Goal: Task Accomplishment & Management: Manage account settings

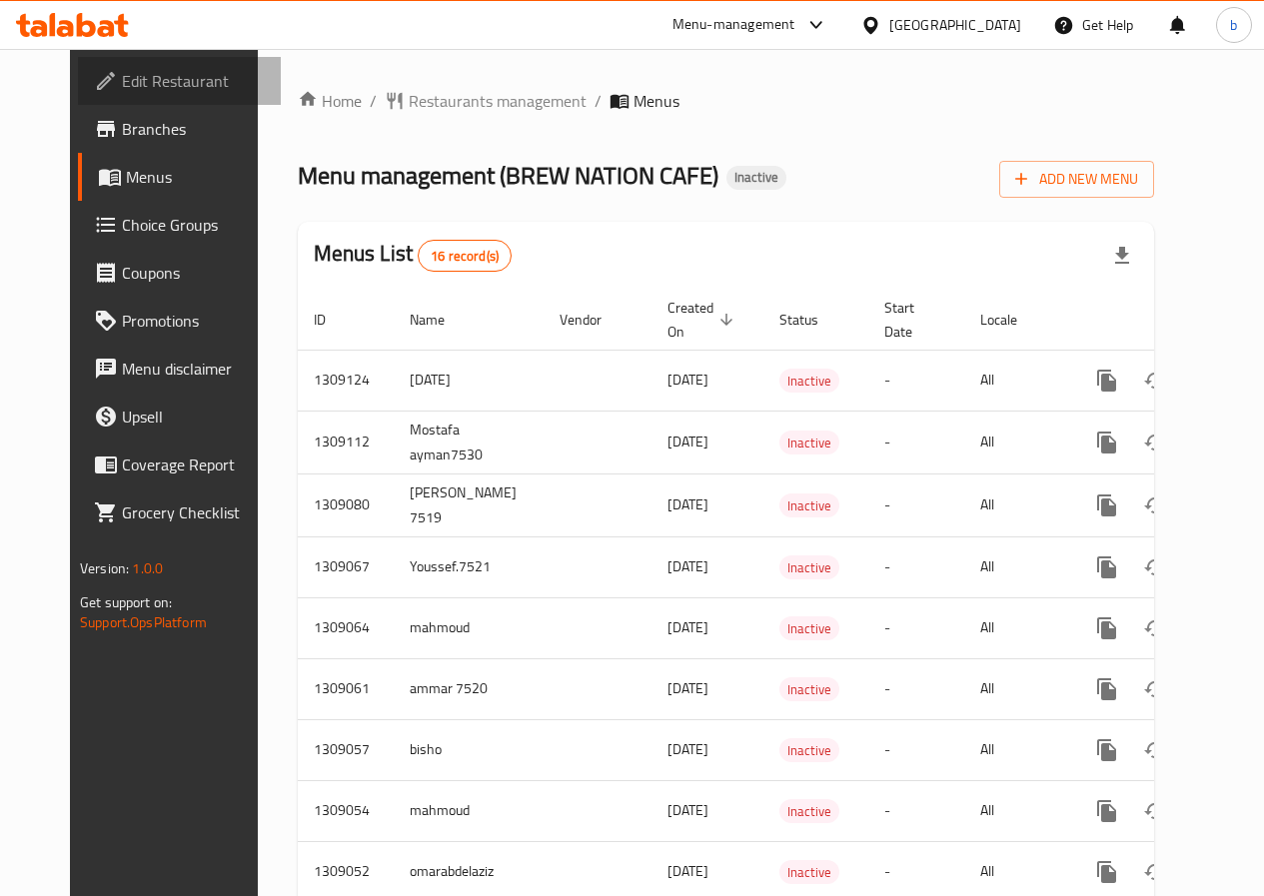
click at [122, 78] on span "Edit Restaurant" at bounding box center [193, 81] width 143 height 24
click at [122, 79] on span "Edit Restaurant" at bounding box center [193, 81] width 143 height 24
click at [122, 85] on span "Edit Restaurant" at bounding box center [193, 81] width 143 height 24
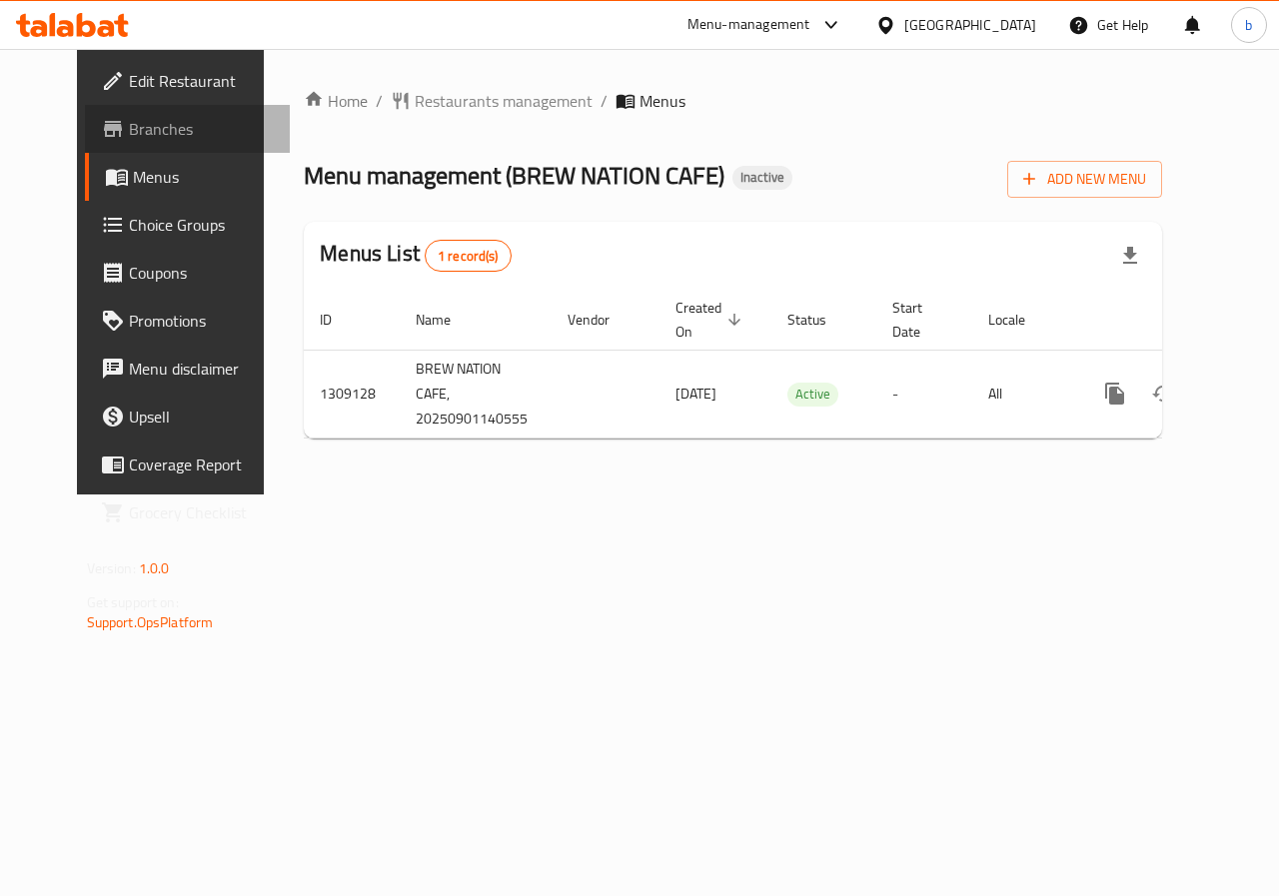
click at [129, 120] on span "Branches" at bounding box center [202, 129] width 146 height 24
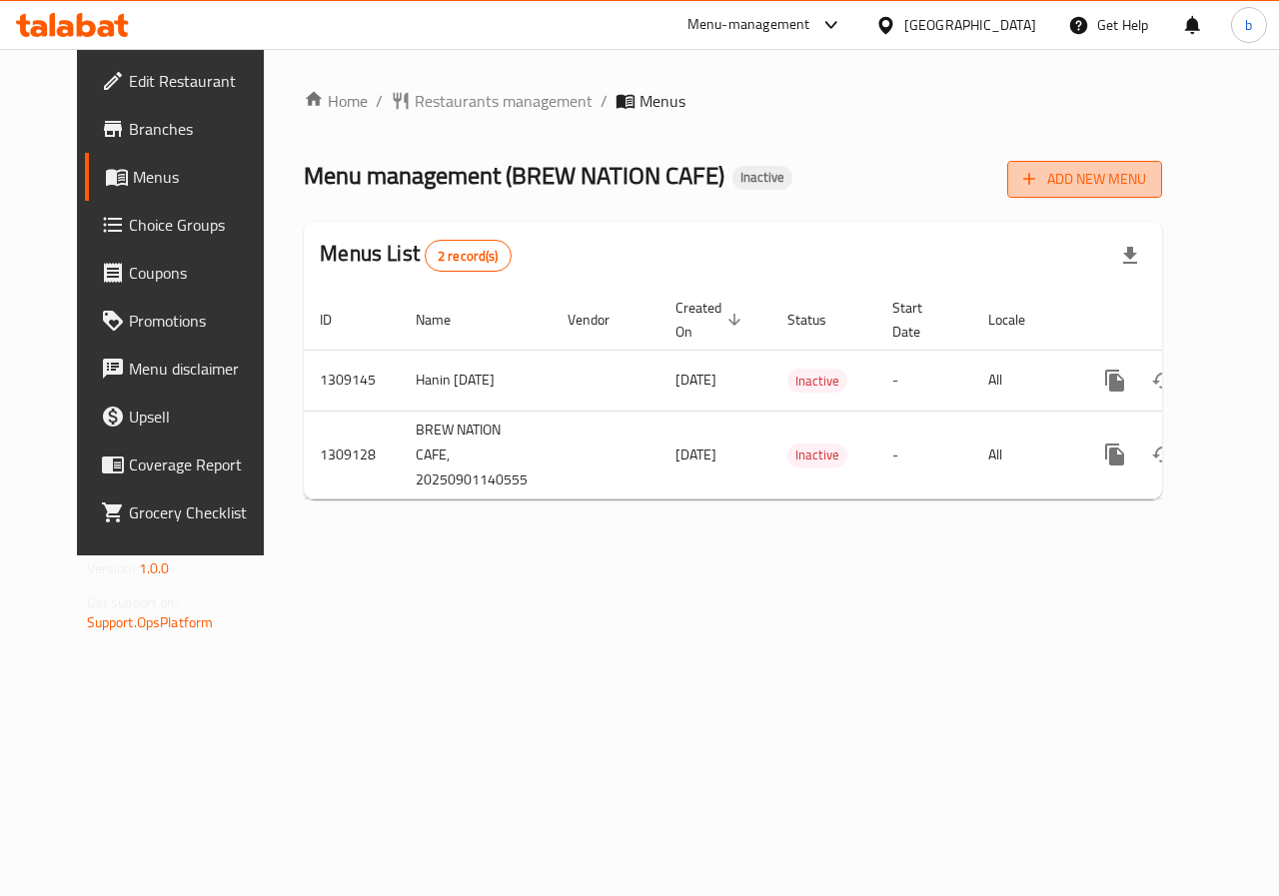
click at [1146, 178] on span "Add New Menu" at bounding box center [1084, 179] width 123 height 25
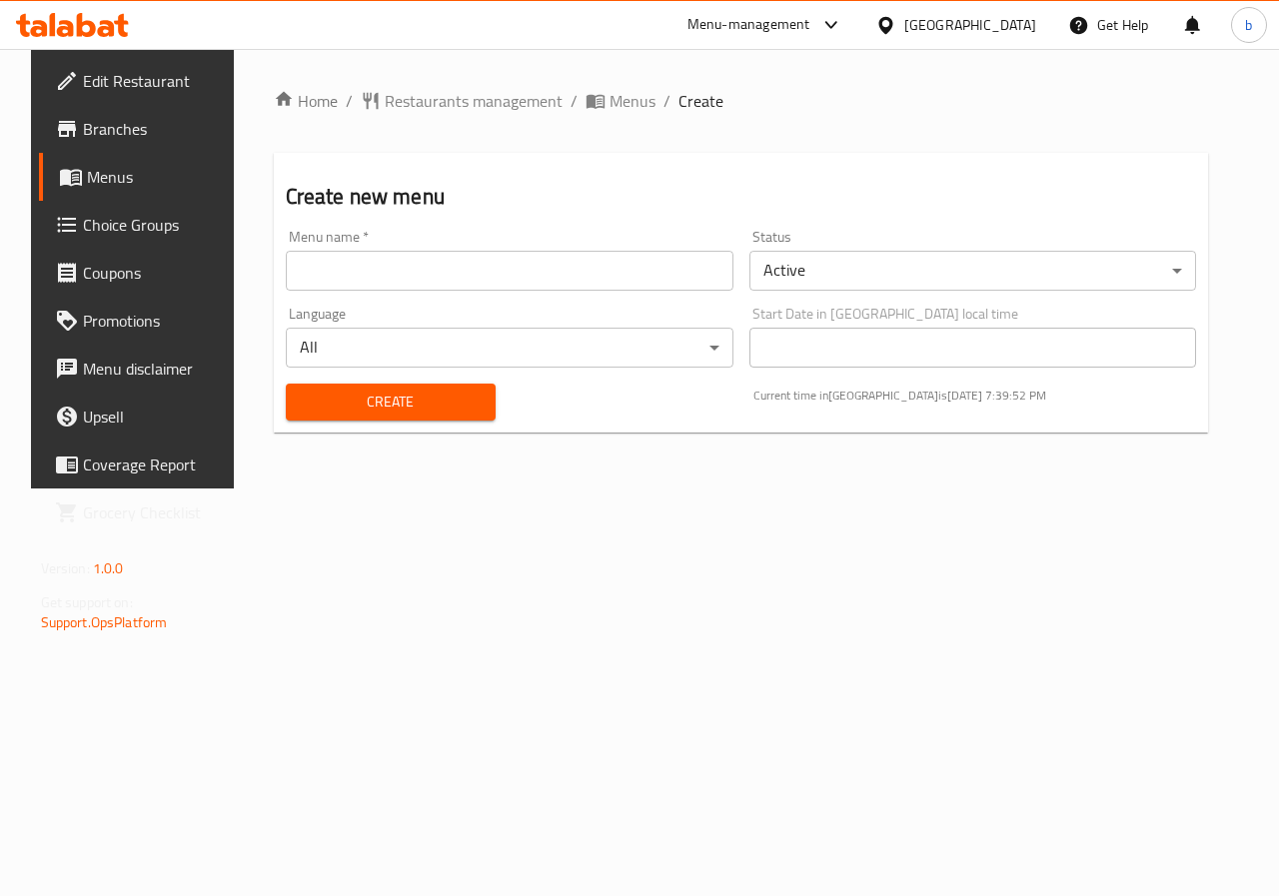
click at [494, 279] on input "text" at bounding box center [510, 271] width 448 height 40
click at [393, 264] on input "b" at bounding box center [510, 271] width 448 height 40
paste input "BREW NATION CAFE"
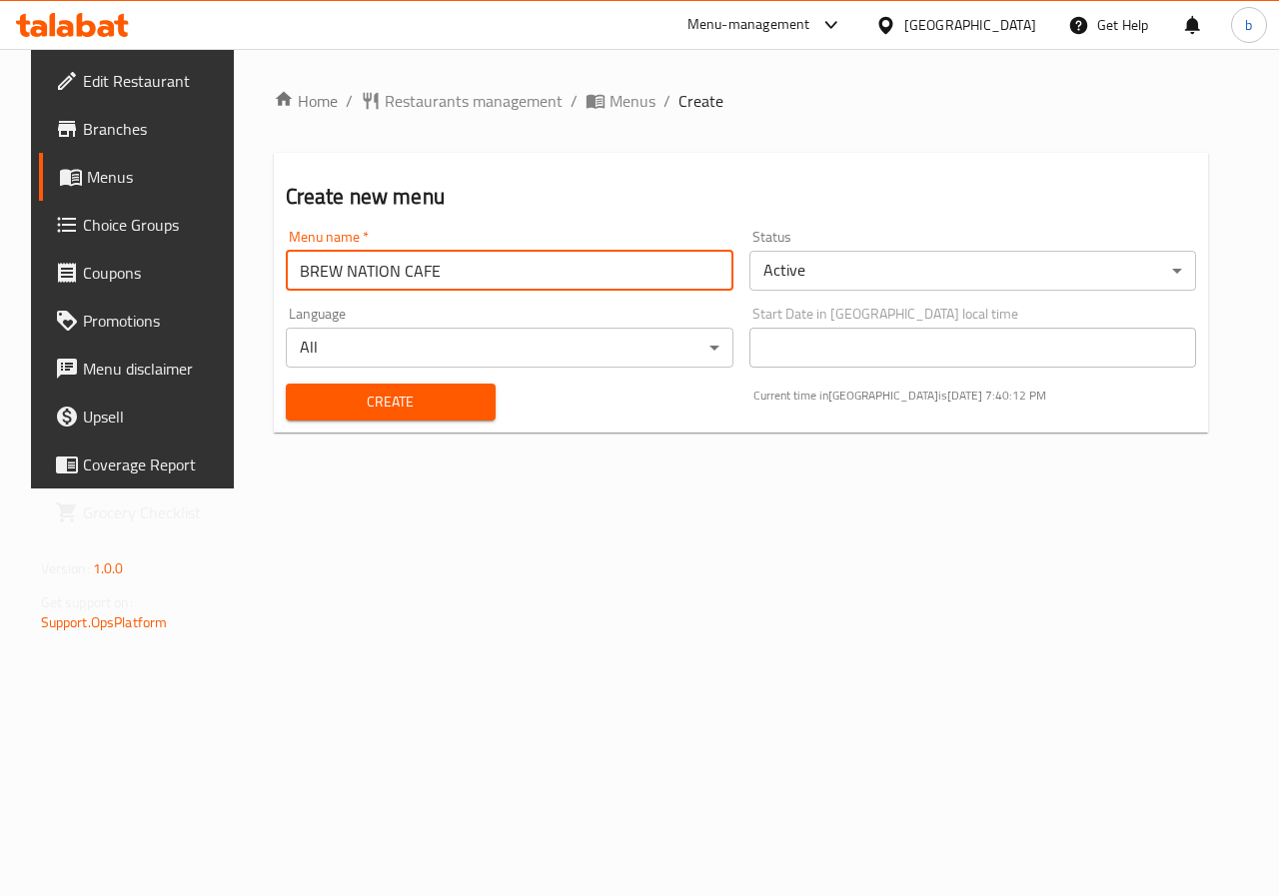
type input "BREW NATION CAFE"
click at [609, 363] on body "​ Menu-management Qatar Get Help b Edit Restaurant Branches Menus Choice Groups…" at bounding box center [639, 472] width 1279 height 847
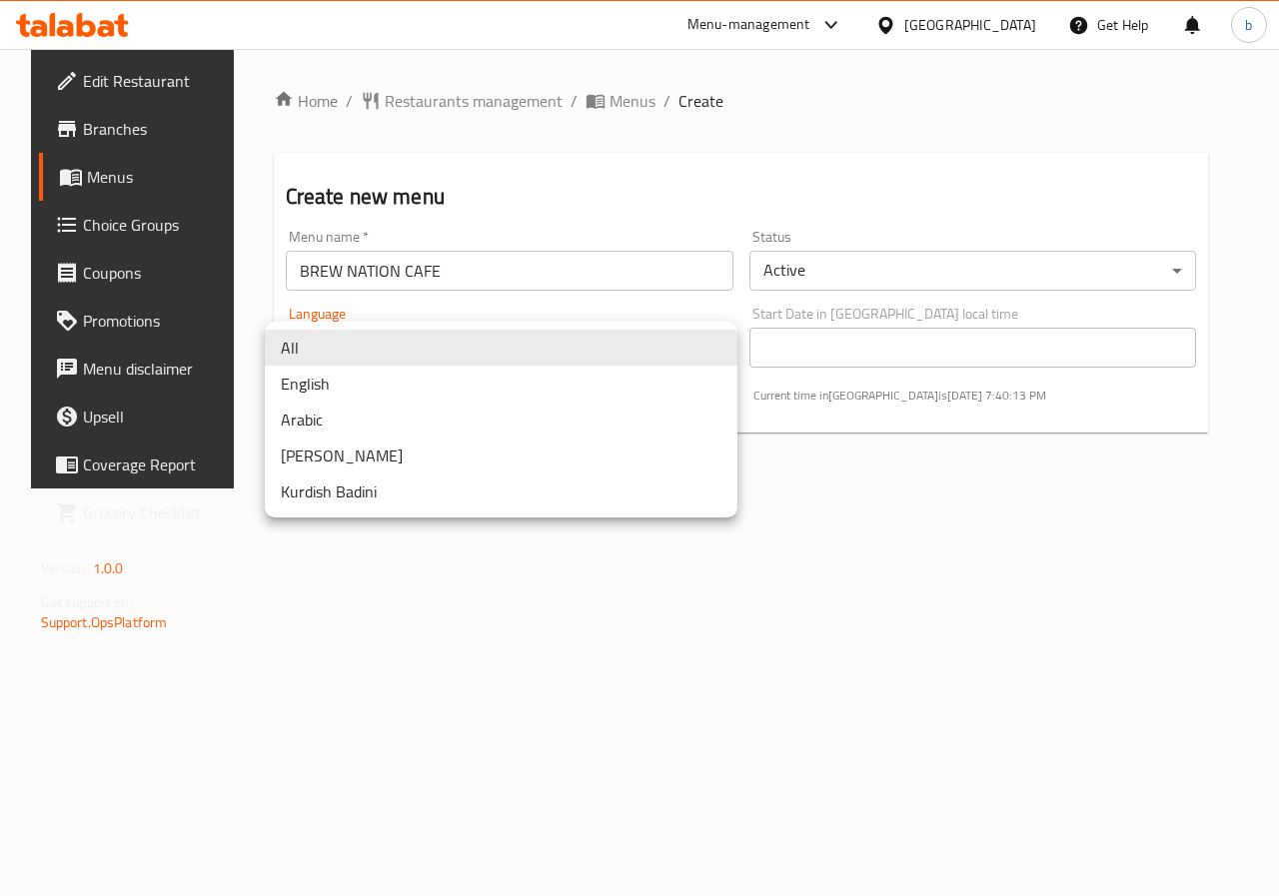
click at [722, 627] on div at bounding box center [639, 448] width 1279 height 896
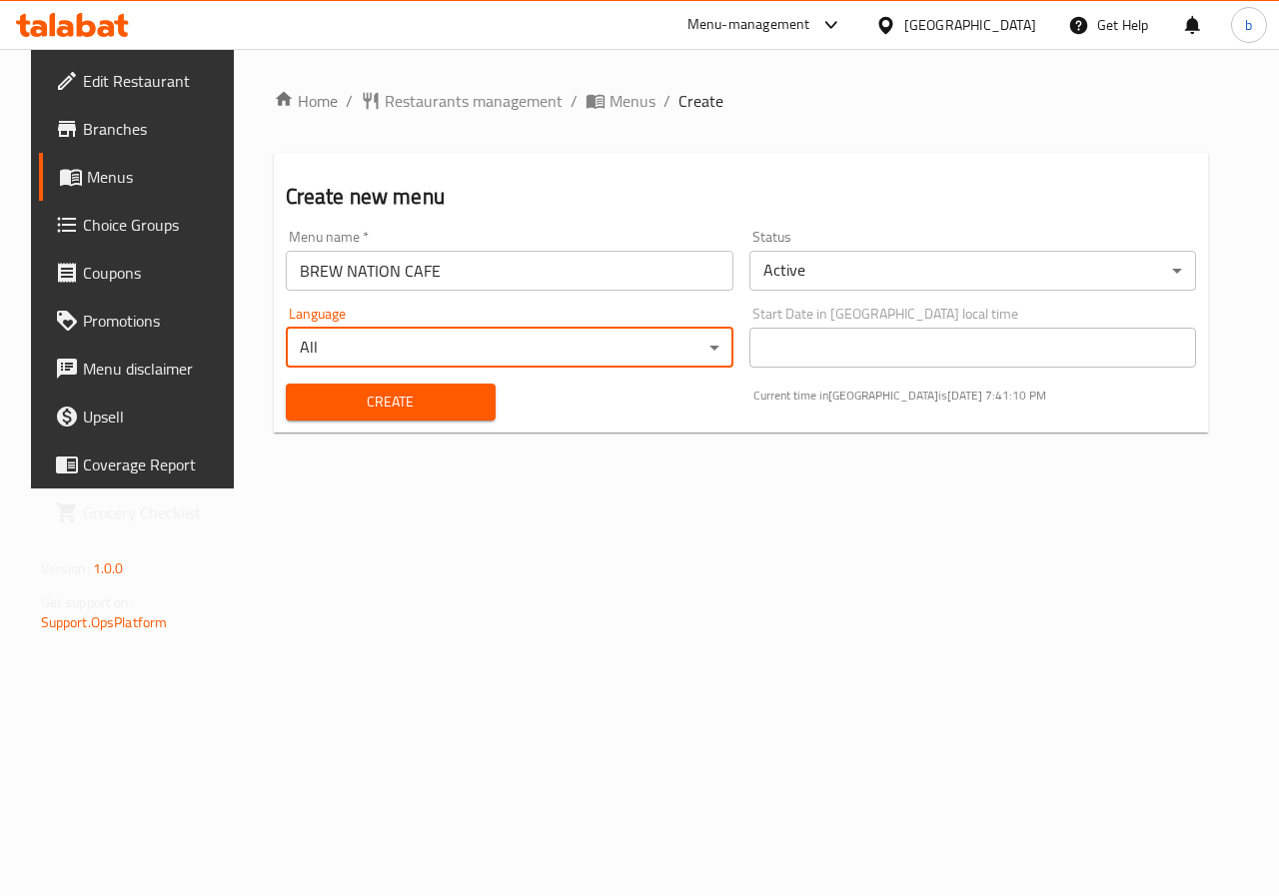
click at [92, 85] on span "Edit Restaurant" at bounding box center [156, 81] width 146 height 24
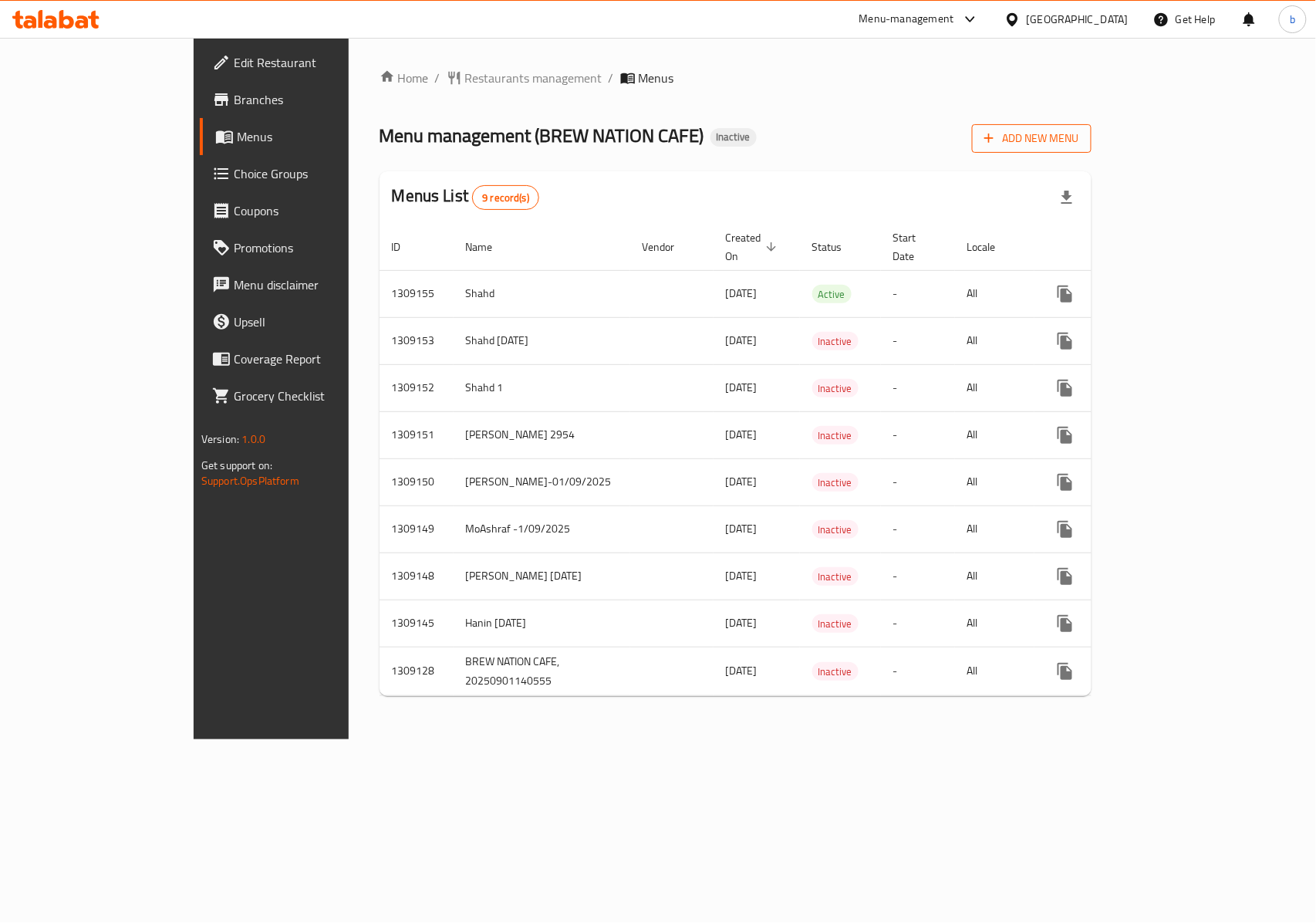
click at [1080, 134] on span "Add New Menu" at bounding box center [1032, 138] width 95 height 19
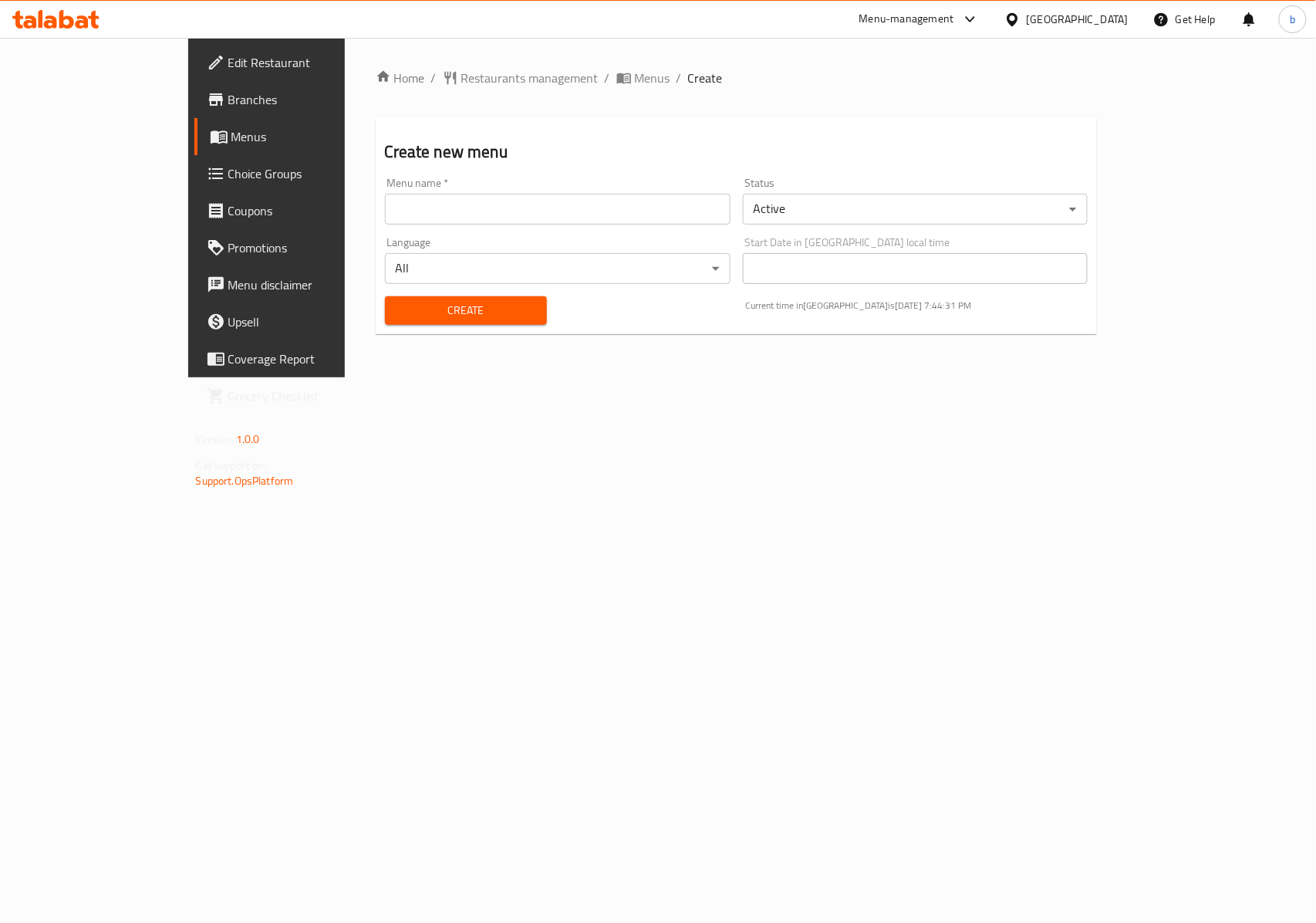
click at [421, 226] on div "Menu name   * Menu name *" at bounding box center [558, 201] width 358 height 59
click at [399, 201] on input "text" at bounding box center [558, 209] width 346 height 31
click at [388, 202] on input "text" at bounding box center [558, 209] width 346 height 31
paste input "BREW NATION CAFE"
type input "B"
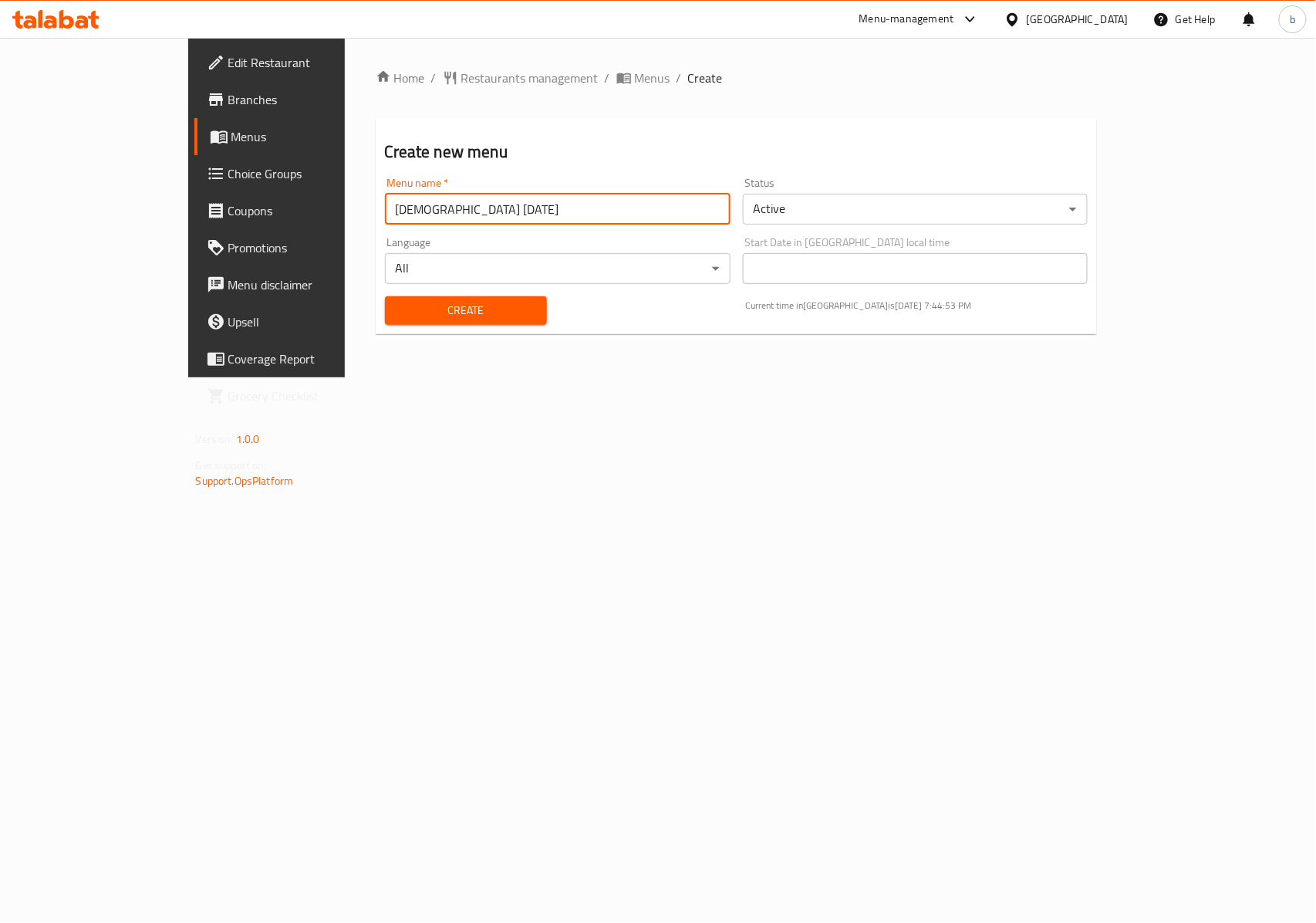
type input "basmala 1-9-2025"
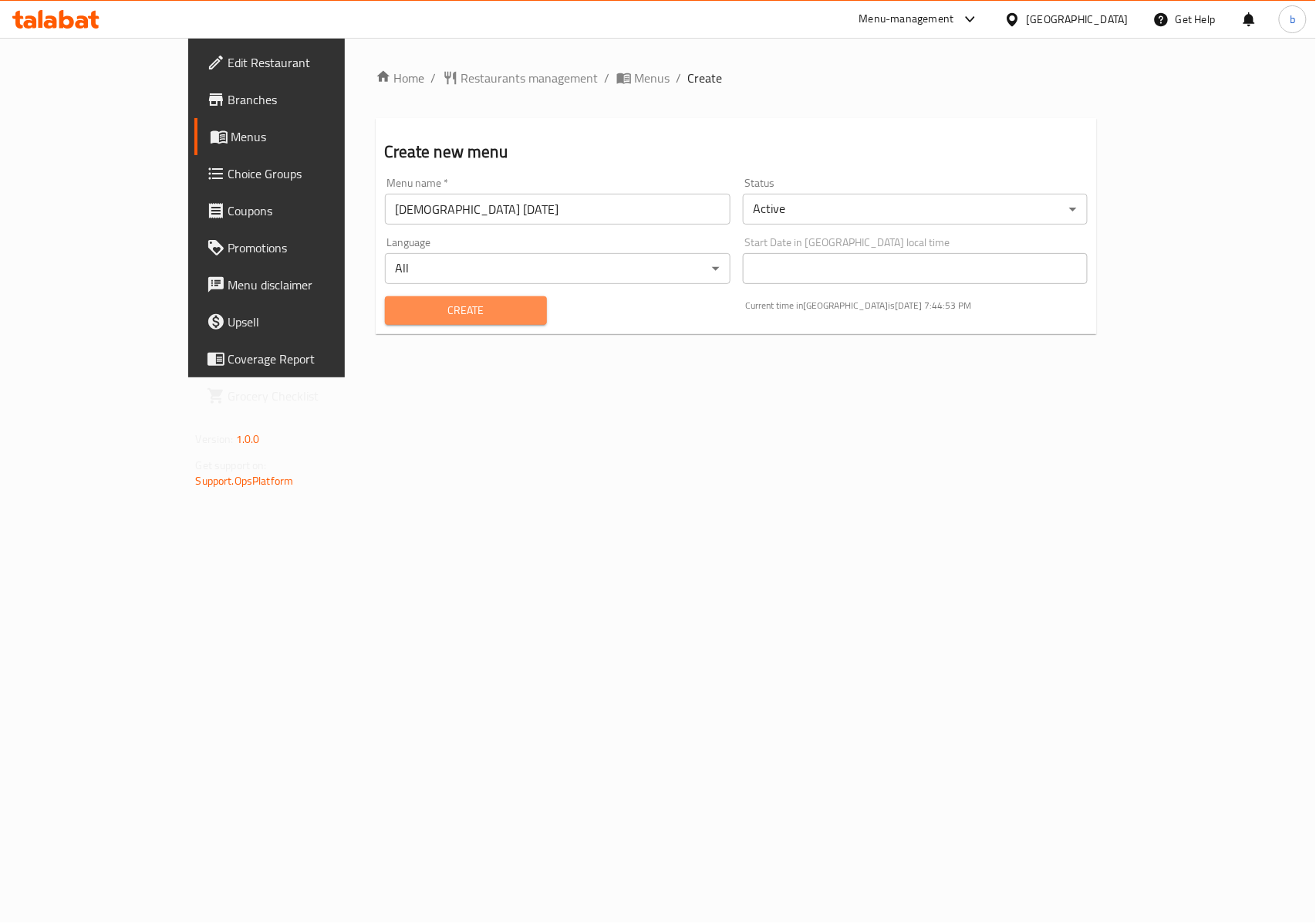
click at [398, 316] on span "Create" at bounding box center [466, 310] width 137 height 19
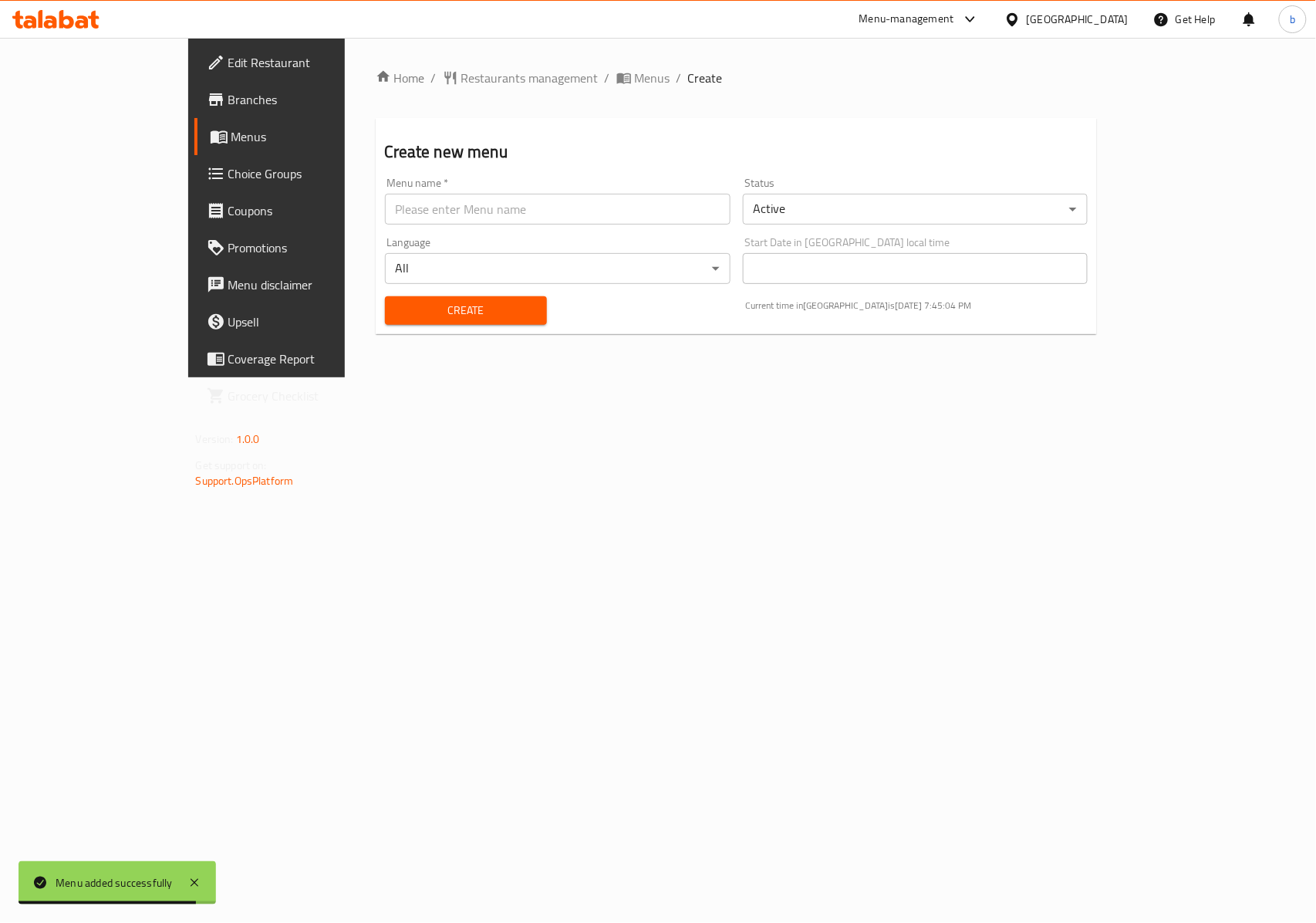
click at [115, 884] on div "Menu added successfully" at bounding box center [114, 883] width 117 height 17
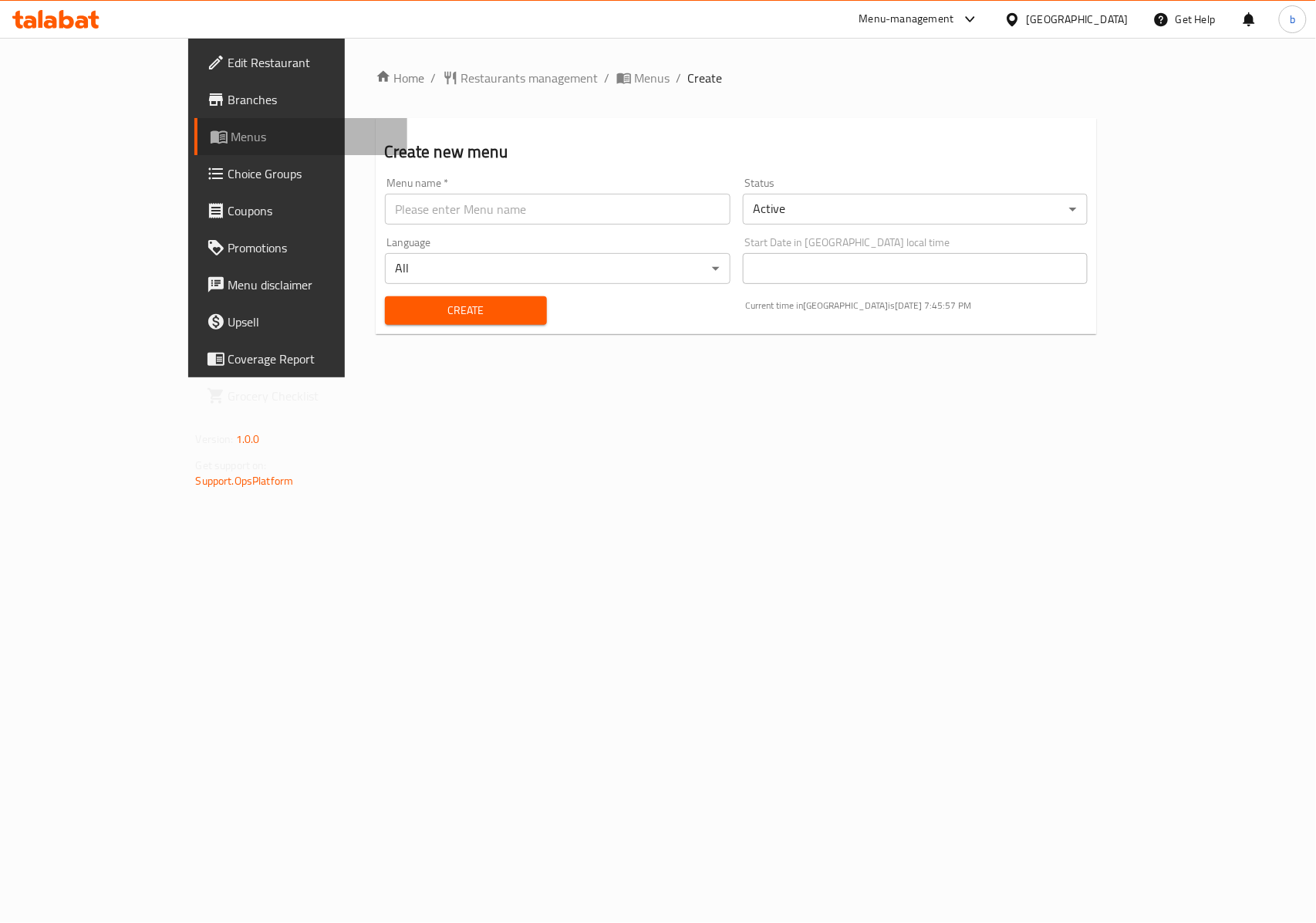
click at [195, 148] on link "Menus" at bounding box center [301, 137] width 214 height 37
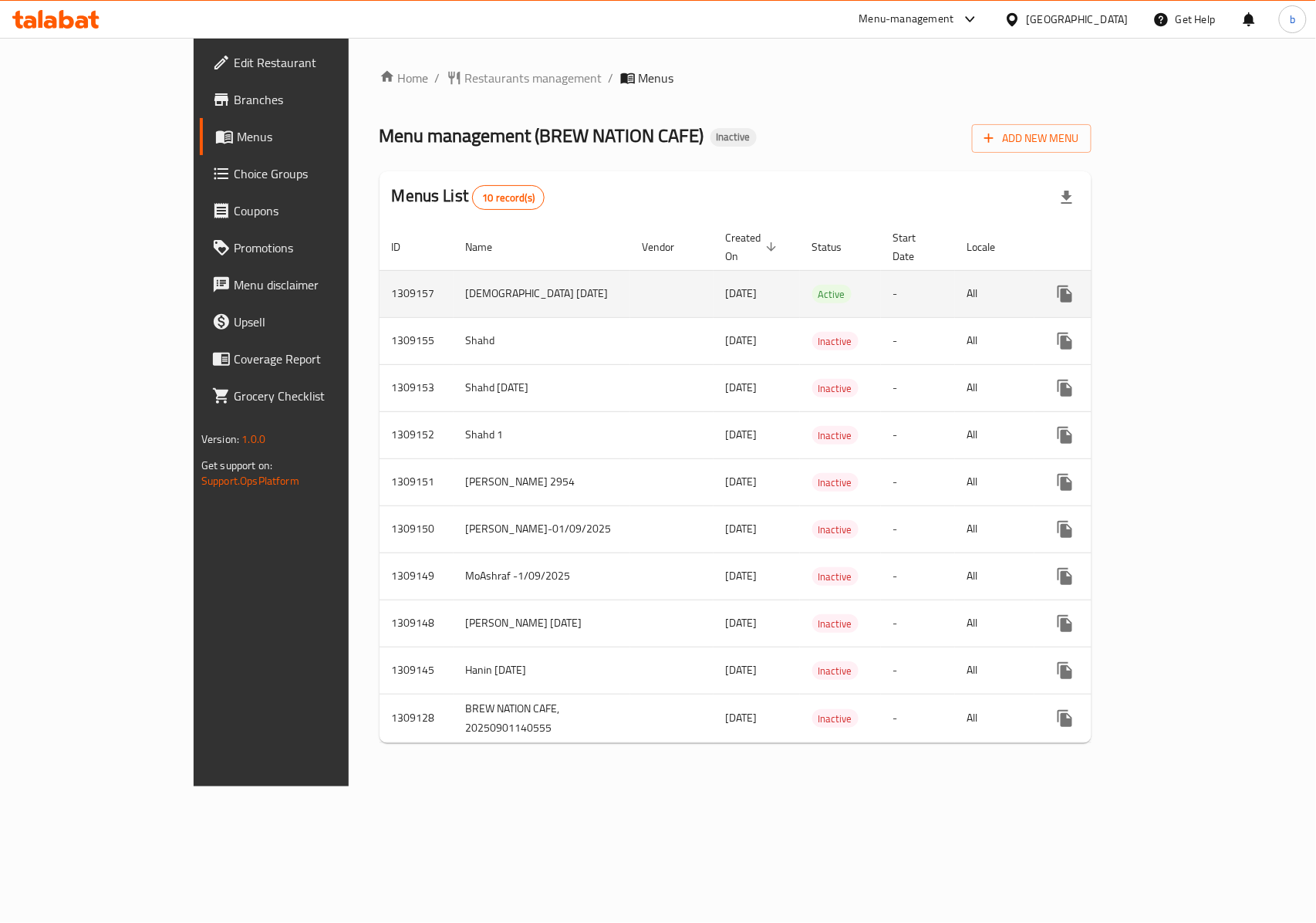
click at [932, 279] on td "-" at bounding box center [918, 294] width 74 height 47
click at [1186, 285] on icon "enhanced table" at bounding box center [1177, 294] width 19 height 19
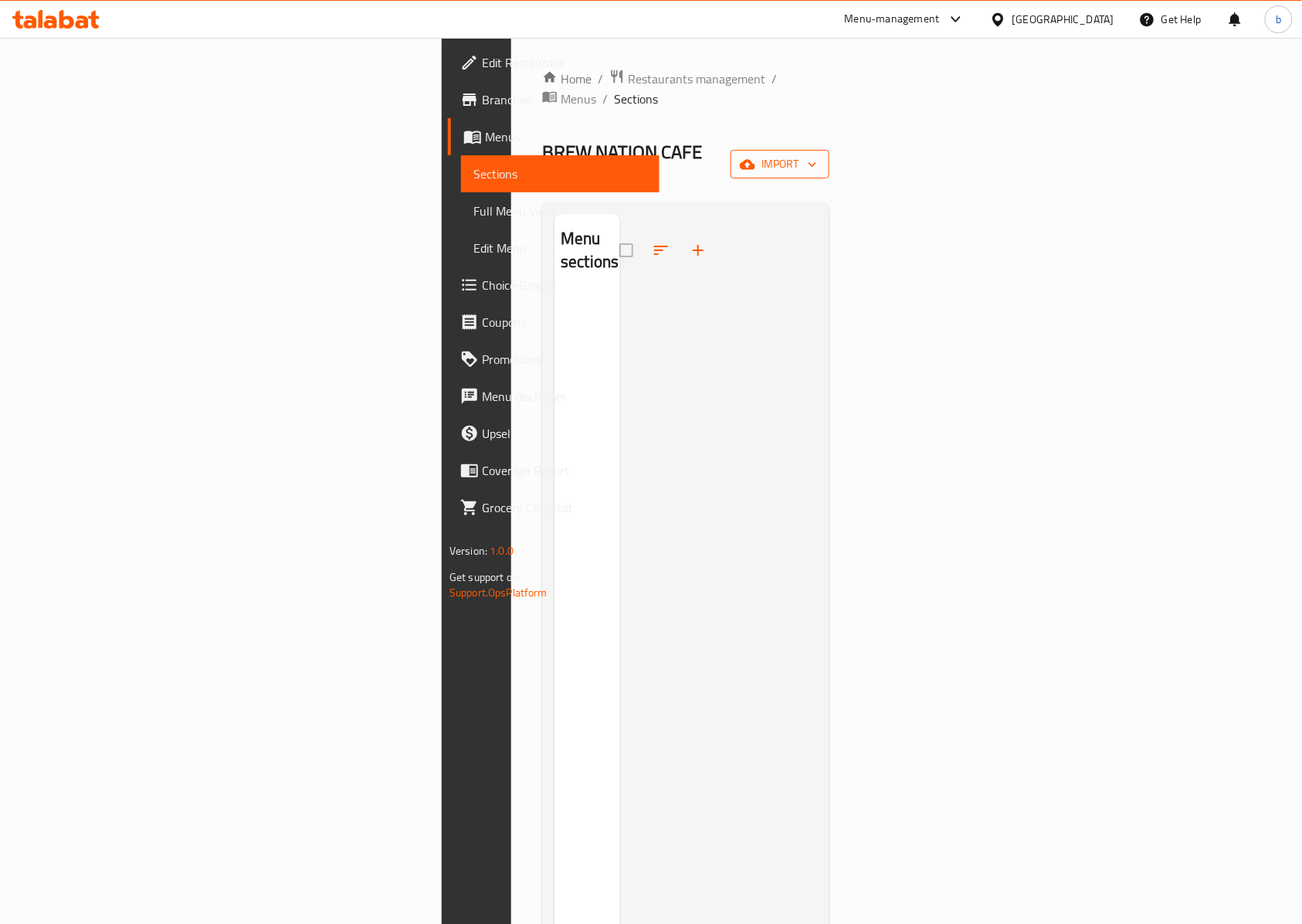
click at [817, 155] on span "import" at bounding box center [780, 164] width 74 height 19
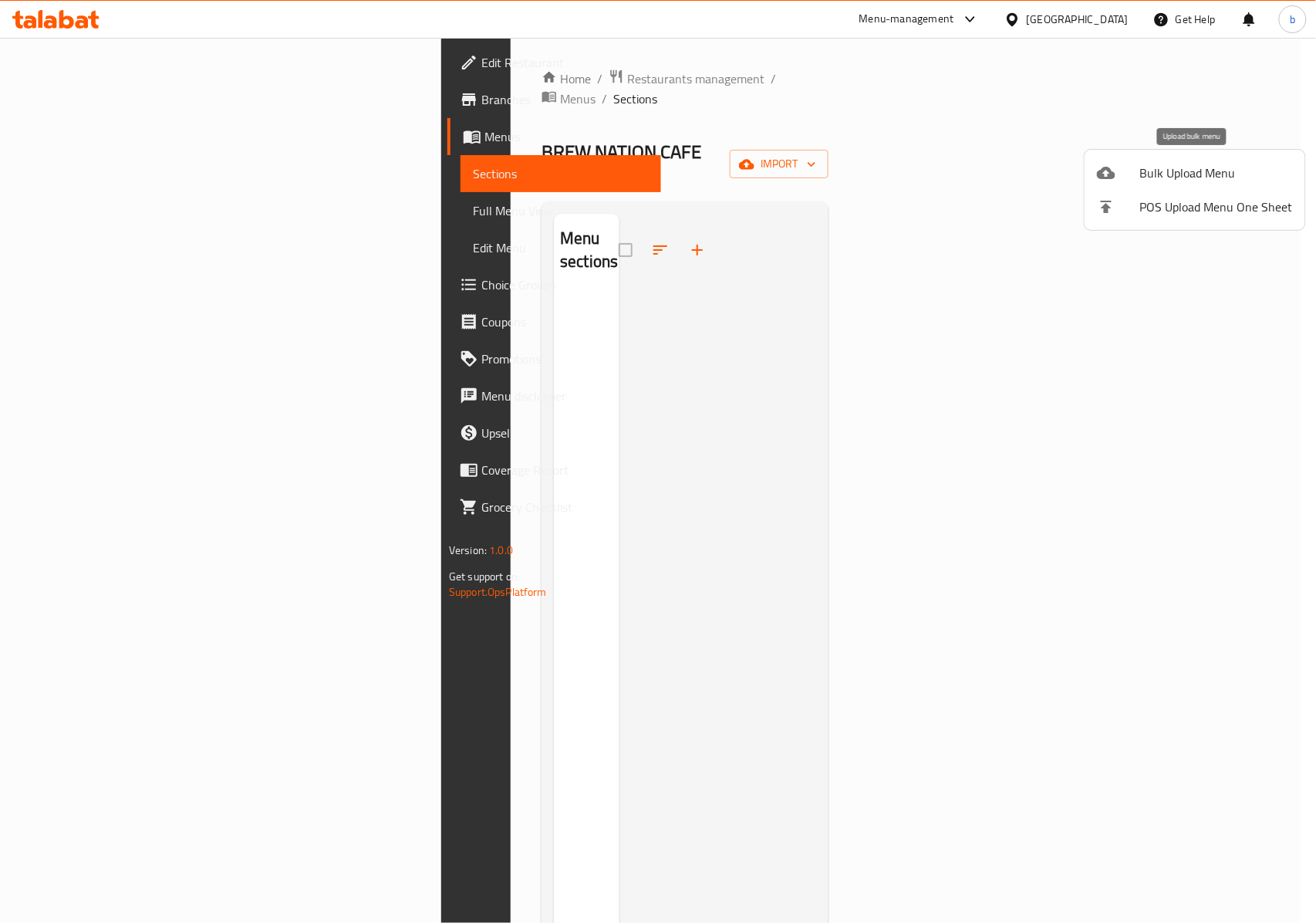
click at [1211, 177] on span "Bulk Upload Menu" at bounding box center [1217, 173] width 153 height 19
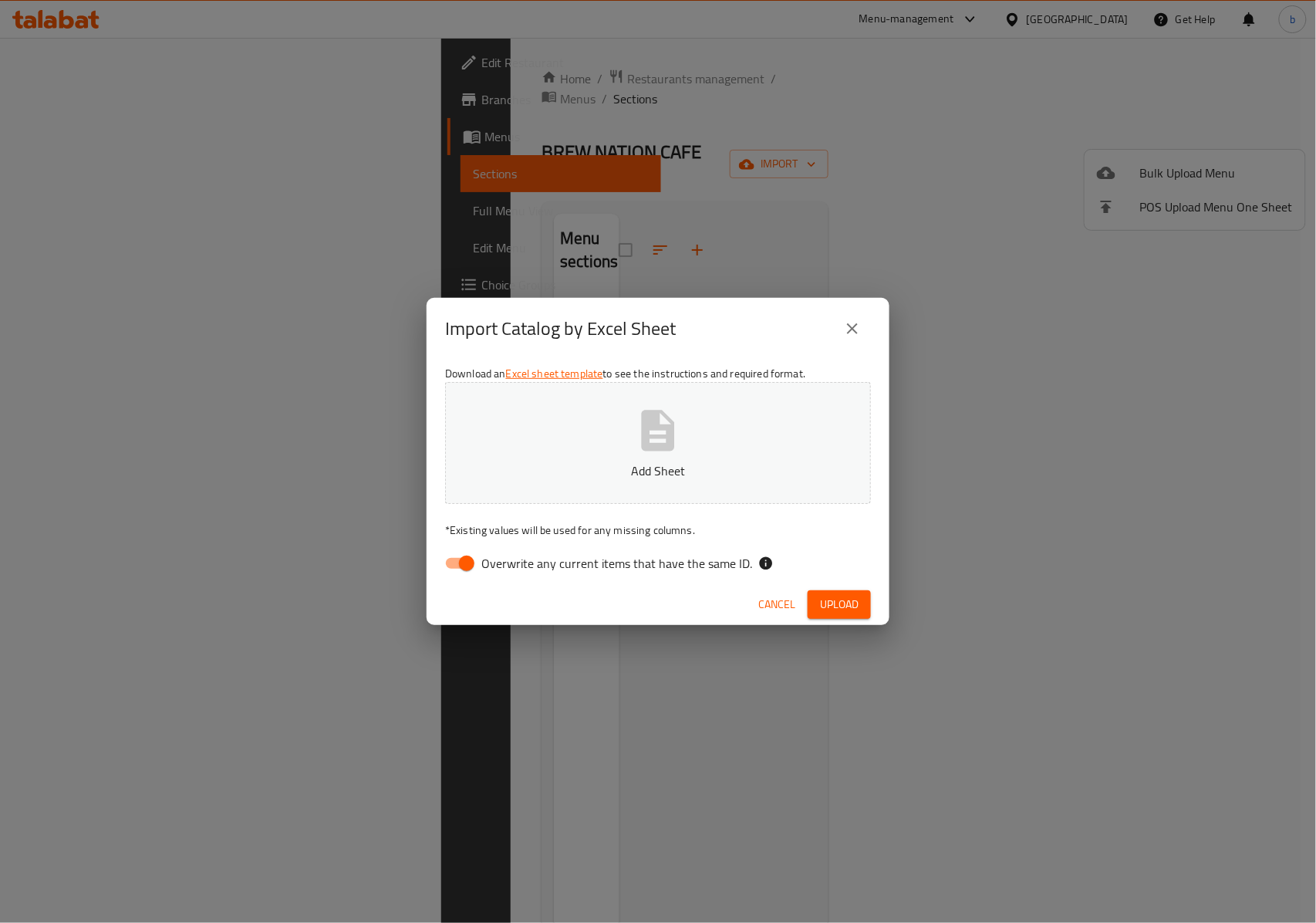
click at [733, 469] on p "Add Sheet" at bounding box center [658, 470] width 378 height 19
click at [643, 452] on icon "button" at bounding box center [658, 431] width 49 height 49
click at [843, 612] on span "Upload" at bounding box center [839, 604] width 39 height 19
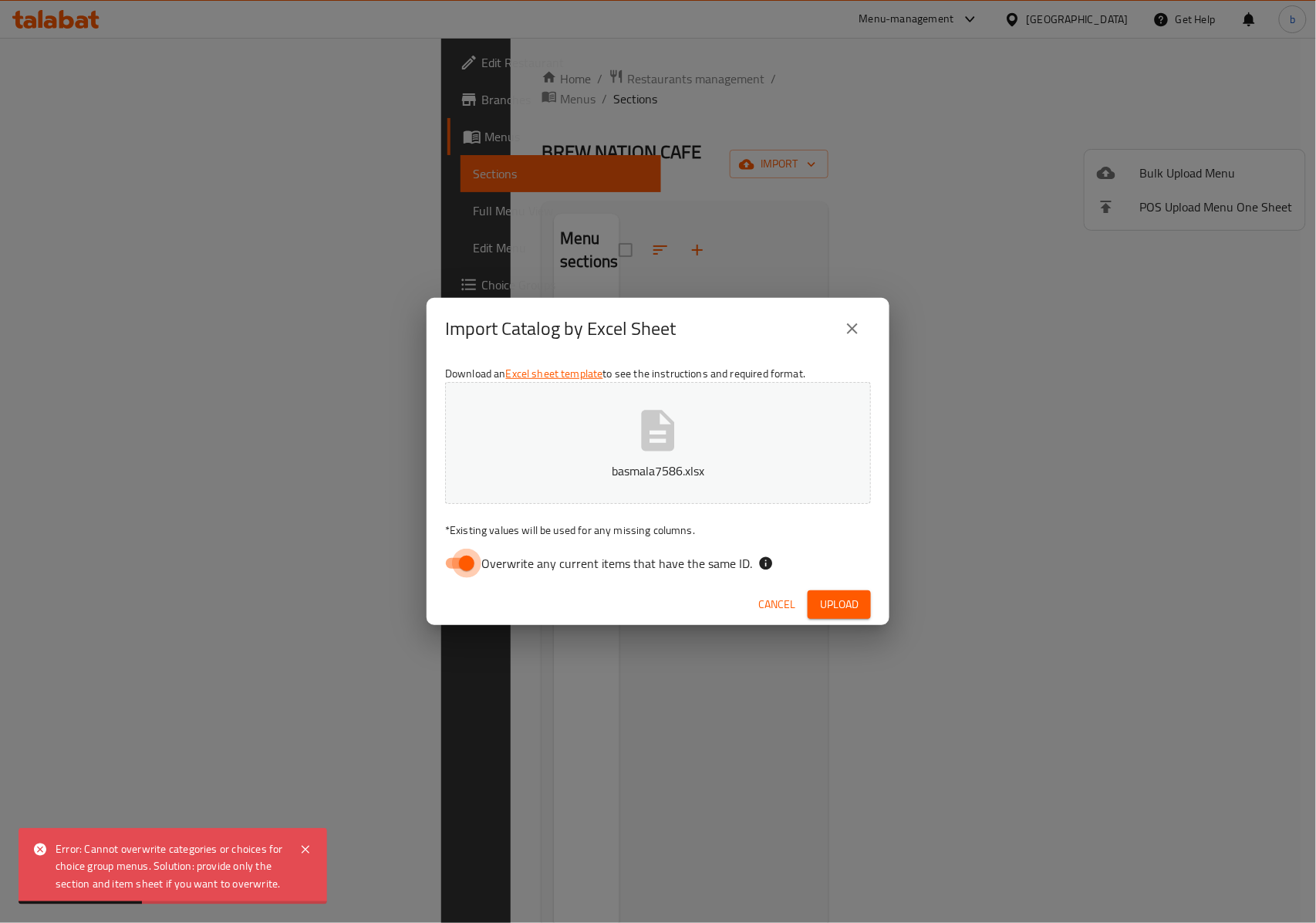
click at [475, 565] on input "Overwrite any current items that have the same ID." at bounding box center [466, 563] width 88 height 29
checkbox input "false"
click at [831, 611] on span "Upload" at bounding box center [839, 604] width 39 height 19
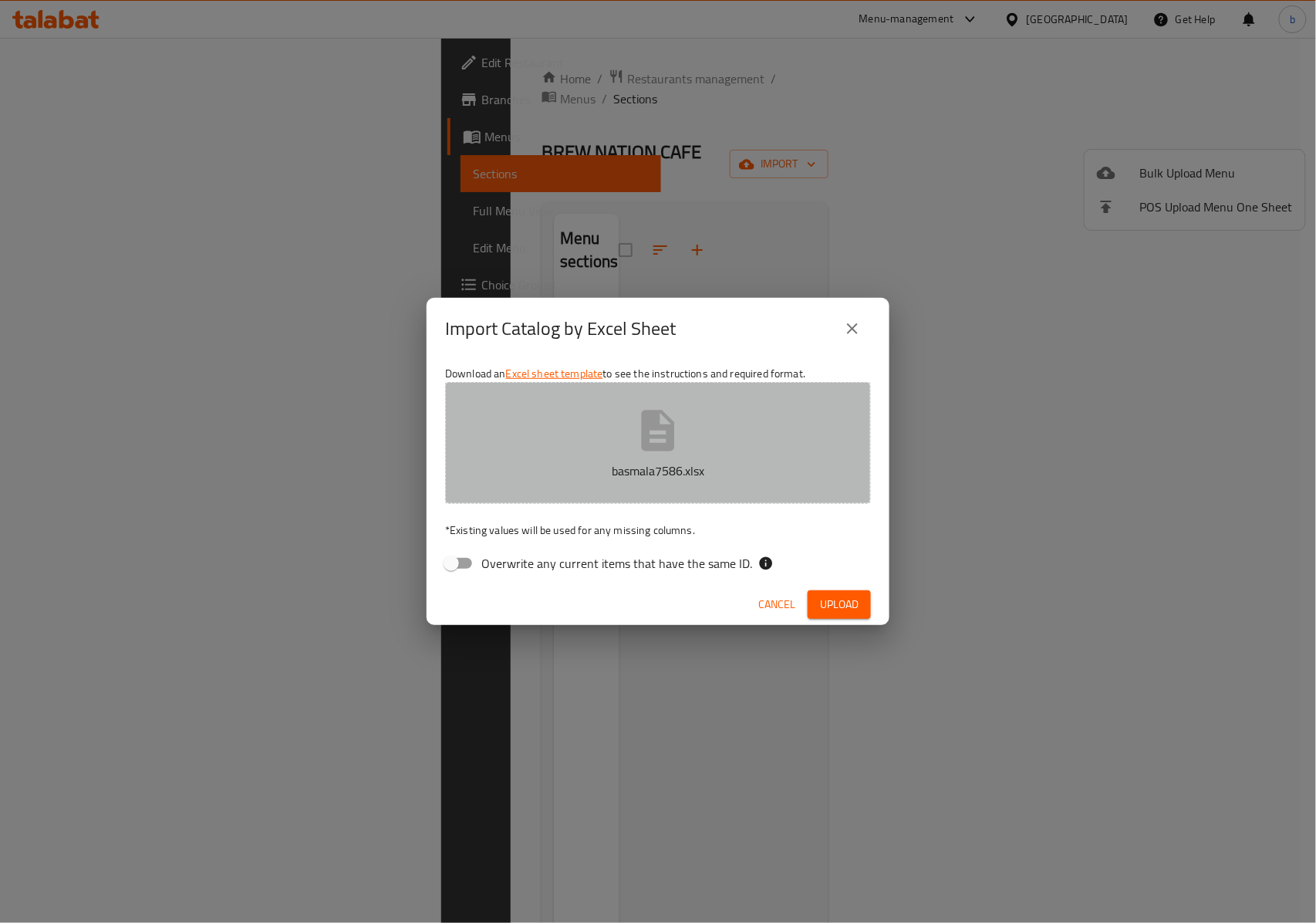
click at [762, 457] on button "basmala7586.xlsx" at bounding box center [657, 443] width 426 height 122
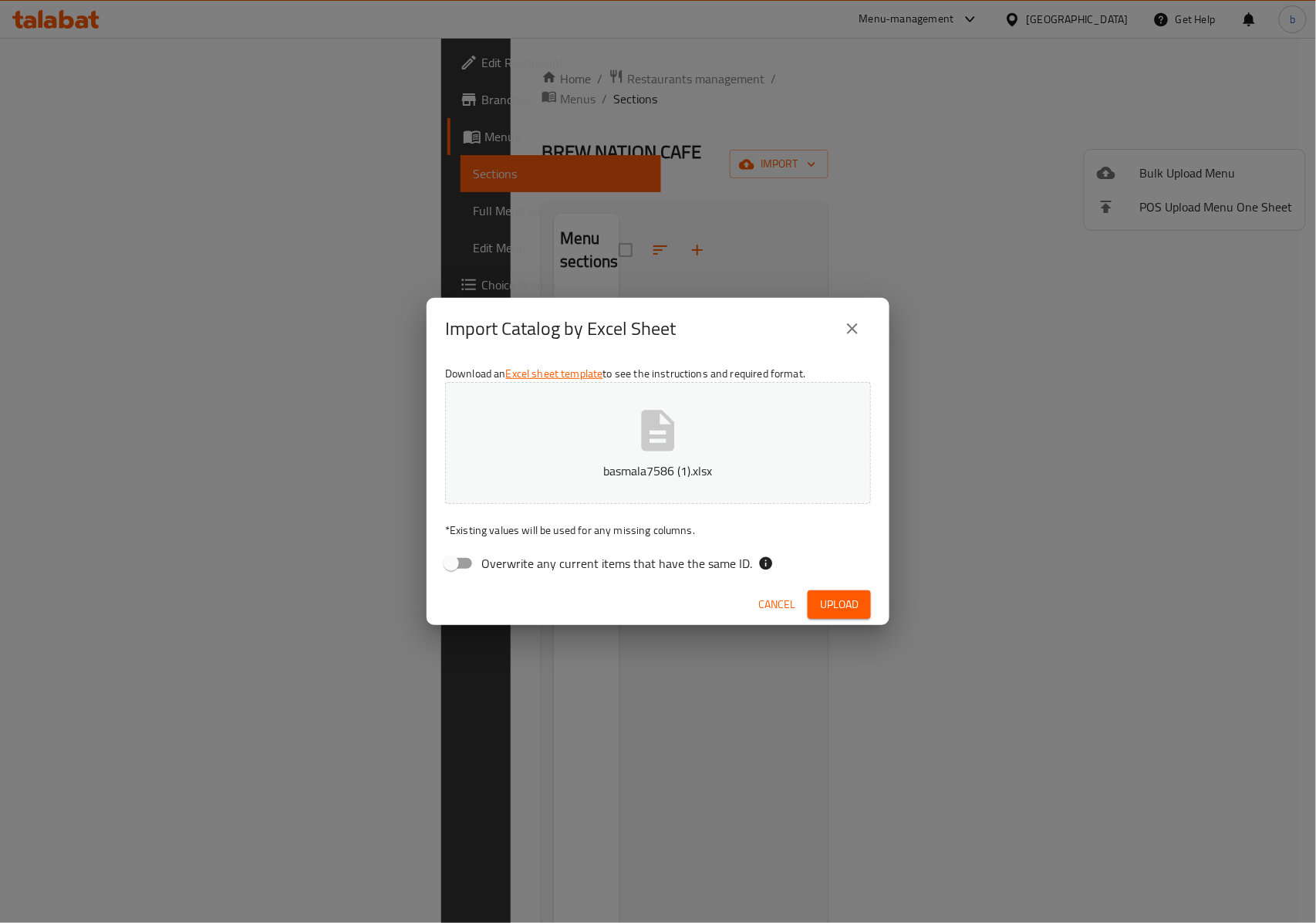
click at [838, 606] on span "Upload" at bounding box center [839, 604] width 39 height 19
click at [856, 322] on icon "close" at bounding box center [853, 329] width 19 height 19
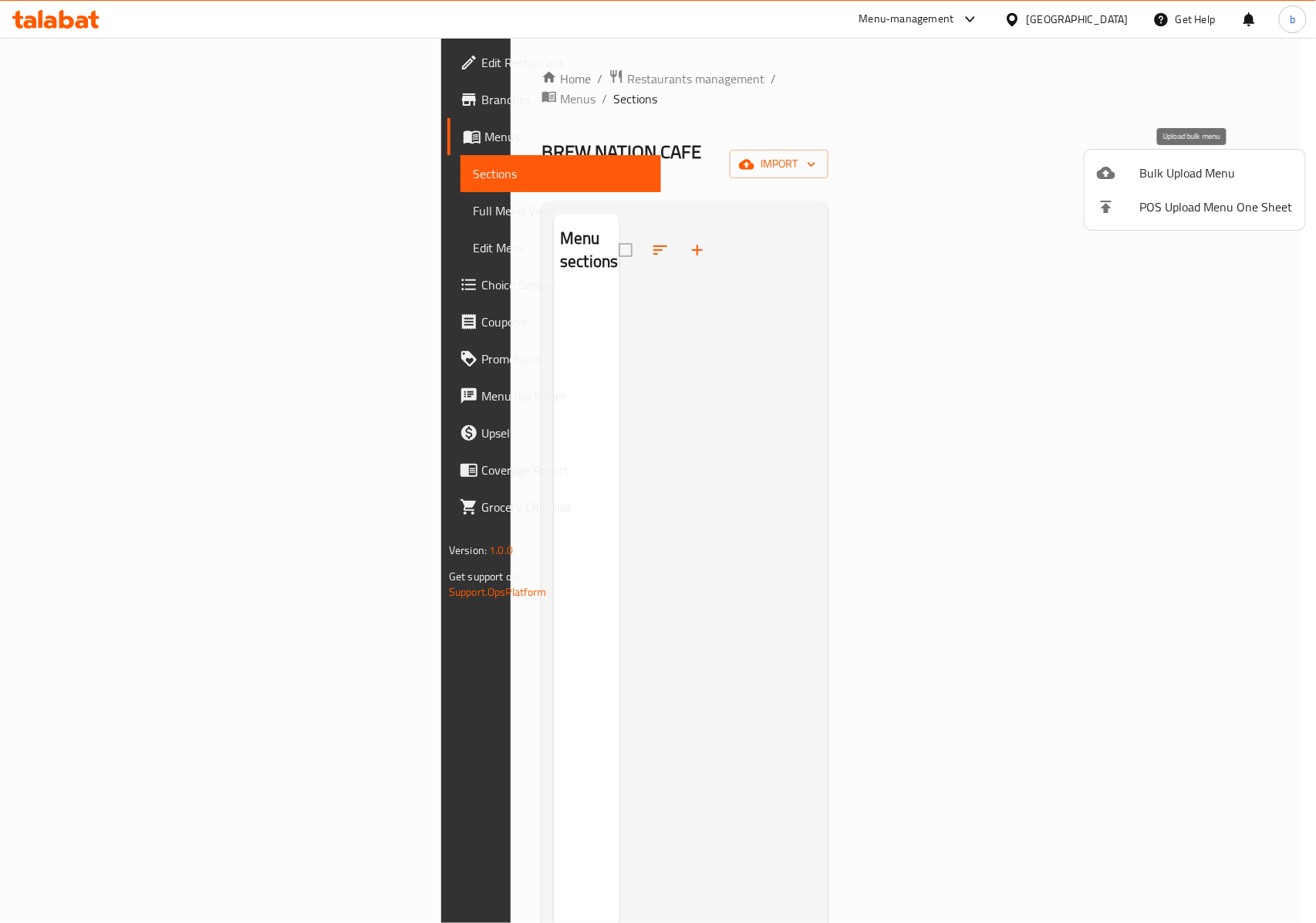
click at [1153, 167] on span "Bulk Upload Menu" at bounding box center [1217, 173] width 153 height 19
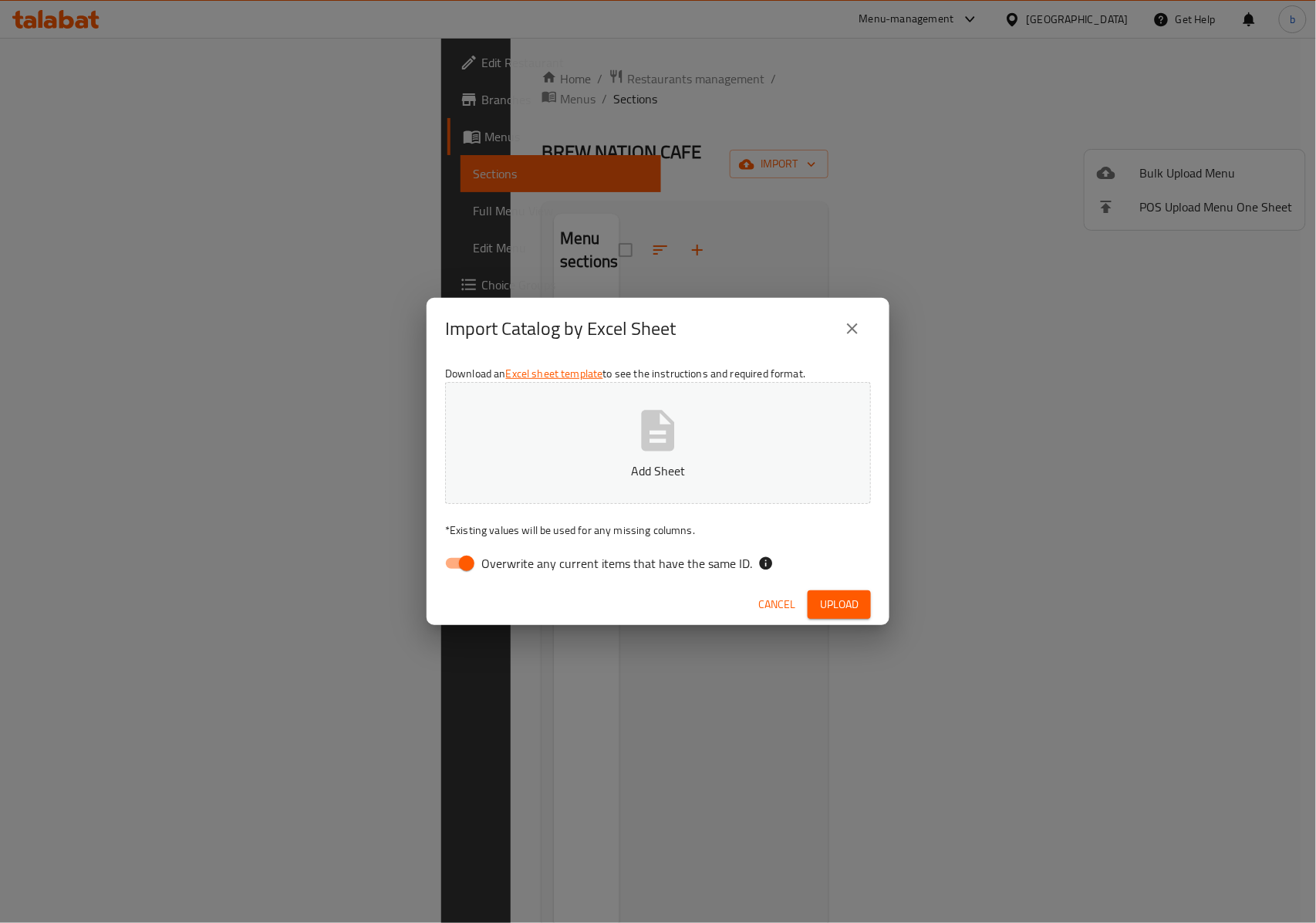
click at [515, 571] on span "Overwrite any current items that have the same ID." at bounding box center [616, 563] width 271 height 19
click at [510, 571] on input "Overwrite any current items that have the same ID." at bounding box center [466, 563] width 88 height 29
checkbox input "false"
click at [621, 467] on p "Add Sheet" at bounding box center [658, 470] width 378 height 19
click at [841, 611] on span "Upload" at bounding box center [839, 604] width 39 height 19
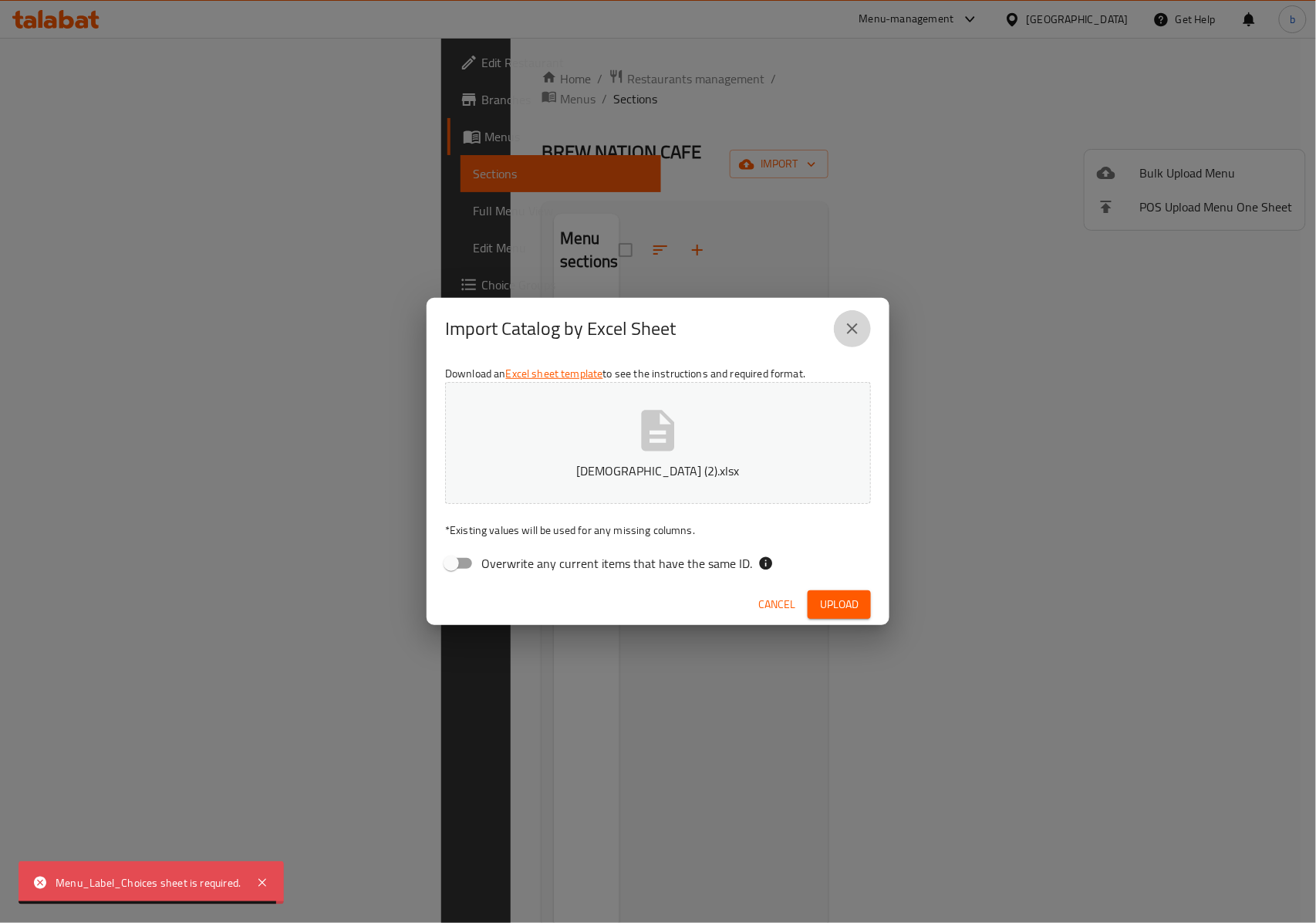
click at [855, 335] on icon "close" at bounding box center [853, 329] width 19 height 19
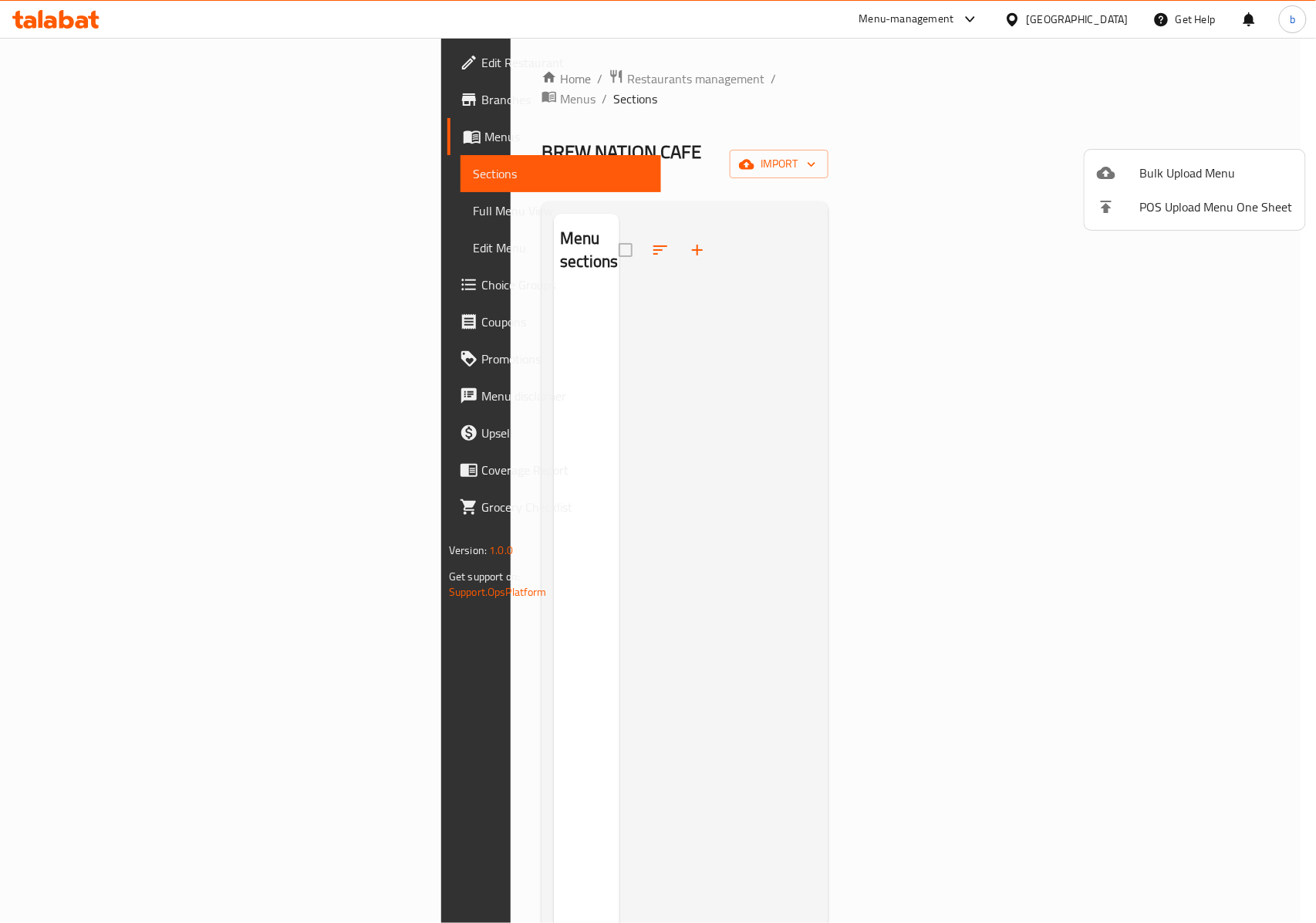
click at [1165, 168] on span "Bulk Upload Menu" at bounding box center [1217, 173] width 153 height 19
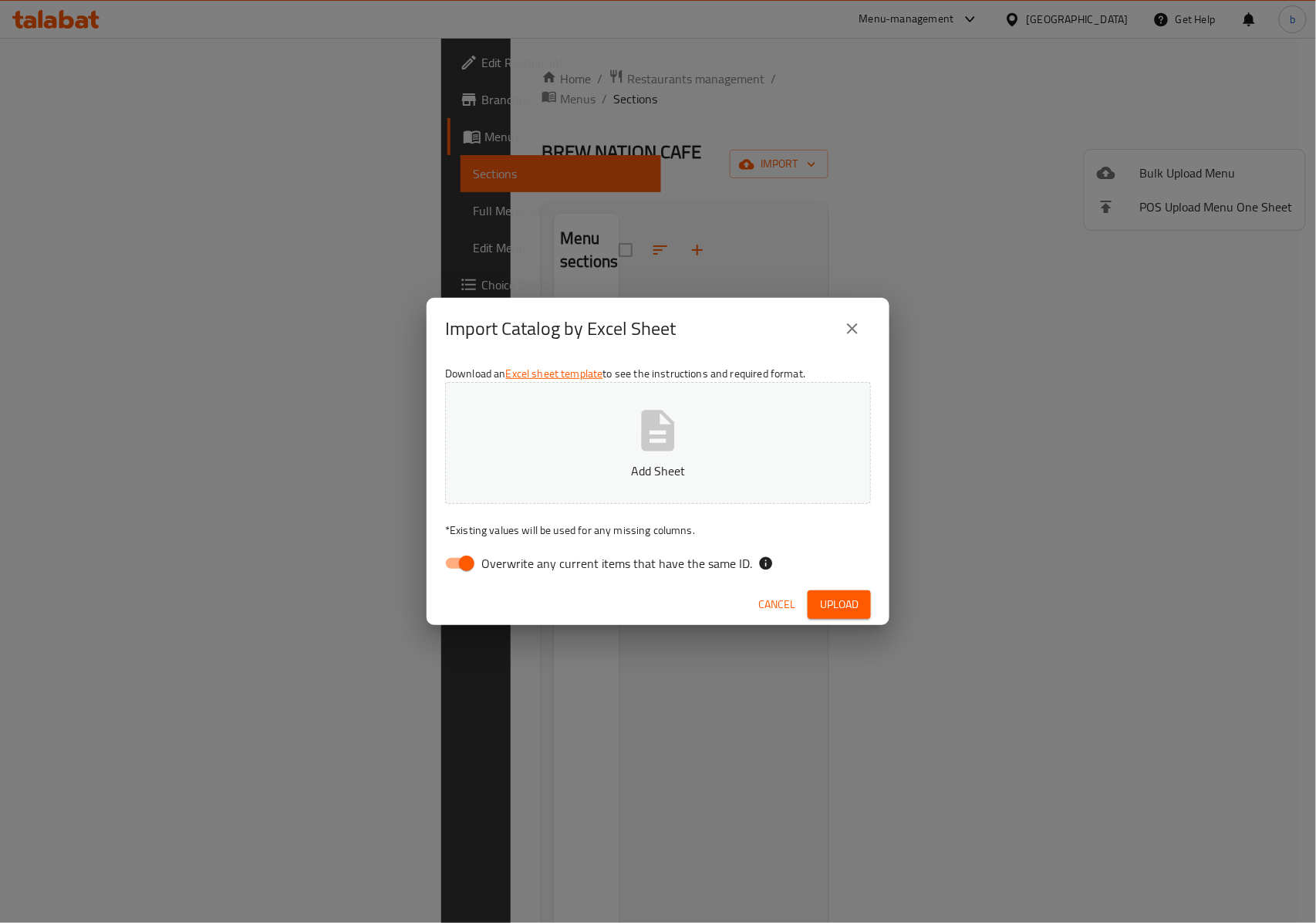
click at [491, 572] on span "Overwrite any current items that have the same ID." at bounding box center [616, 563] width 271 height 19
click at [491, 572] on input "Overwrite any current items that have the same ID." at bounding box center [466, 563] width 88 height 29
checkbox input "false"
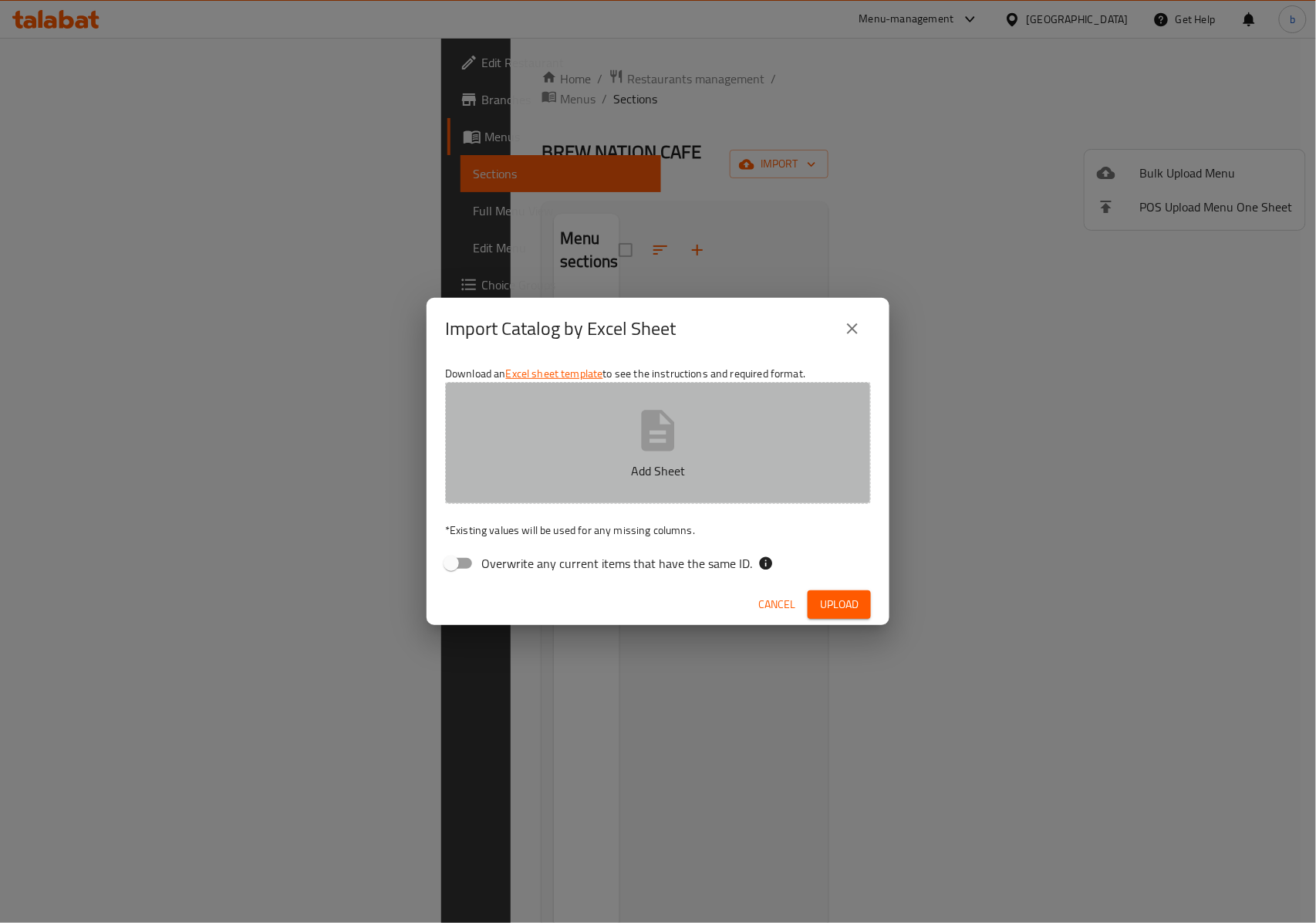
click at [606, 447] on button "Add Sheet" at bounding box center [657, 443] width 426 height 122
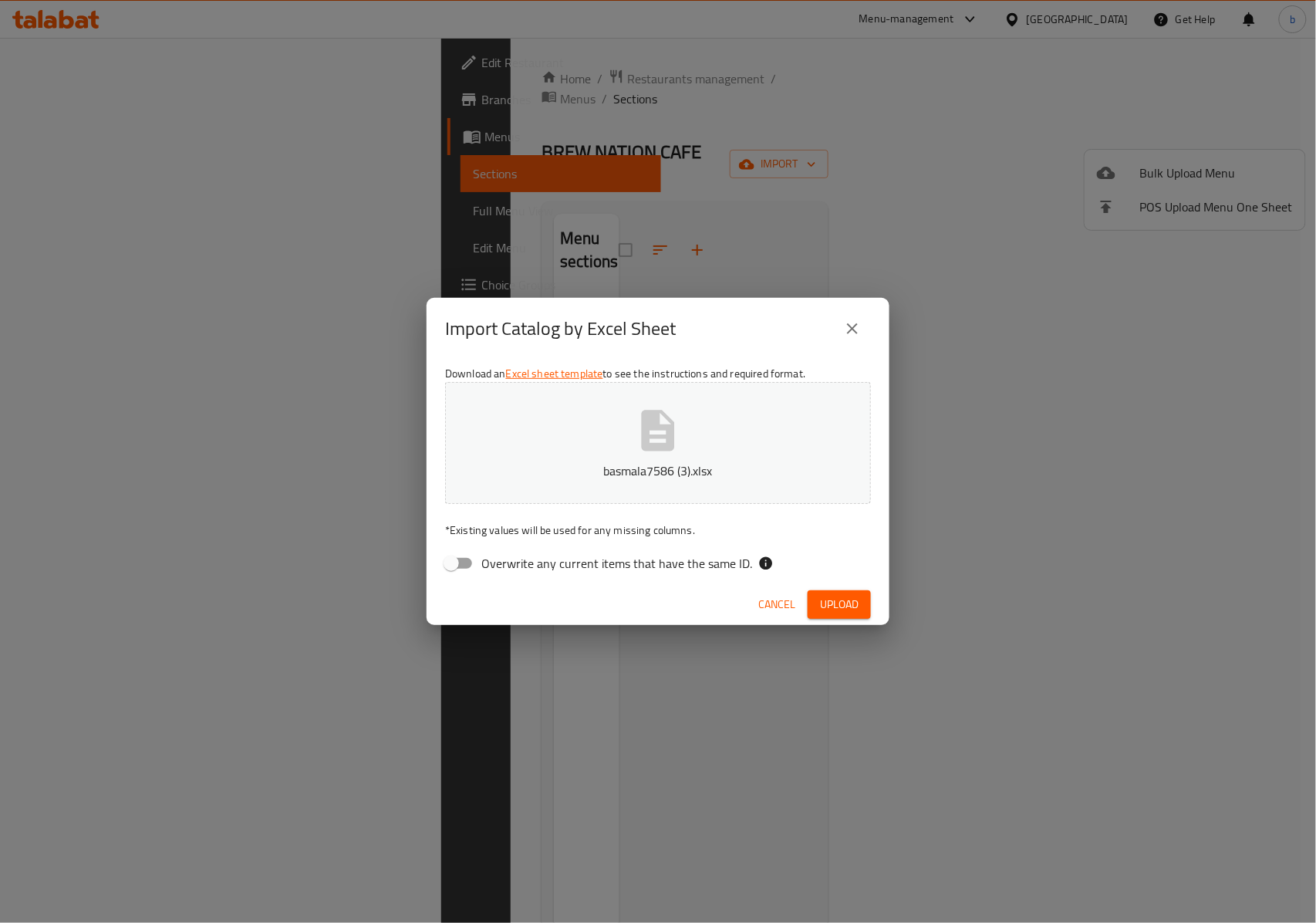
click at [849, 599] on span "Upload" at bounding box center [839, 604] width 39 height 19
click at [178, 869] on div "Menu_Label_Choices sheet is required." at bounding box center [151, 883] width 266 height 43
click at [171, 869] on div "Menu_Label_Choices sheet is required." at bounding box center [151, 883] width 266 height 43
click at [154, 877] on div "Menu_Label_Choices sheet is required." at bounding box center [148, 883] width 185 height 17
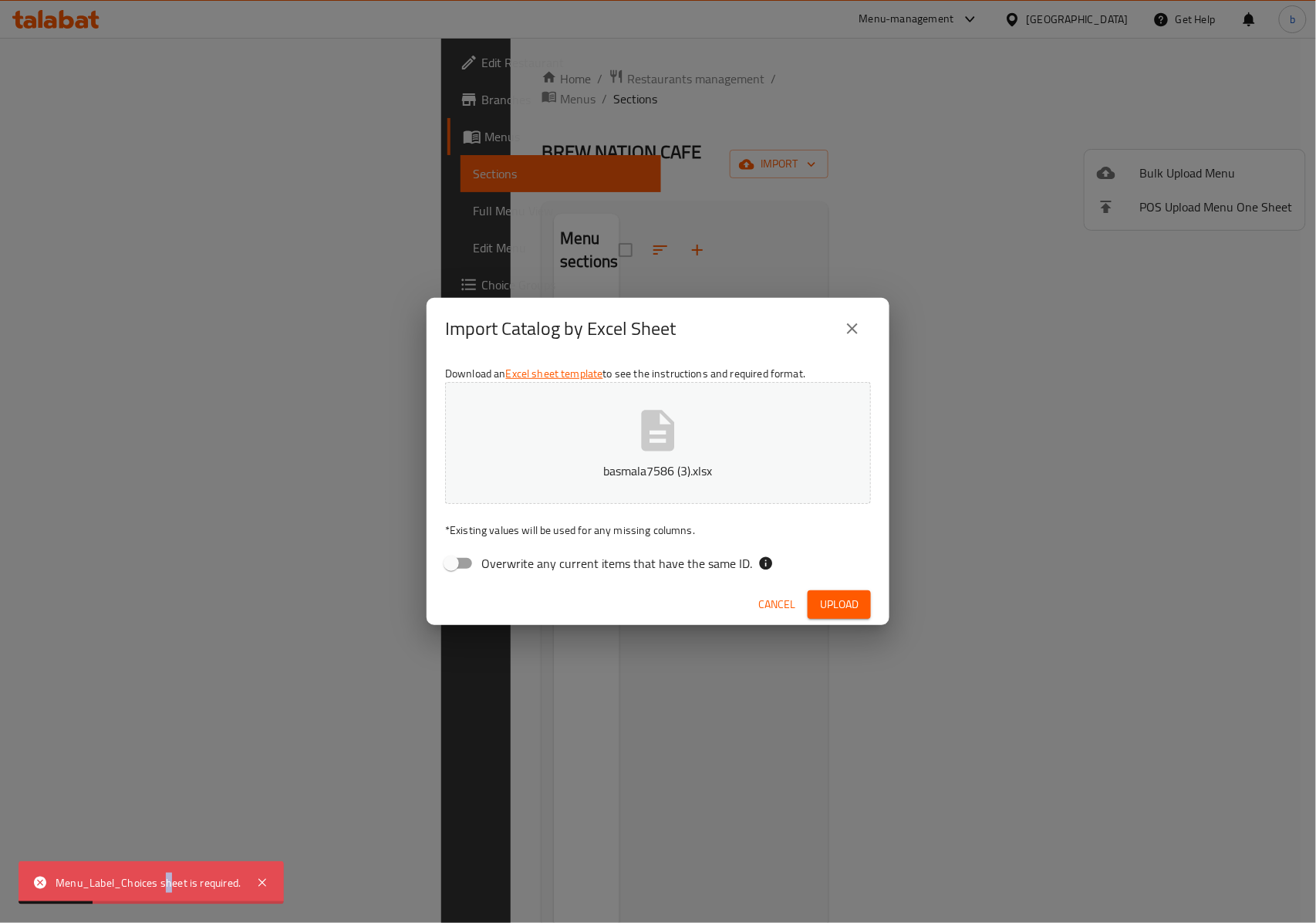
click at [178, 865] on div "Menu_Label_Choices sheet is required." at bounding box center [151, 883] width 266 height 43
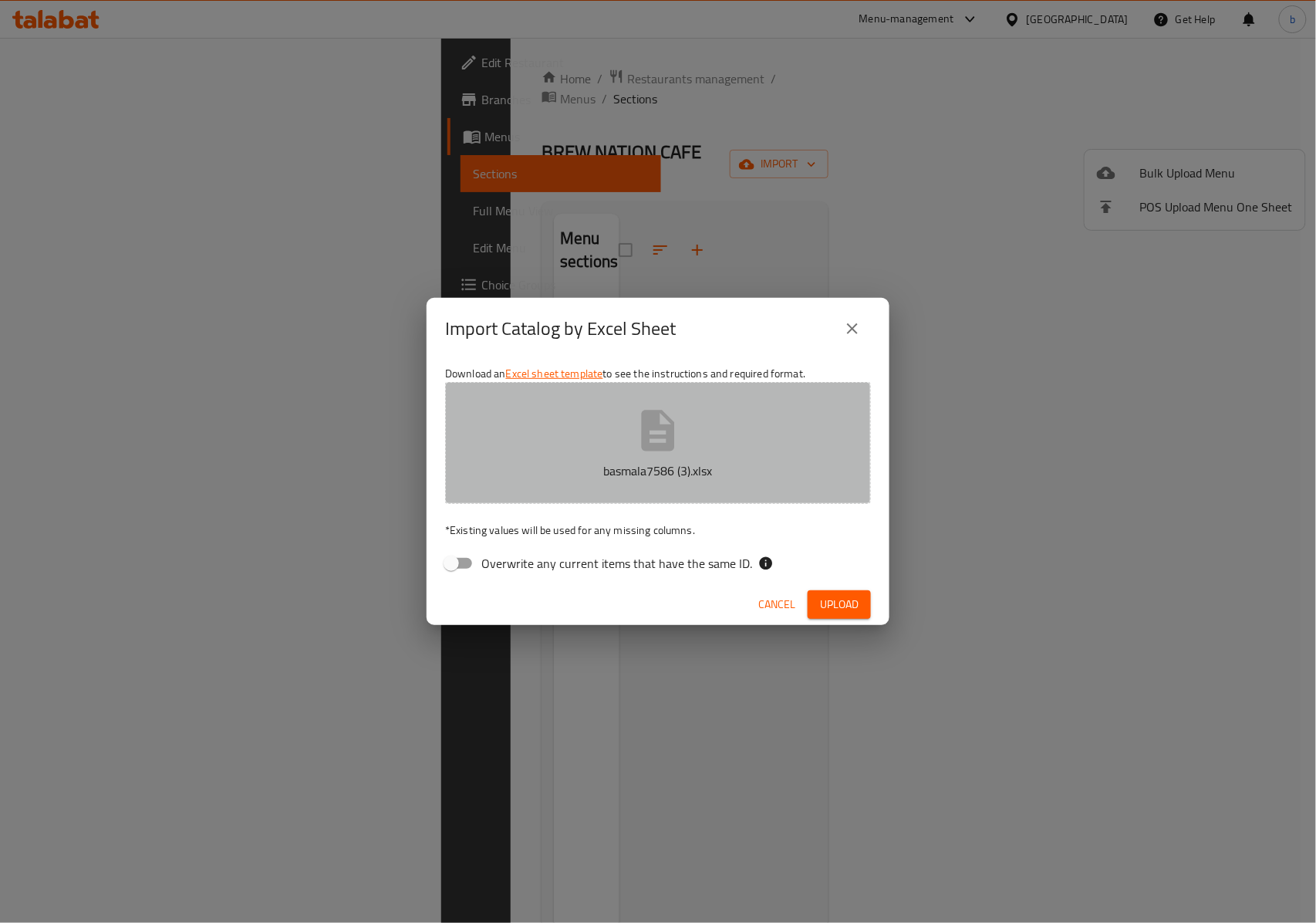
click at [717, 450] on button "basmala7586 (3).xlsx" at bounding box center [657, 443] width 426 height 122
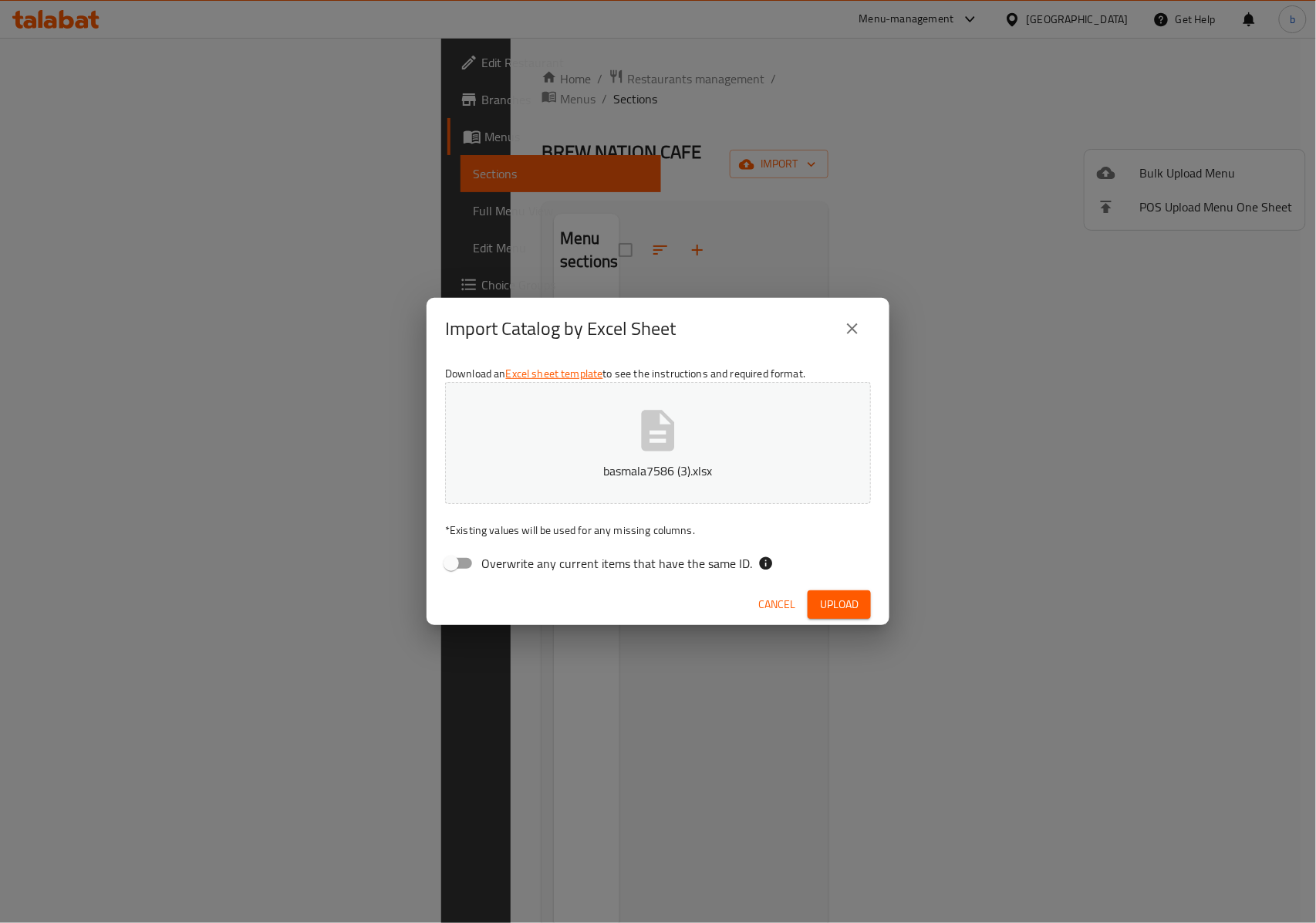
click at [847, 603] on span "Upload" at bounding box center [839, 604] width 39 height 19
click at [850, 326] on icon "close" at bounding box center [853, 329] width 11 height 11
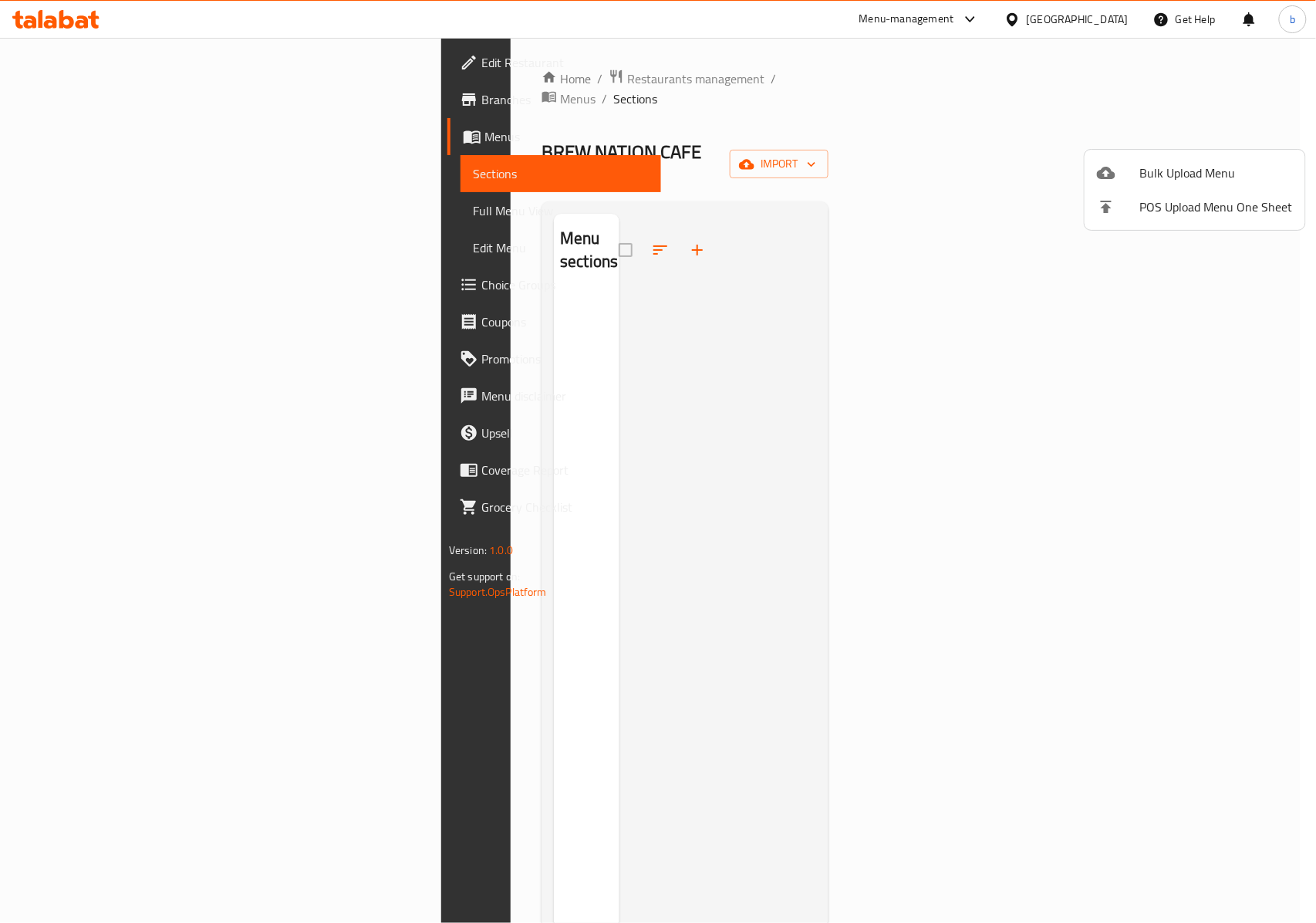
click at [139, 134] on div at bounding box center [658, 461] width 1316 height 923
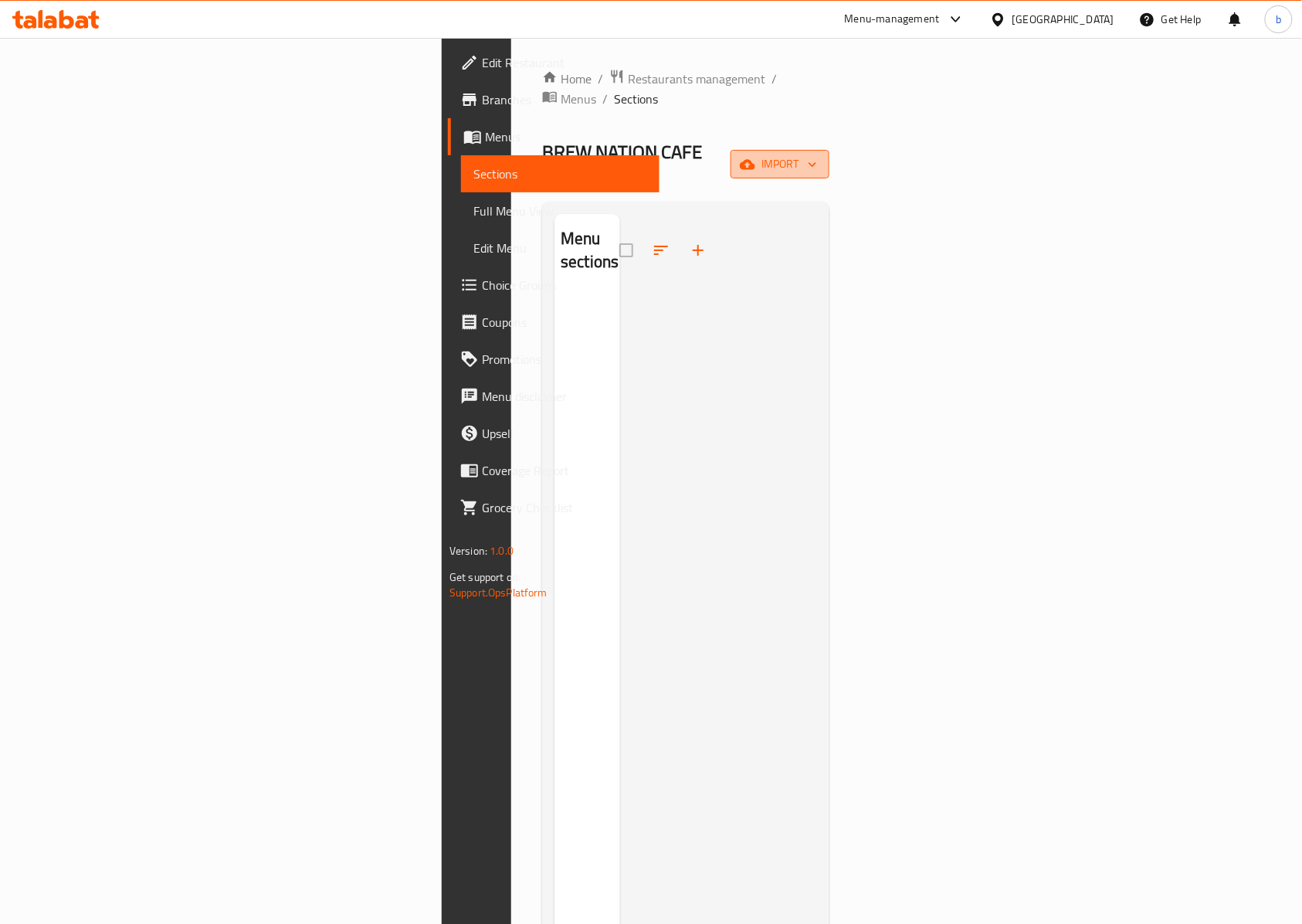
click at [755, 159] on icon "button" at bounding box center [748, 164] width 15 height 10
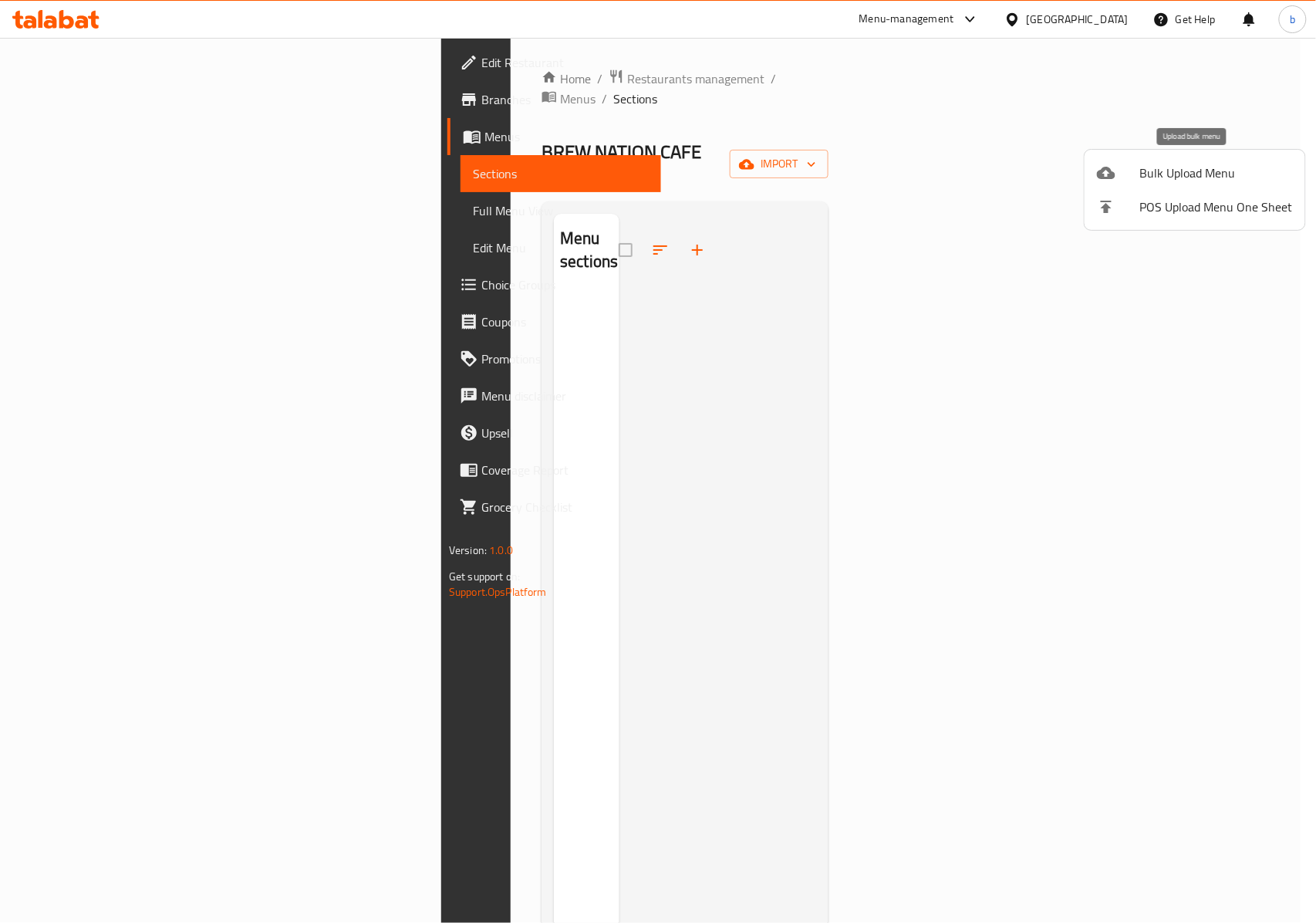
click at [1174, 164] on span "Bulk Upload Menu" at bounding box center [1217, 173] width 153 height 19
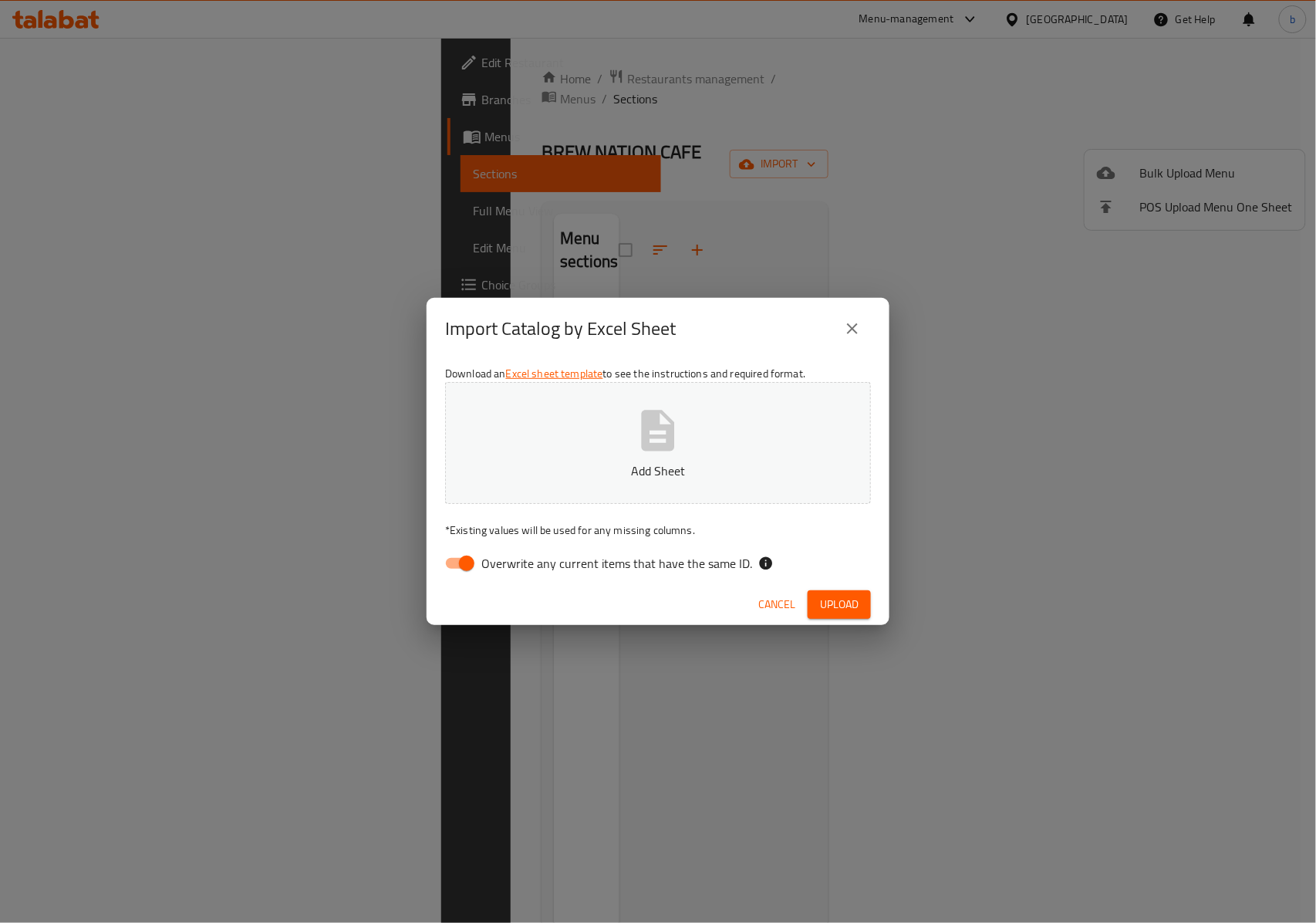
click at [486, 572] on span "Overwrite any current items that have the same ID." at bounding box center [616, 563] width 271 height 19
click at [486, 572] on input "Overwrite any current items that have the same ID." at bounding box center [466, 563] width 88 height 29
checkbox input "false"
click at [614, 426] on button "Add Sheet" at bounding box center [657, 443] width 426 height 122
click at [828, 595] on span "Upload" at bounding box center [839, 604] width 39 height 19
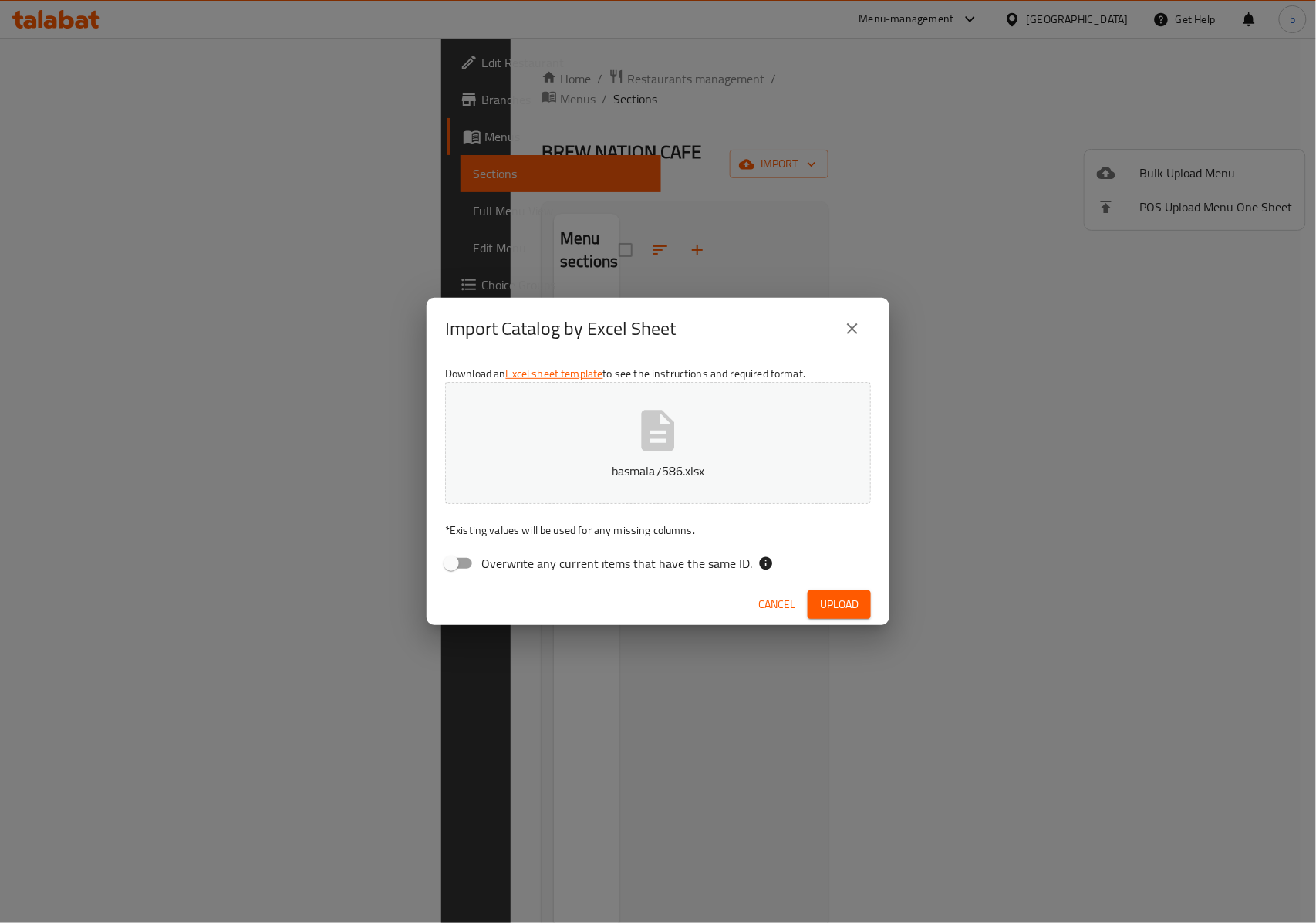
click at [762, 609] on span "Cancel" at bounding box center [777, 604] width 37 height 19
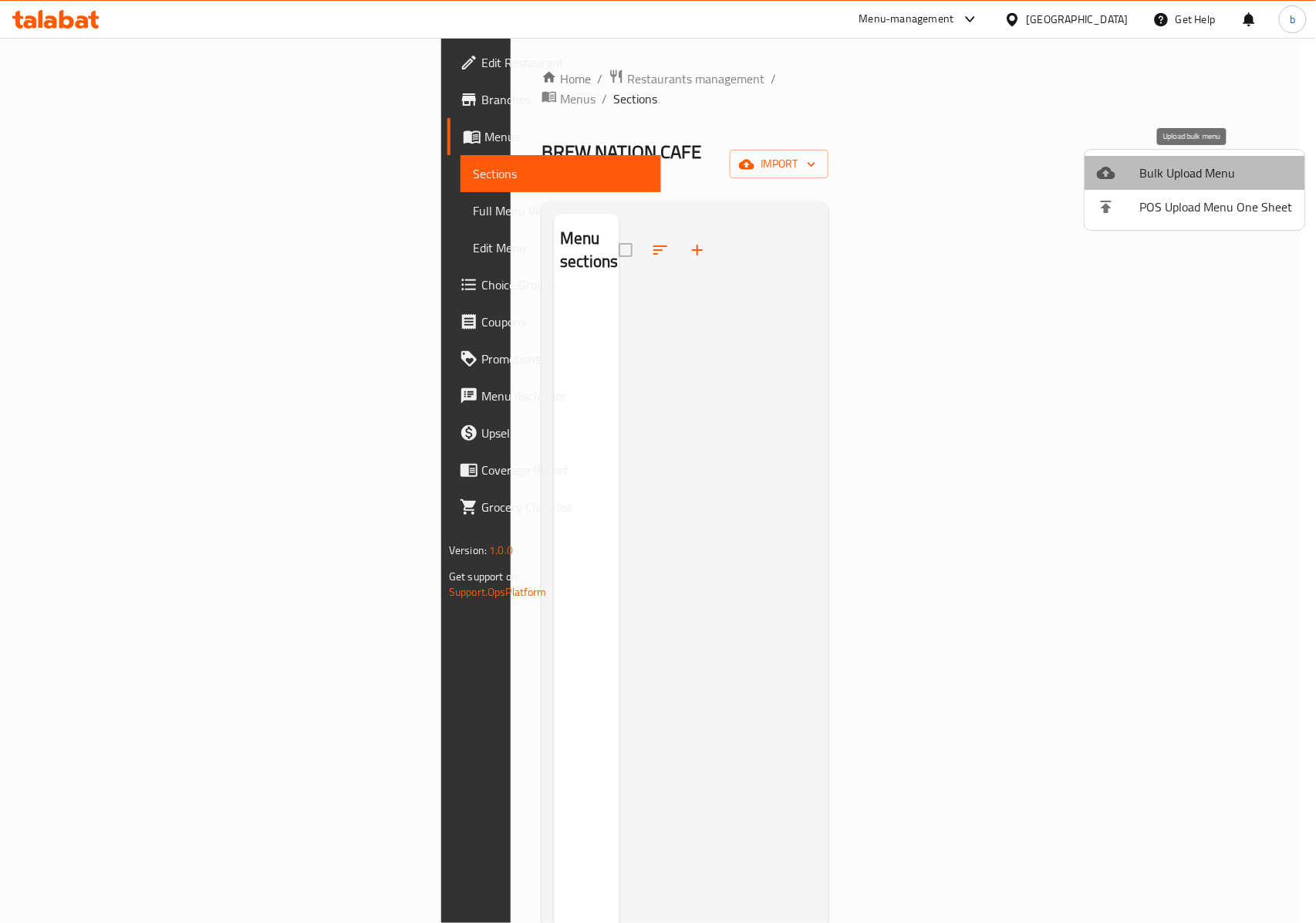
click at [1199, 165] on span "Bulk Upload Menu" at bounding box center [1217, 173] width 153 height 19
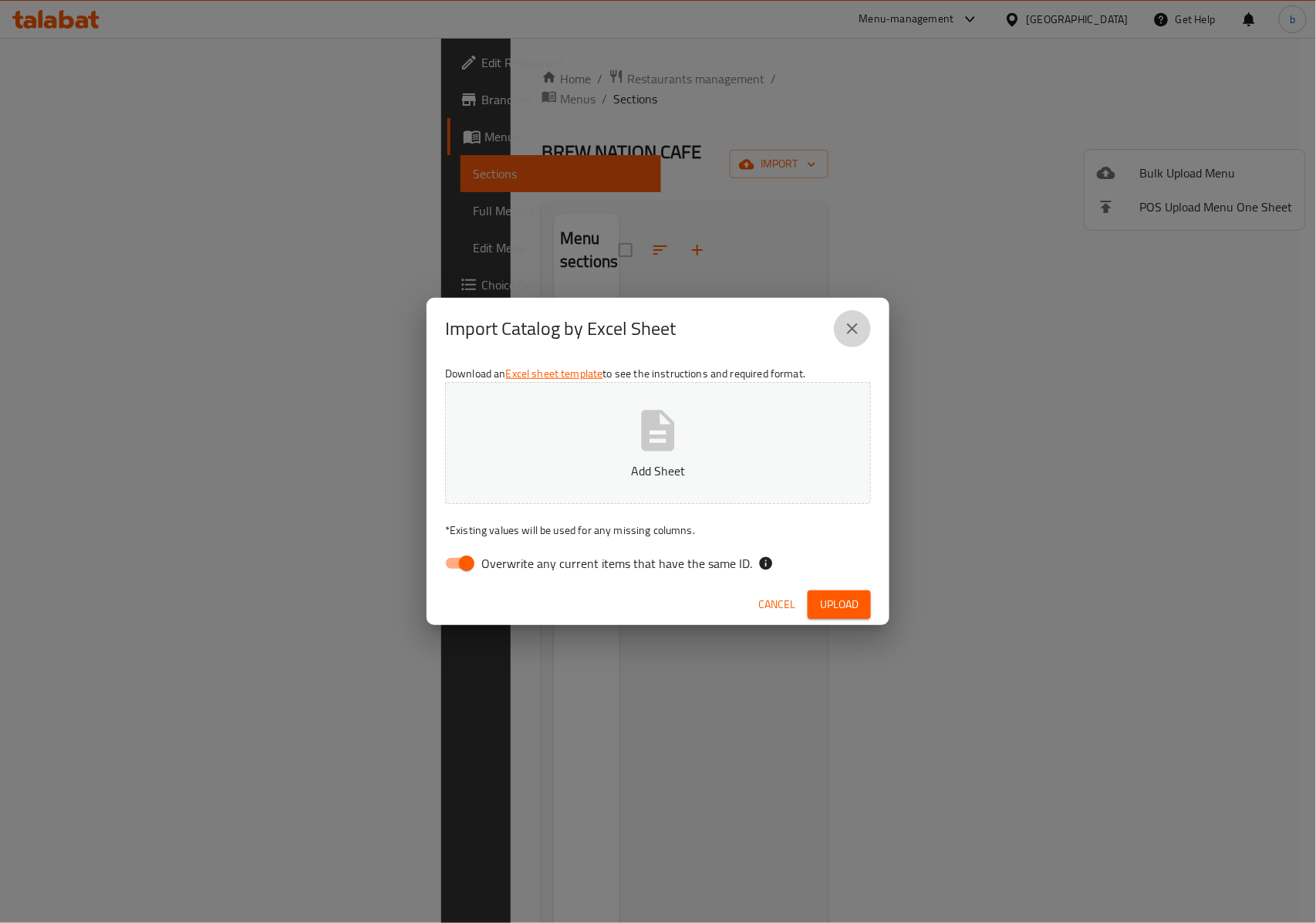
click at [855, 327] on icon "close" at bounding box center [853, 329] width 11 height 11
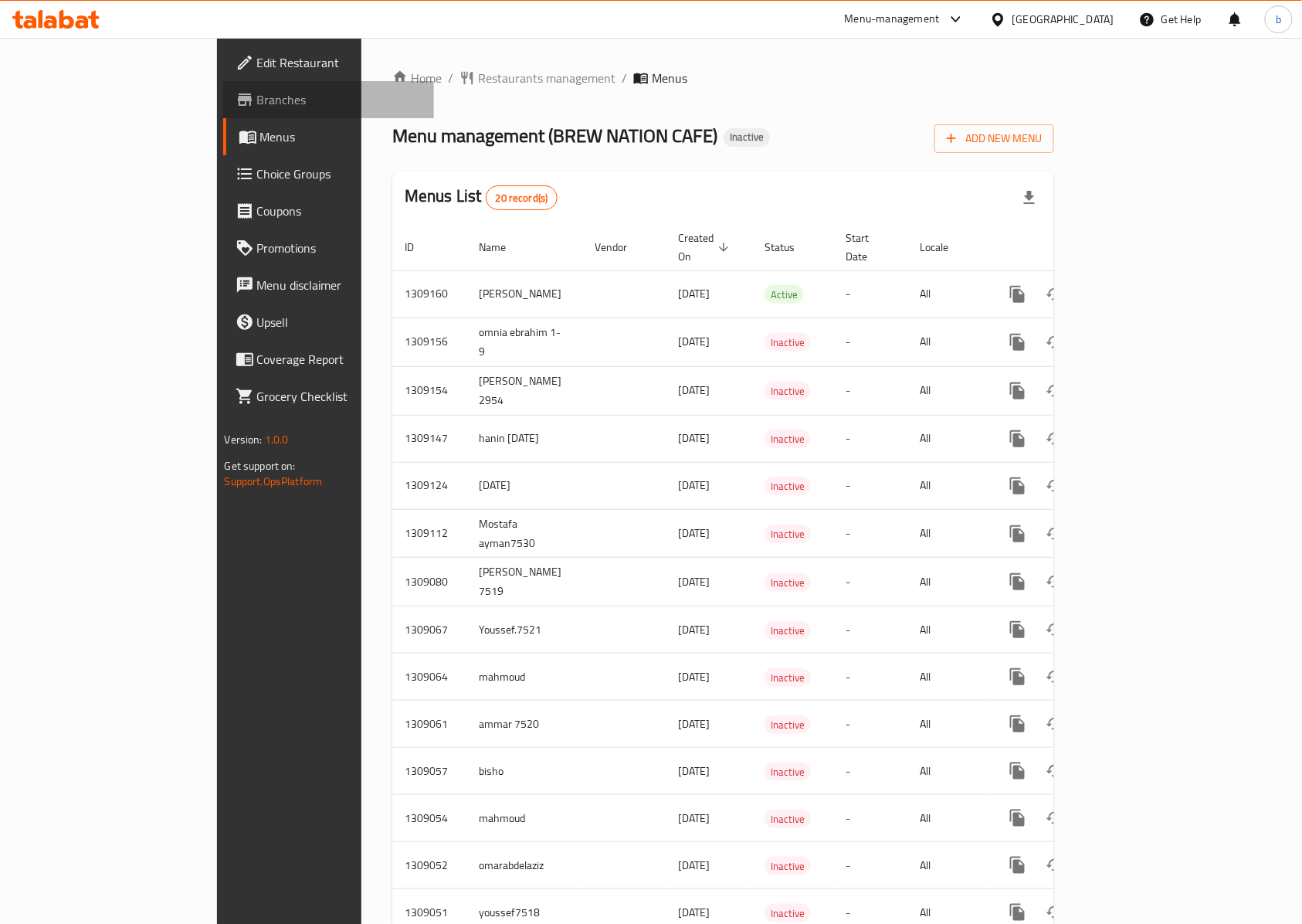
click at [257, 91] on span "Branches" at bounding box center [340, 100] width 165 height 19
click at [1007, 19] on icon at bounding box center [998, 19] width 16 height 16
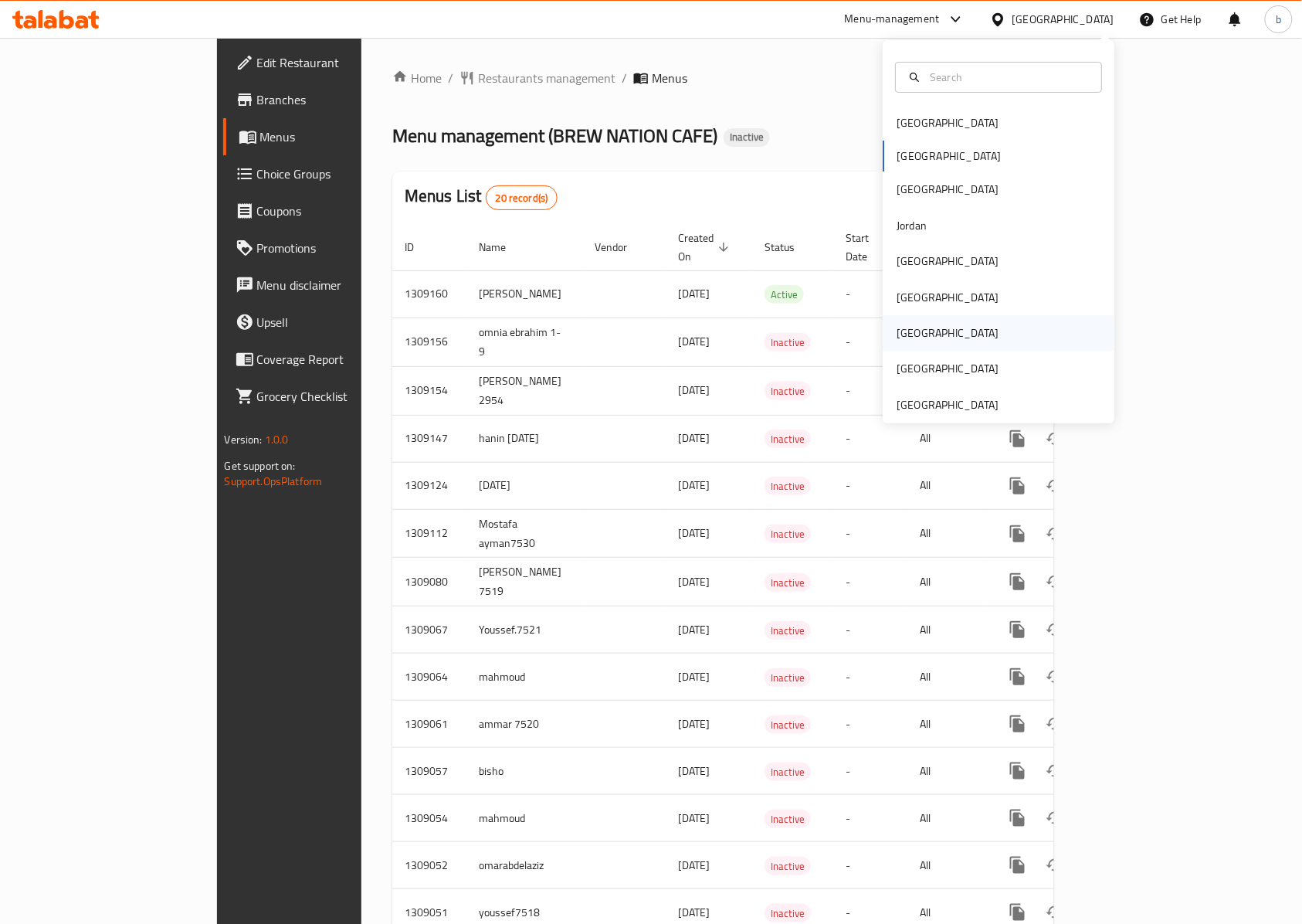
click at [912, 340] on div "[GEOGRAPHIC_DATA]" at bounding box center [948, 333] width 127 height 36
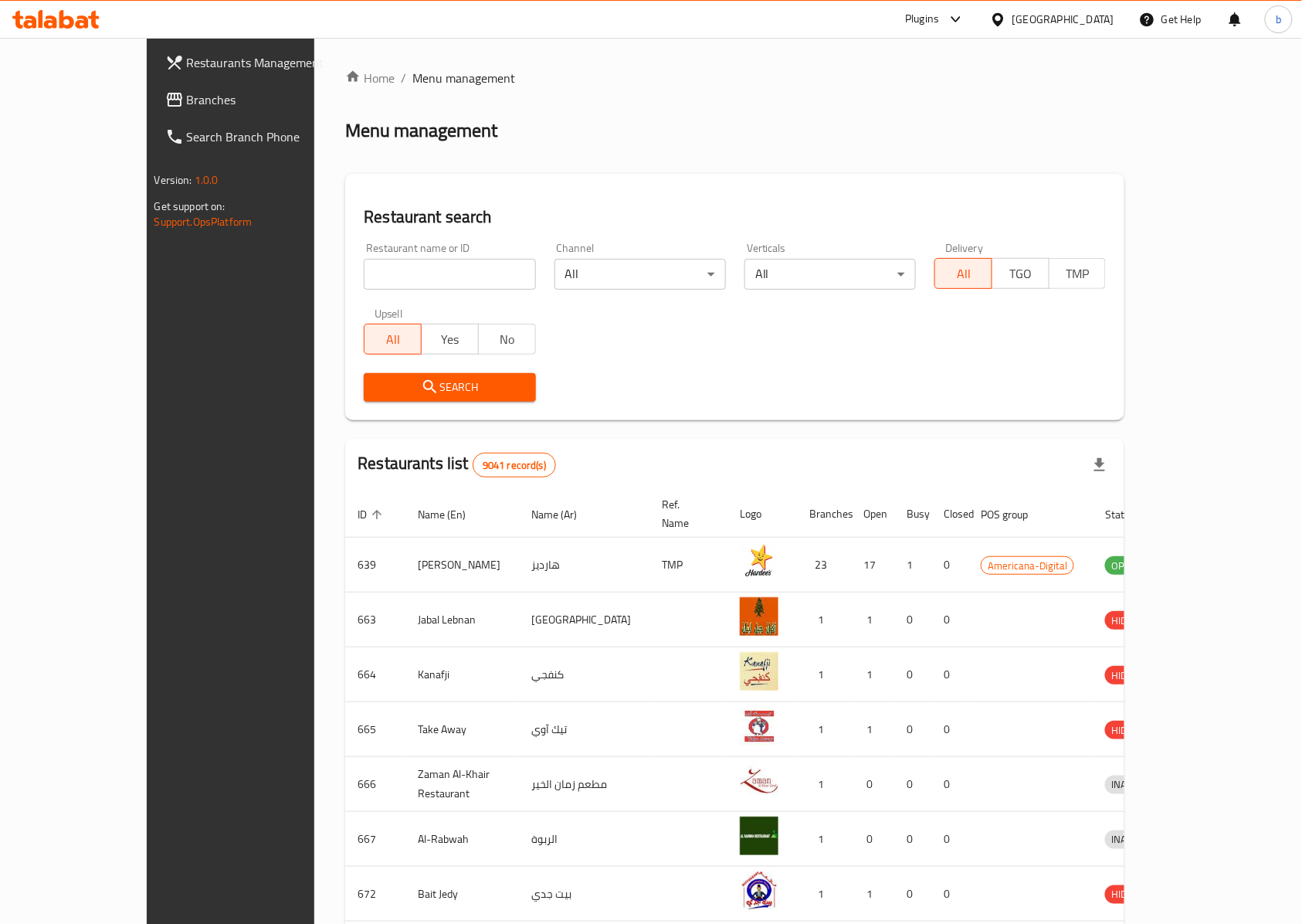
click at [187, 109] on span "Branches" at bounding box center [270, 100] width 165 height 19
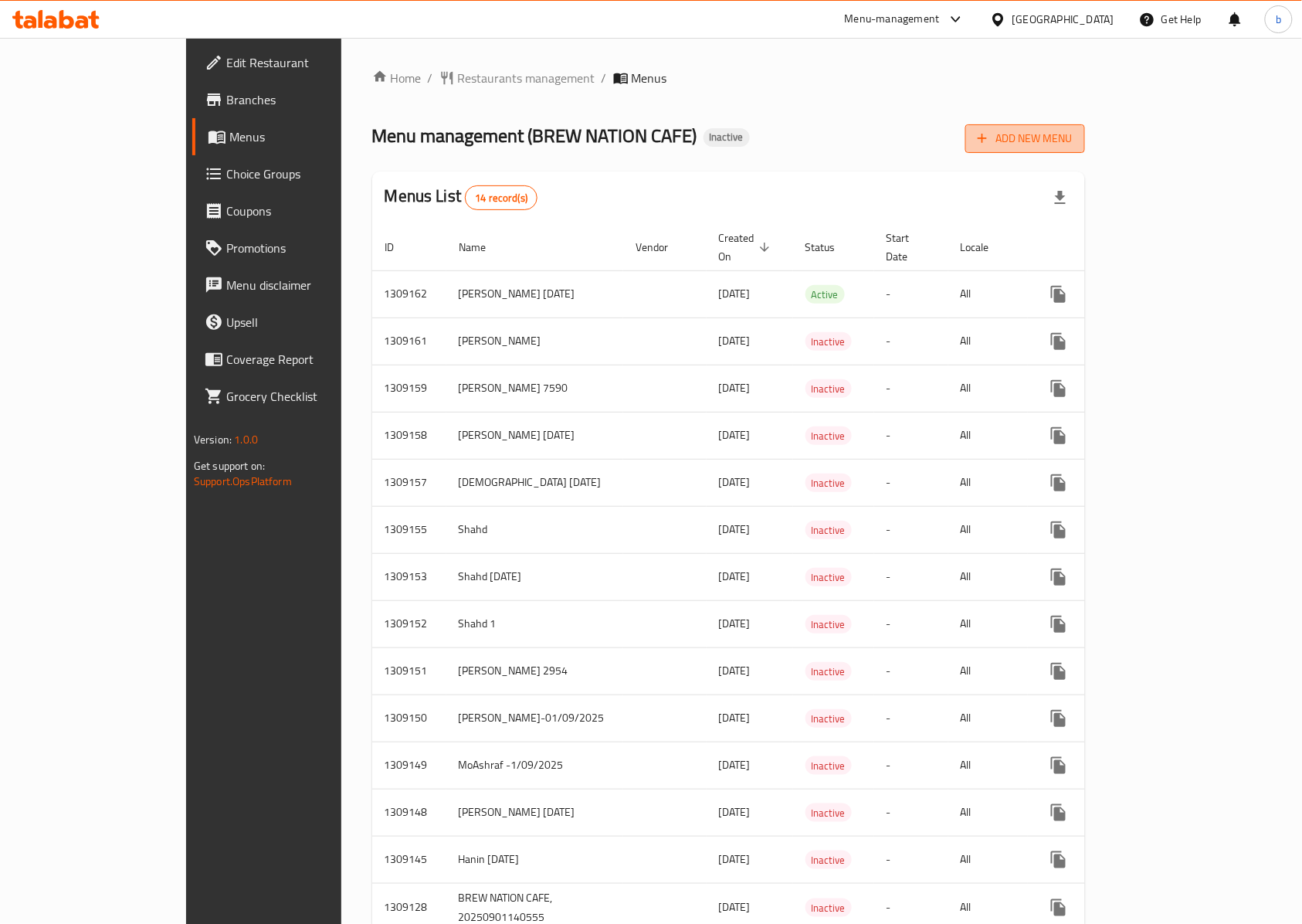
click at [1073, 147] on span "Add New Menu" at bounding box center [1025, 138] width 95 height 19
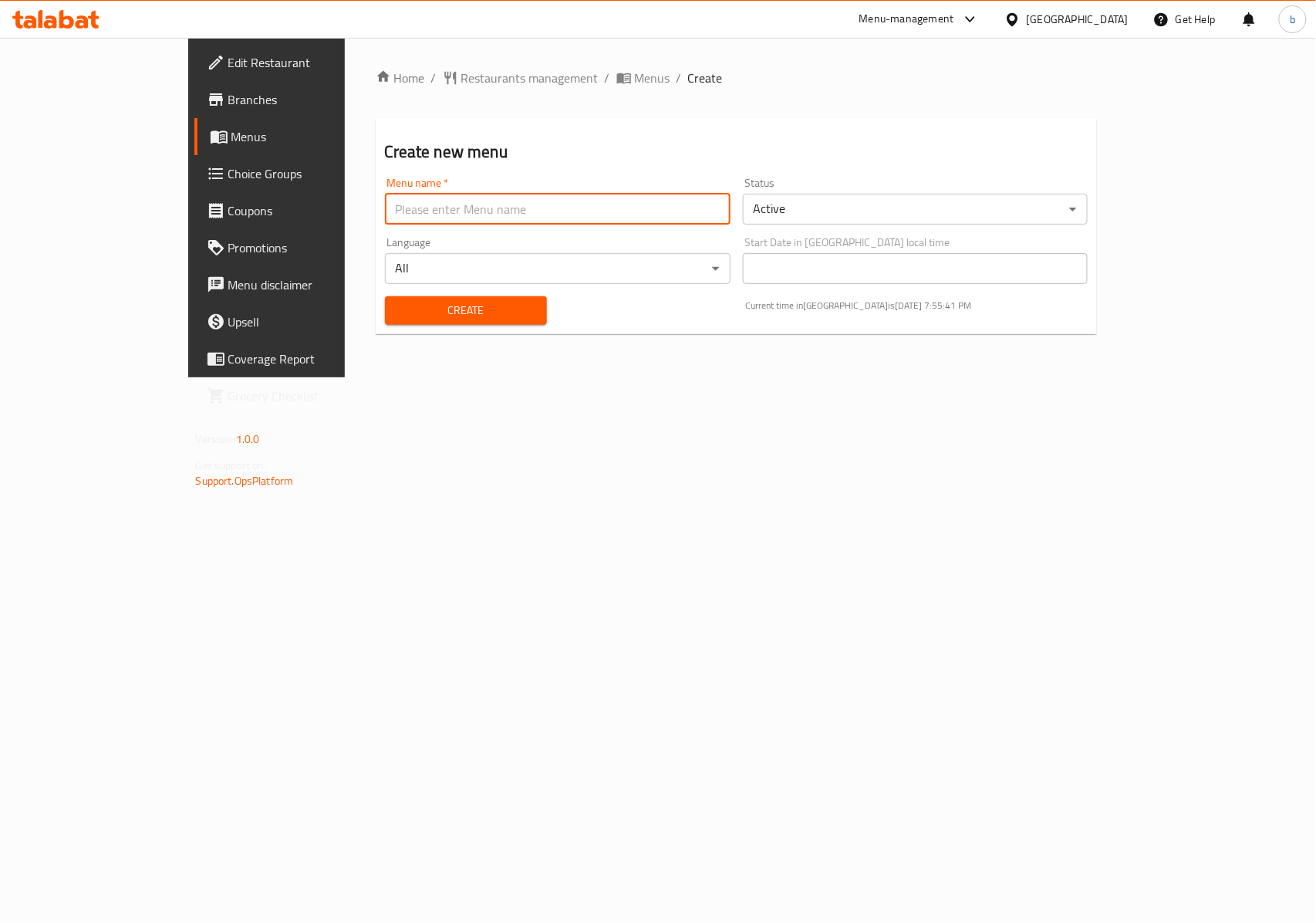
click at [522, 210] on input "text" at bounding box center [558, 209] width 346 height 31
type input "[DEMOGRAPHIC_DATA] [DATE]"
click at [417, 314] on span "Create" at bounding box center [466, 310] width 137 height 19
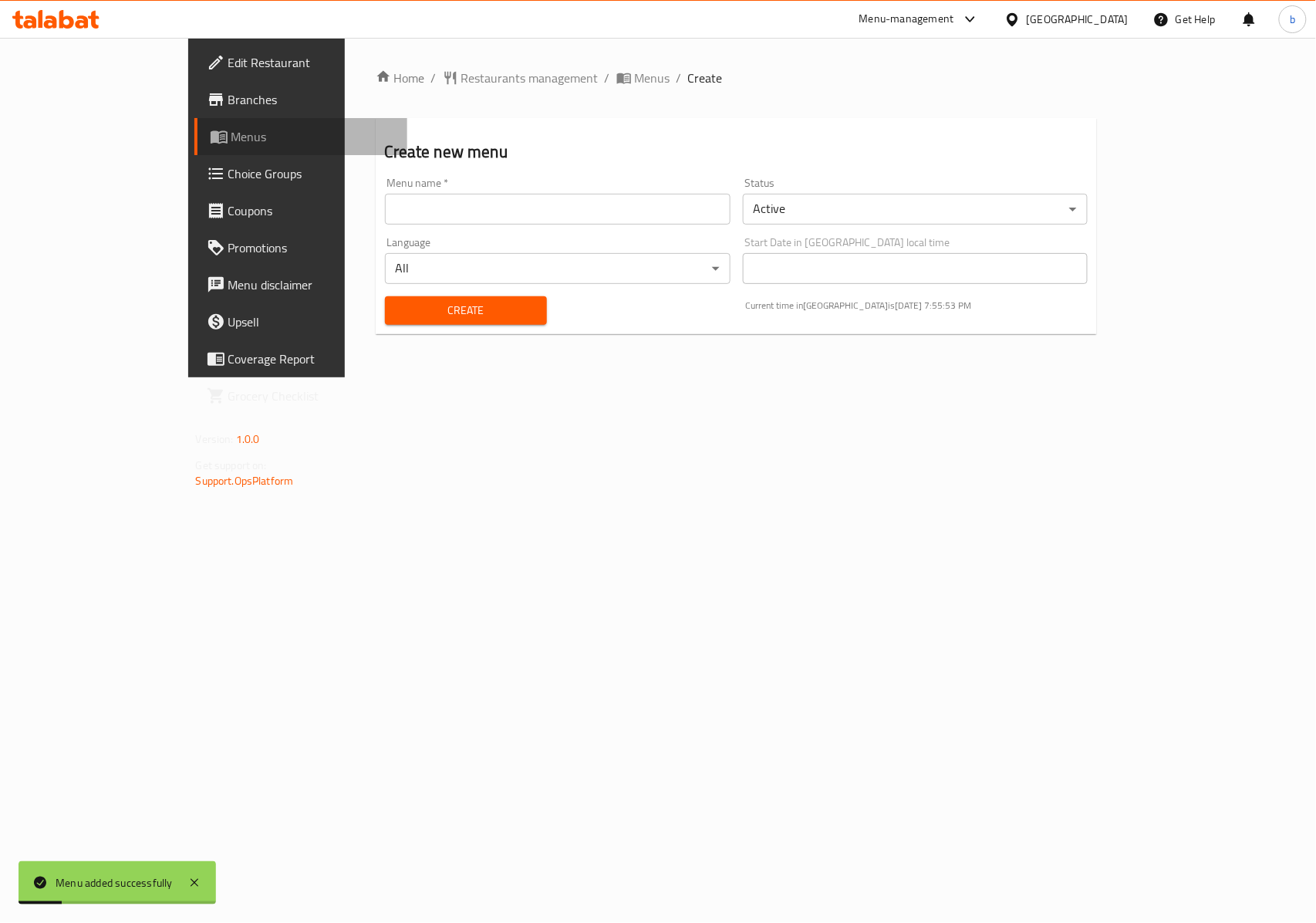
click at [195, 151] on link "Menus" at bounding box center [301, 137] width 214 height 37
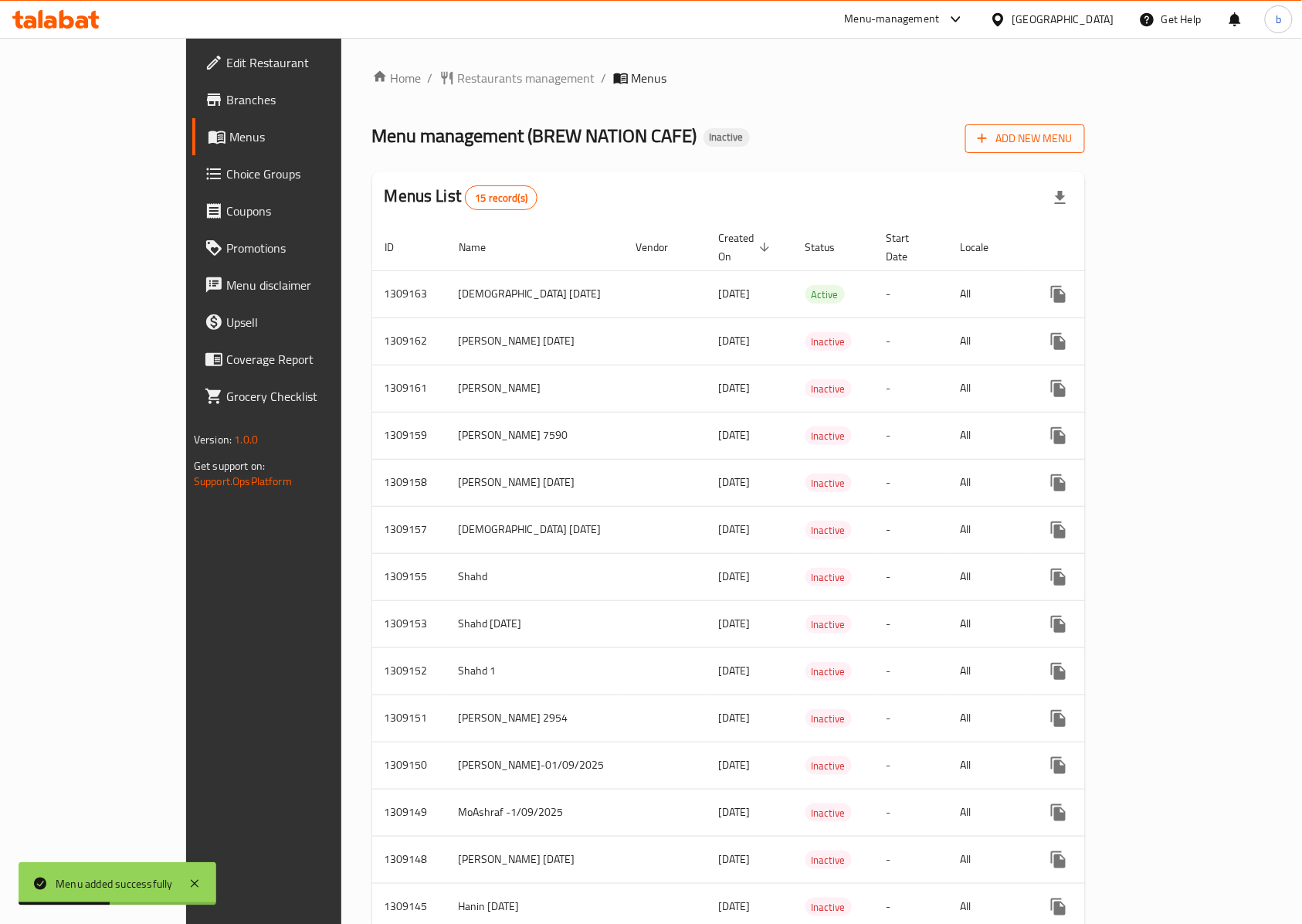
click at [987, 141] on icon "button" at bounding box center [983, 139] width 9 height 9
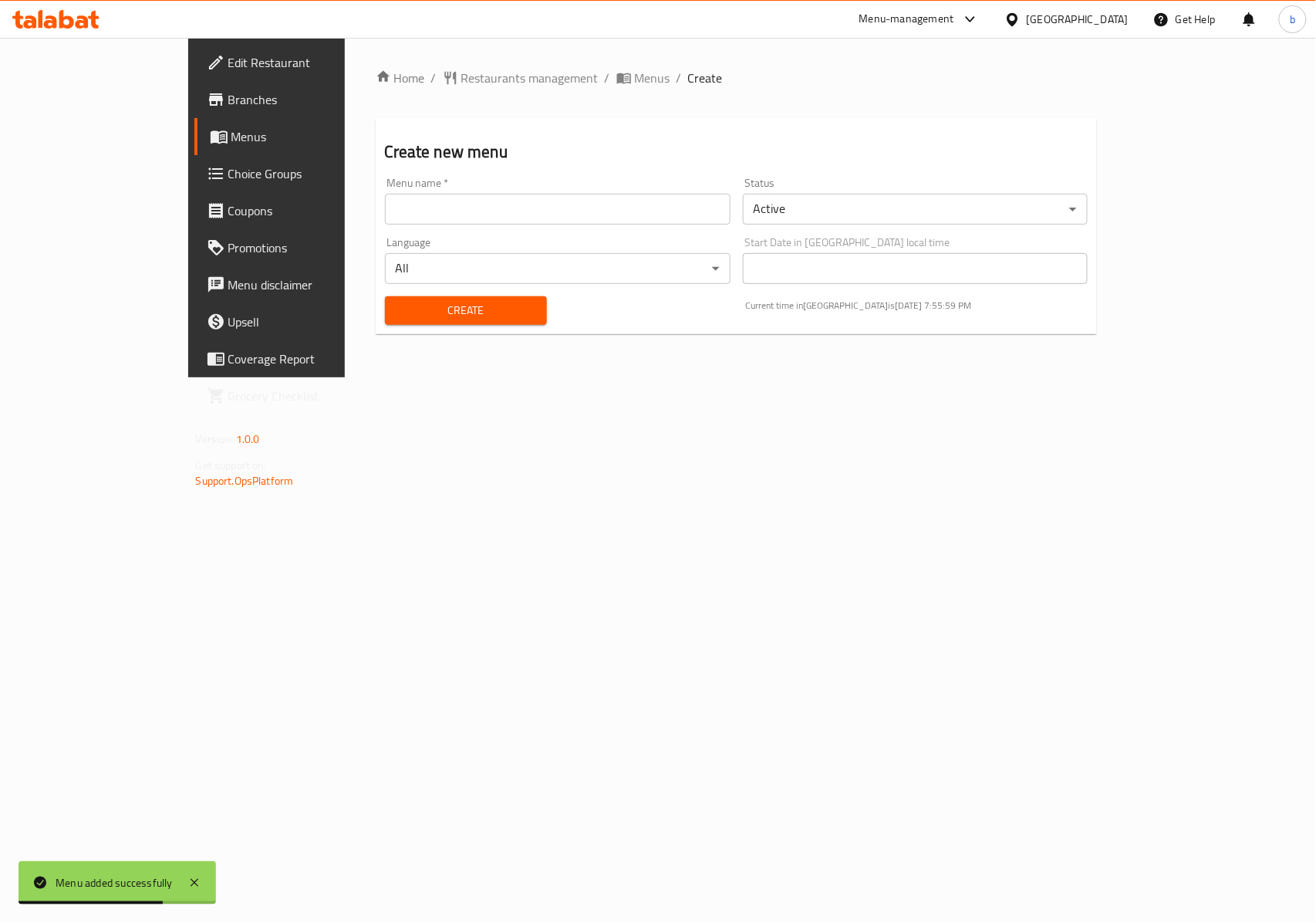
click at [232, 140] on span "Menus" at bounding box center [314, 137] width 164 height 19
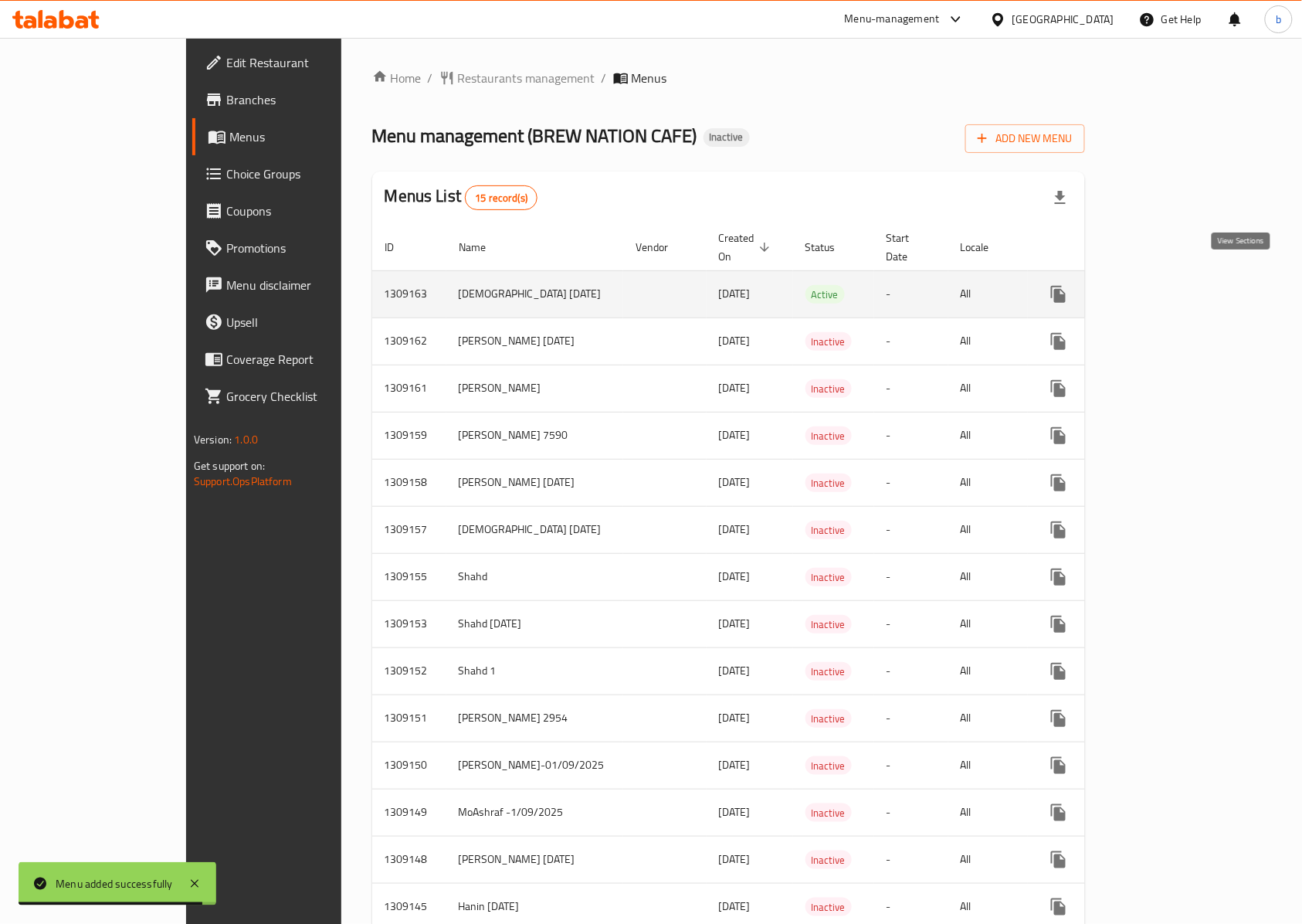
click at [1180, 285] on icon "enhanced table" at bounding box center [1171, 295] width 19 height 19
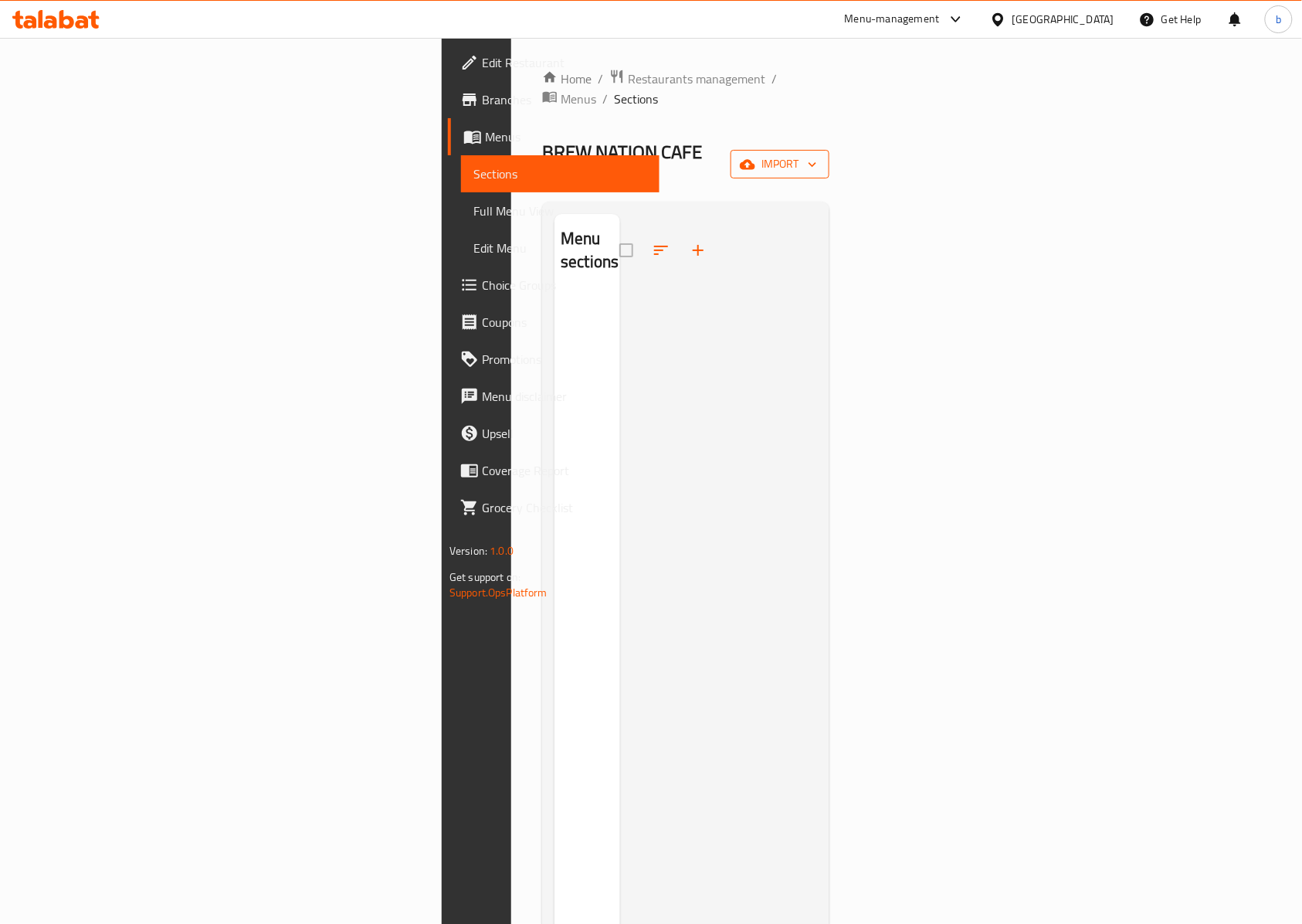
click at [817, 155] on span "import" at bounding box center [780, 164] width 74 height 19
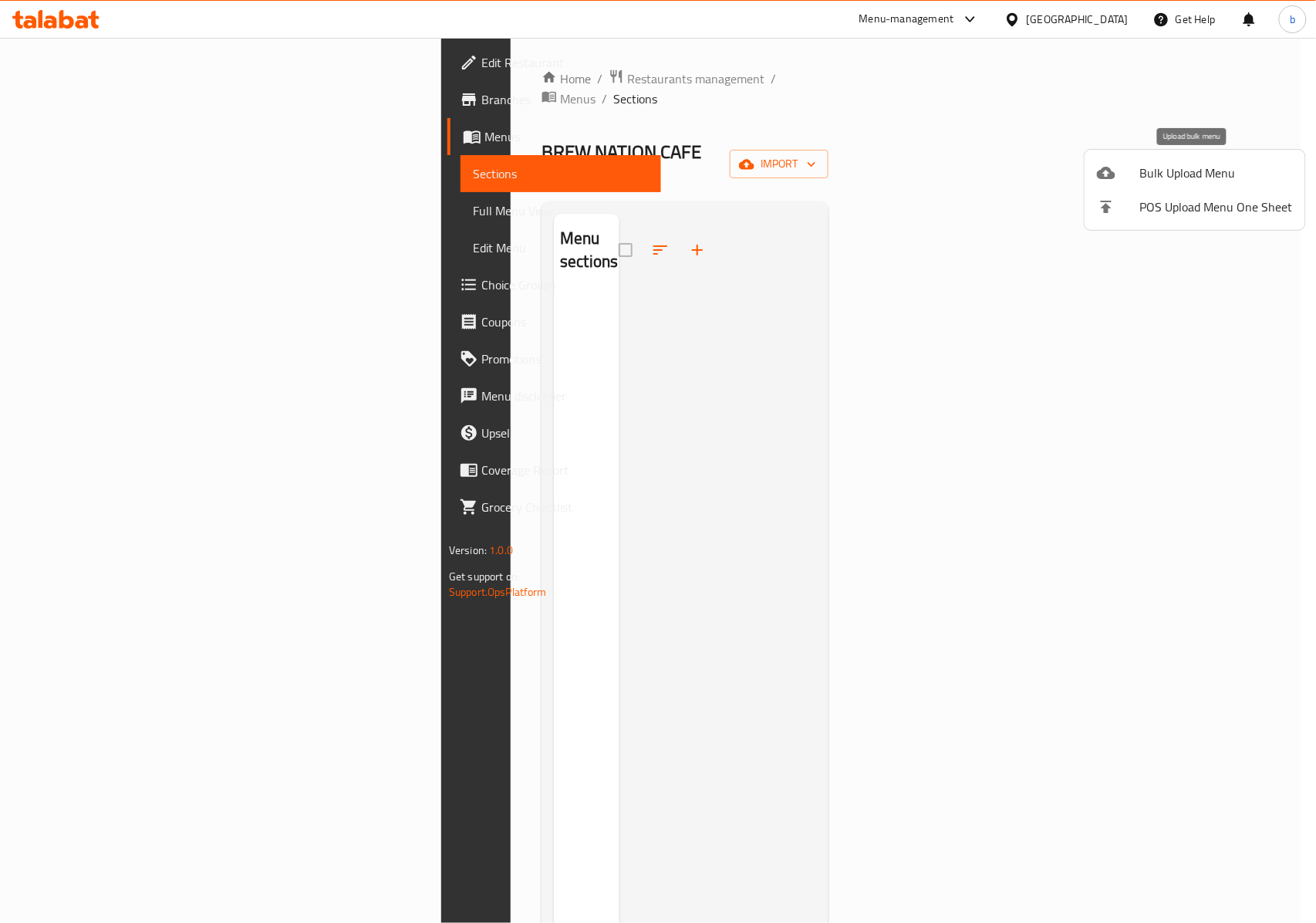
click at [1158, 177] on span "Bulk Upload Menu" at bounding box center [1217, 173] width 153 height 19
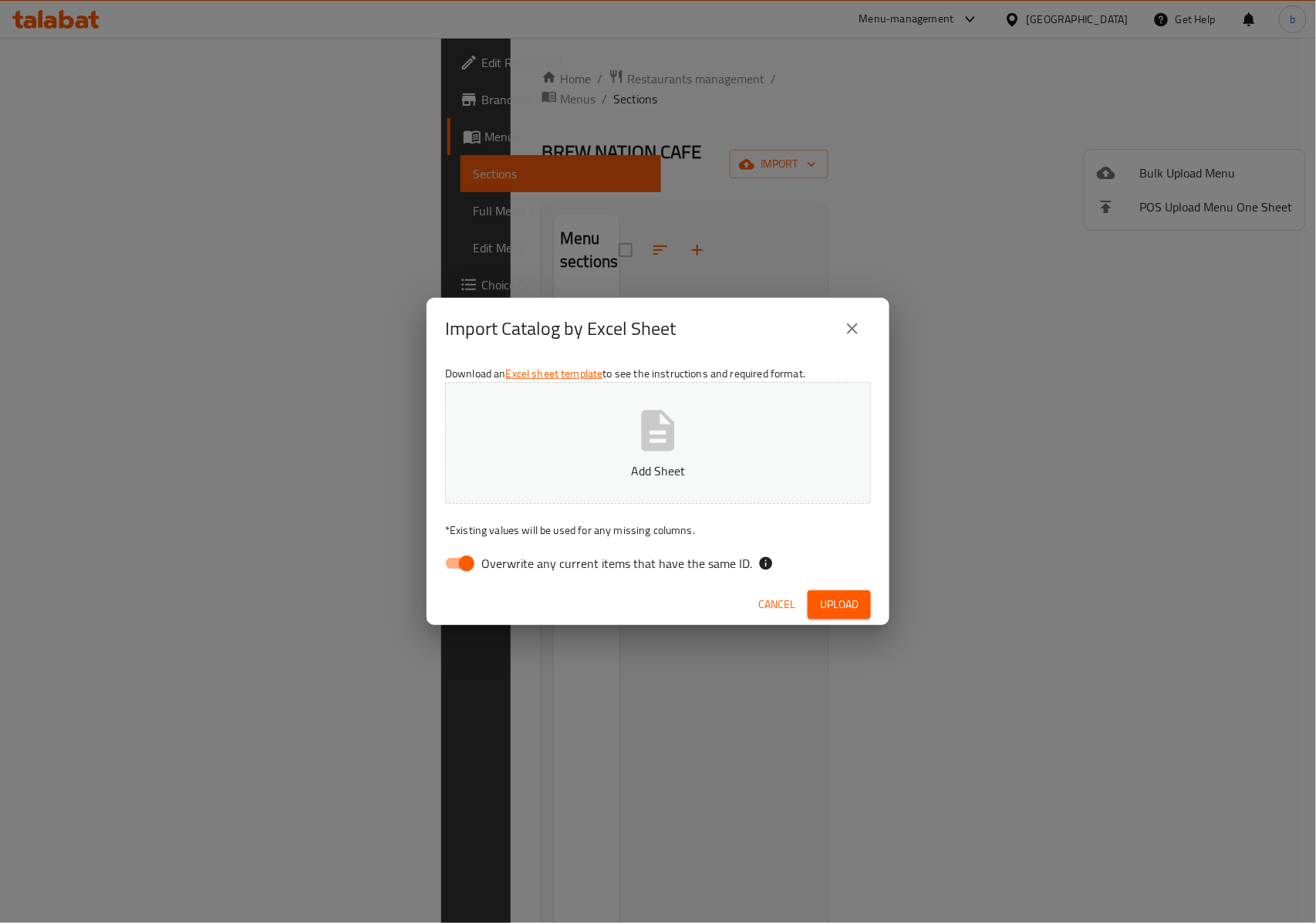
click at [485, 556] on span "Overwrite any current items that have the same ID." at bounding box center [616, 563] width 271 height 19
click at [485, 556] on input "Overwrite any current items that have the same ID." at bounding box center [466, 563] width 88 height 29
checkbox input "false"
click at [636, 439] on icon "button" at bounding box center [658, 431] width 49 height 49
click at [834, 609] on span "Upload" at bounding box center [839, 604] width 39 height 19
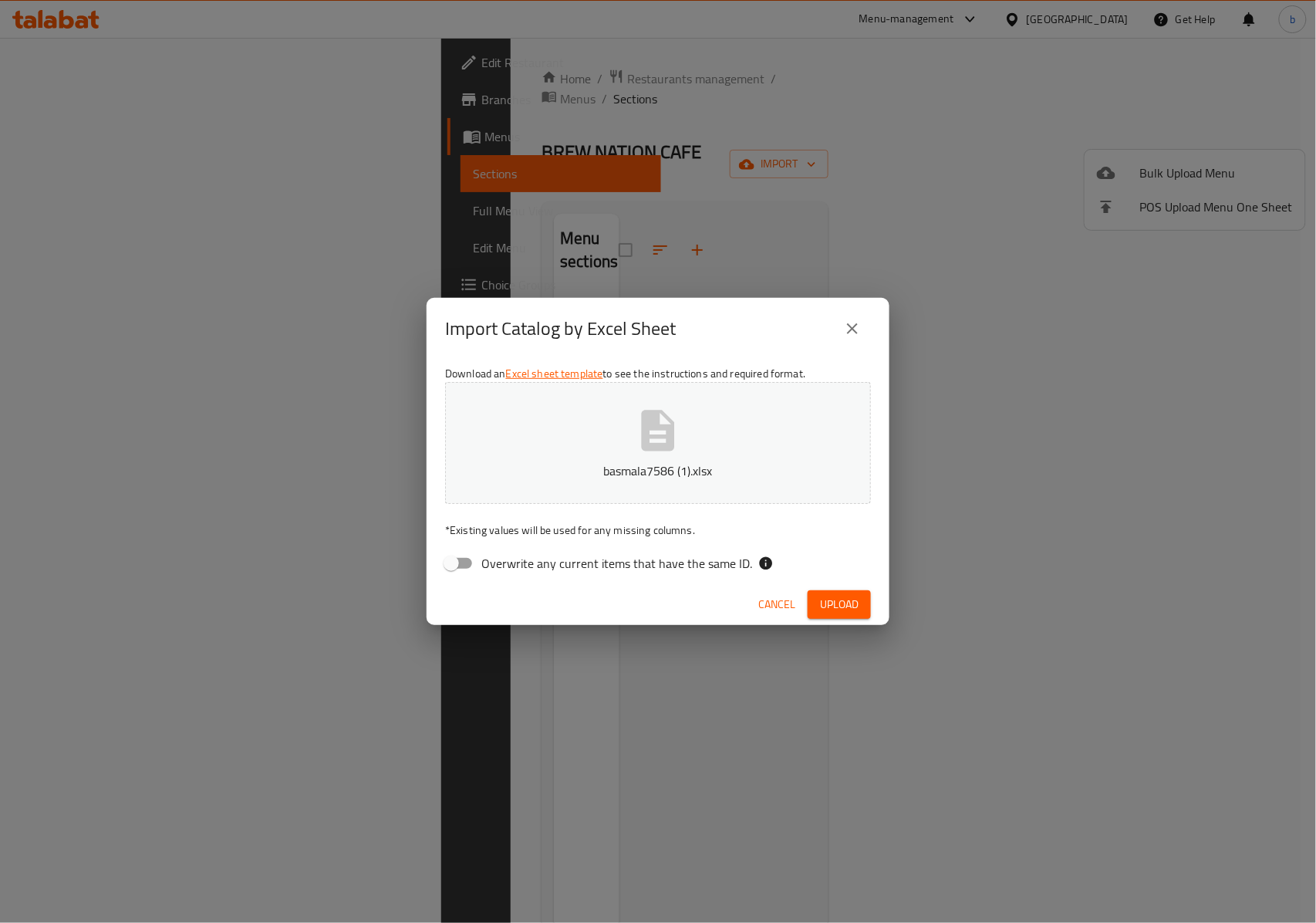
click at [850, 606] on span "Upload" at bounding box center [839, 604] width 39 height 19
click at [171, 877] on div "Menu_Label_Choices sheet is required." at bounding box center [148, 883] width 185 height 17
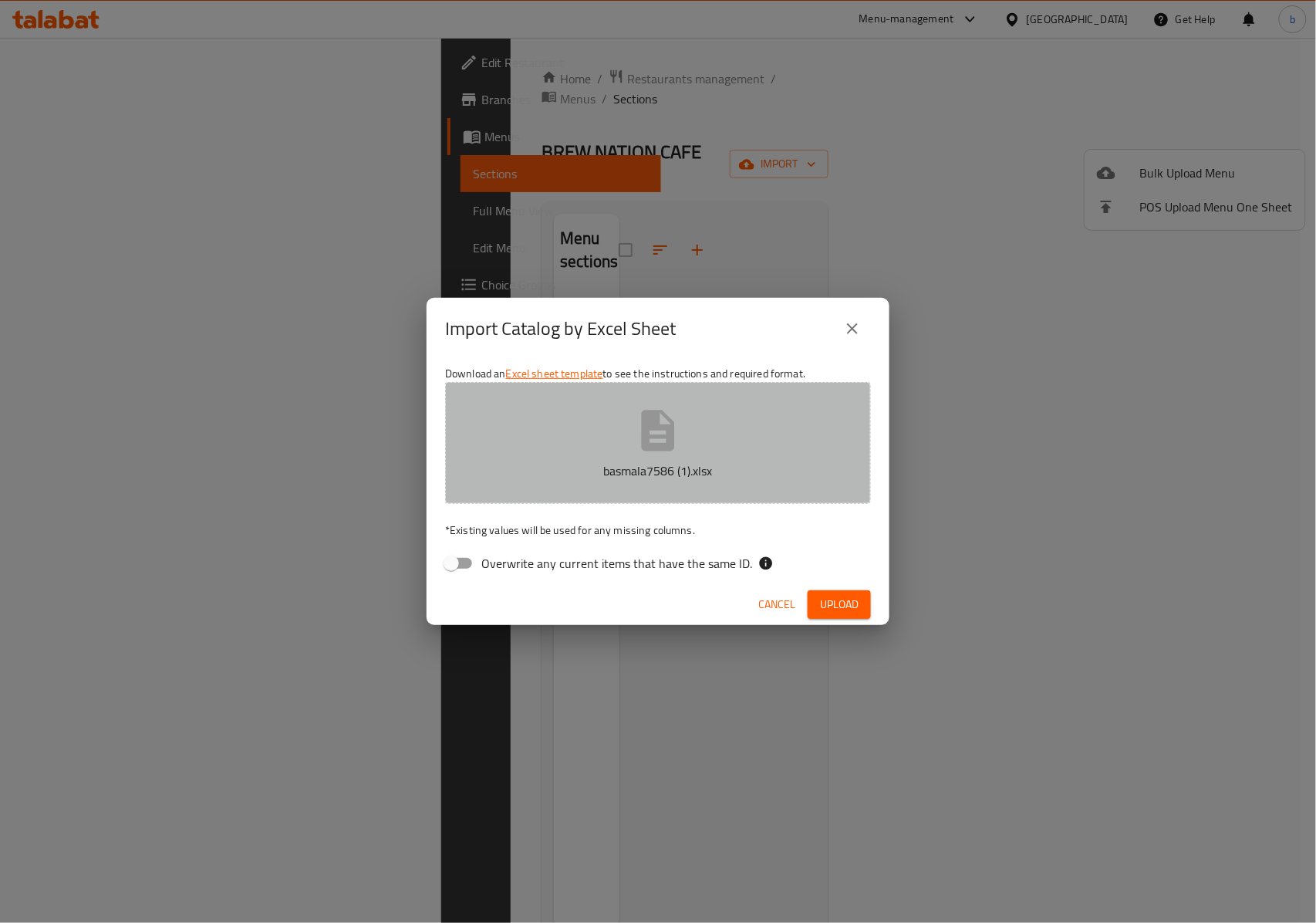
click at [677, 436] on icon "button" at bounding box center [658, 431] width 49 height 49
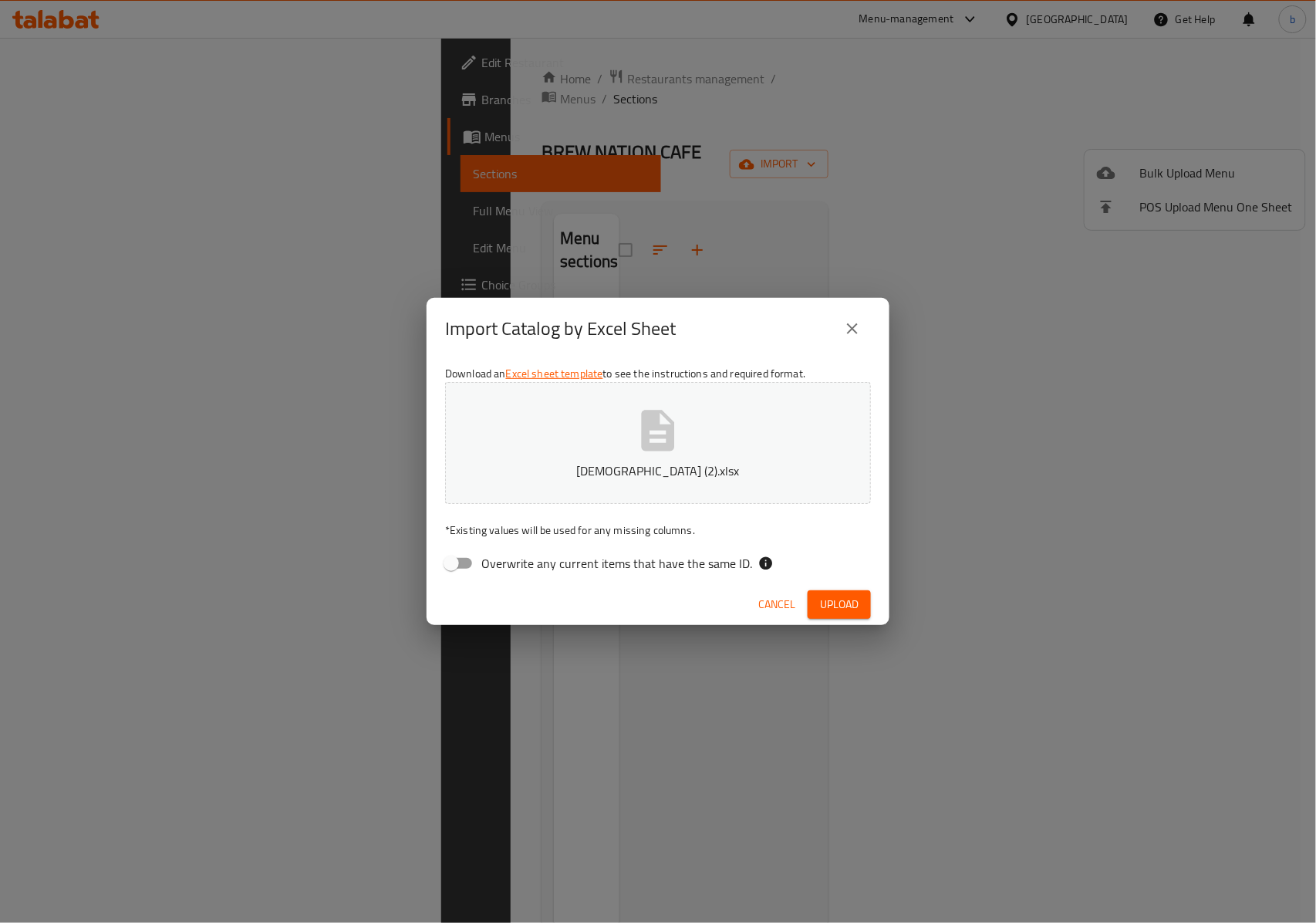
click at [832, 605] on span "Upload" at bounding box center [839, 604] width 39 height 19
click at [784, 606] on span "Cancel" at bounding box center [777, 604] width 37 height 19
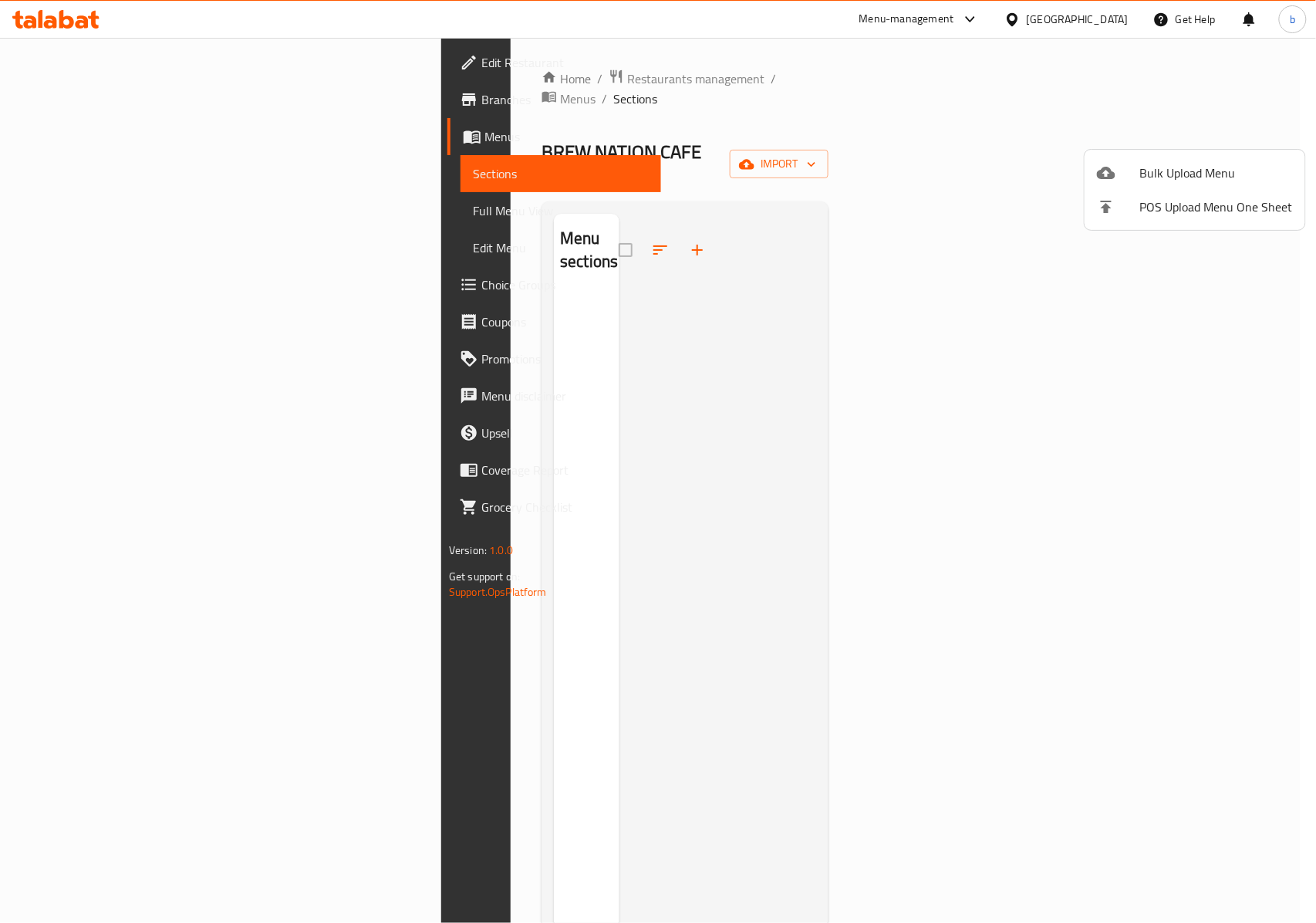
click at [1104, 384] on div at bounding box center [658, 461] width 1316 height 923
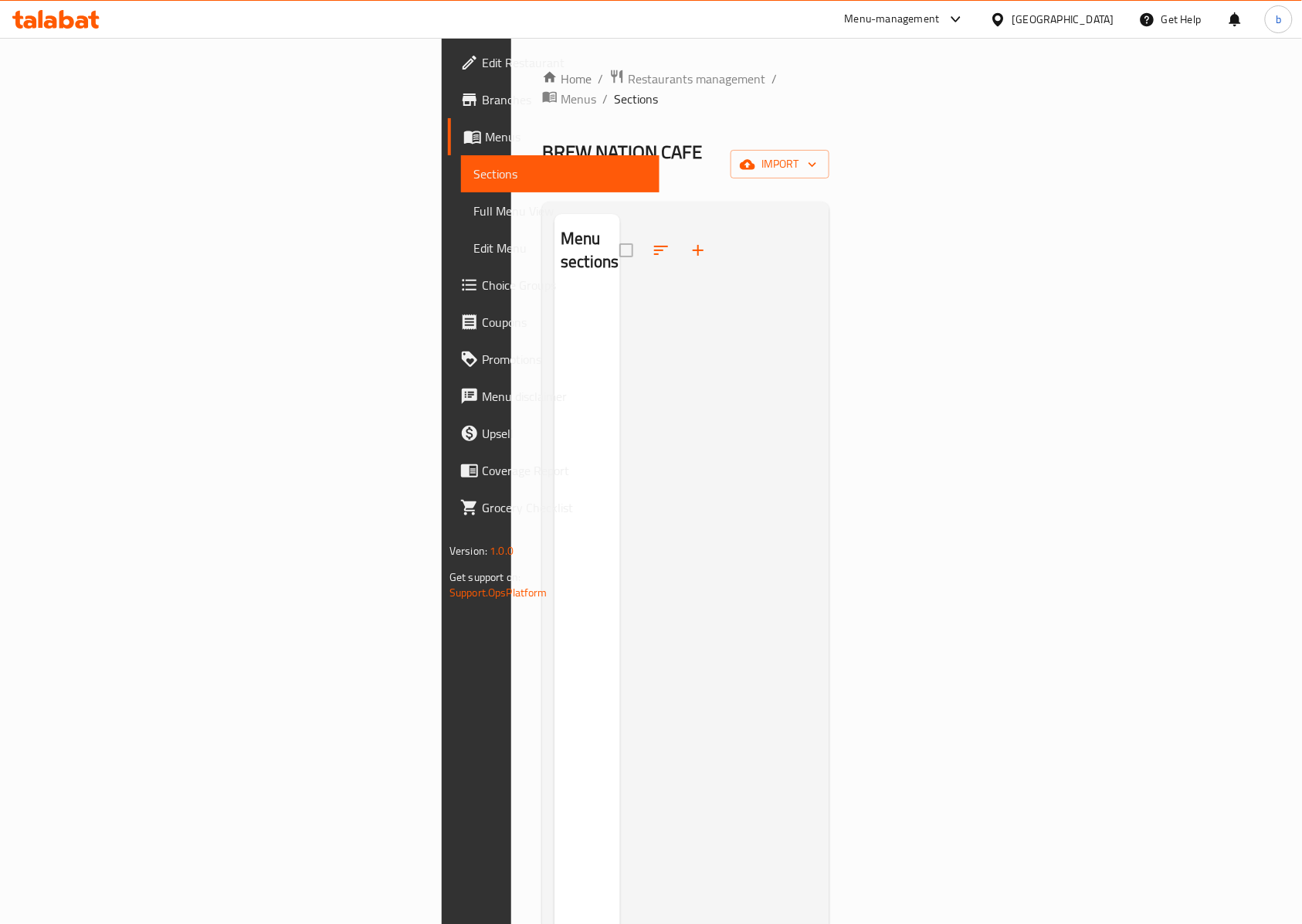
click at [940, 25] on div "Menu-management" at bounding box center [892, 19] width 95 height 19
click at [817, 155] on span "import" at bounding box center [780, 164] width 74 height 19
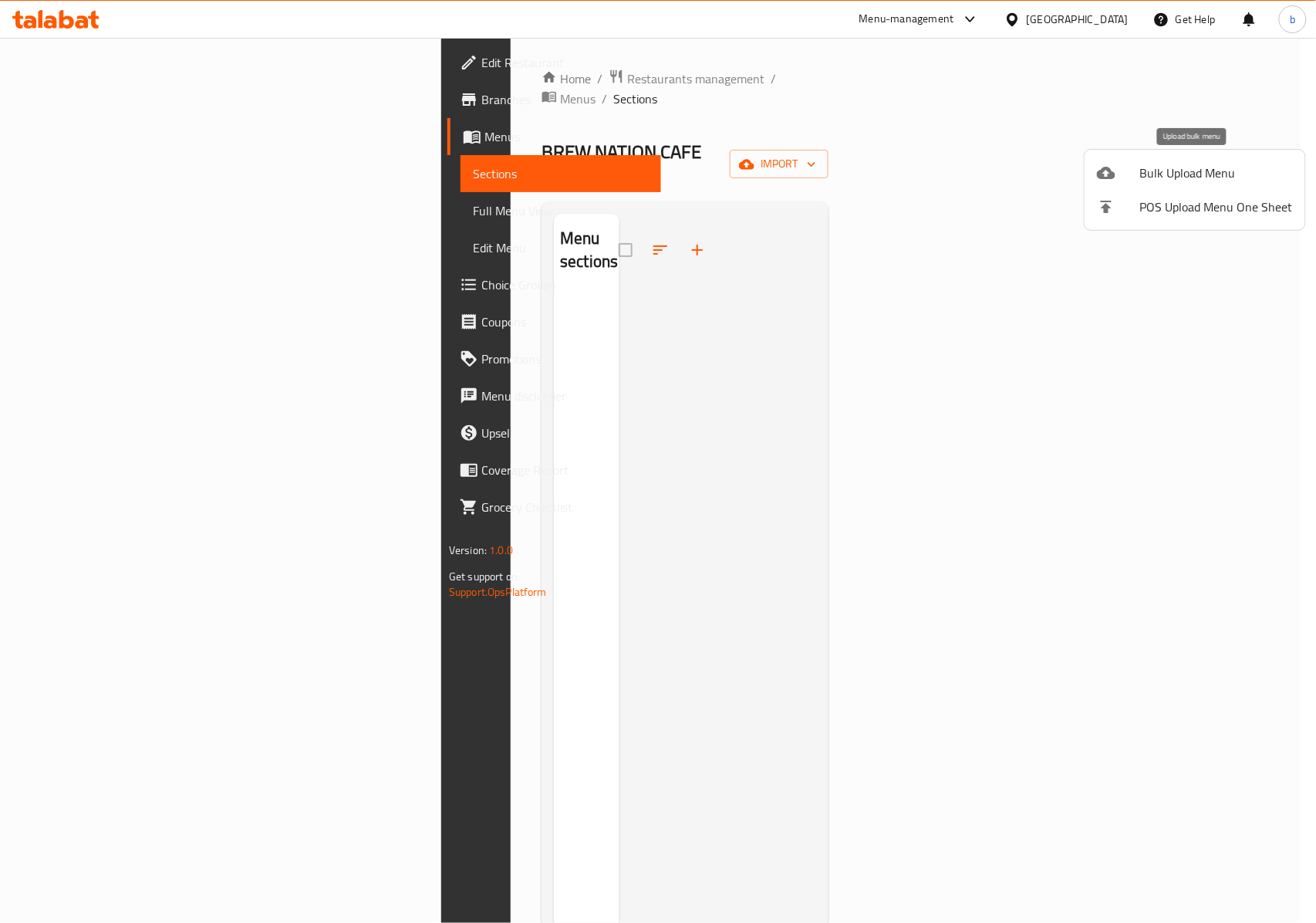
click at [1155, 184] on li "Bulk Upload Menu" at bounding box center [1196, 173] width 221 height 34
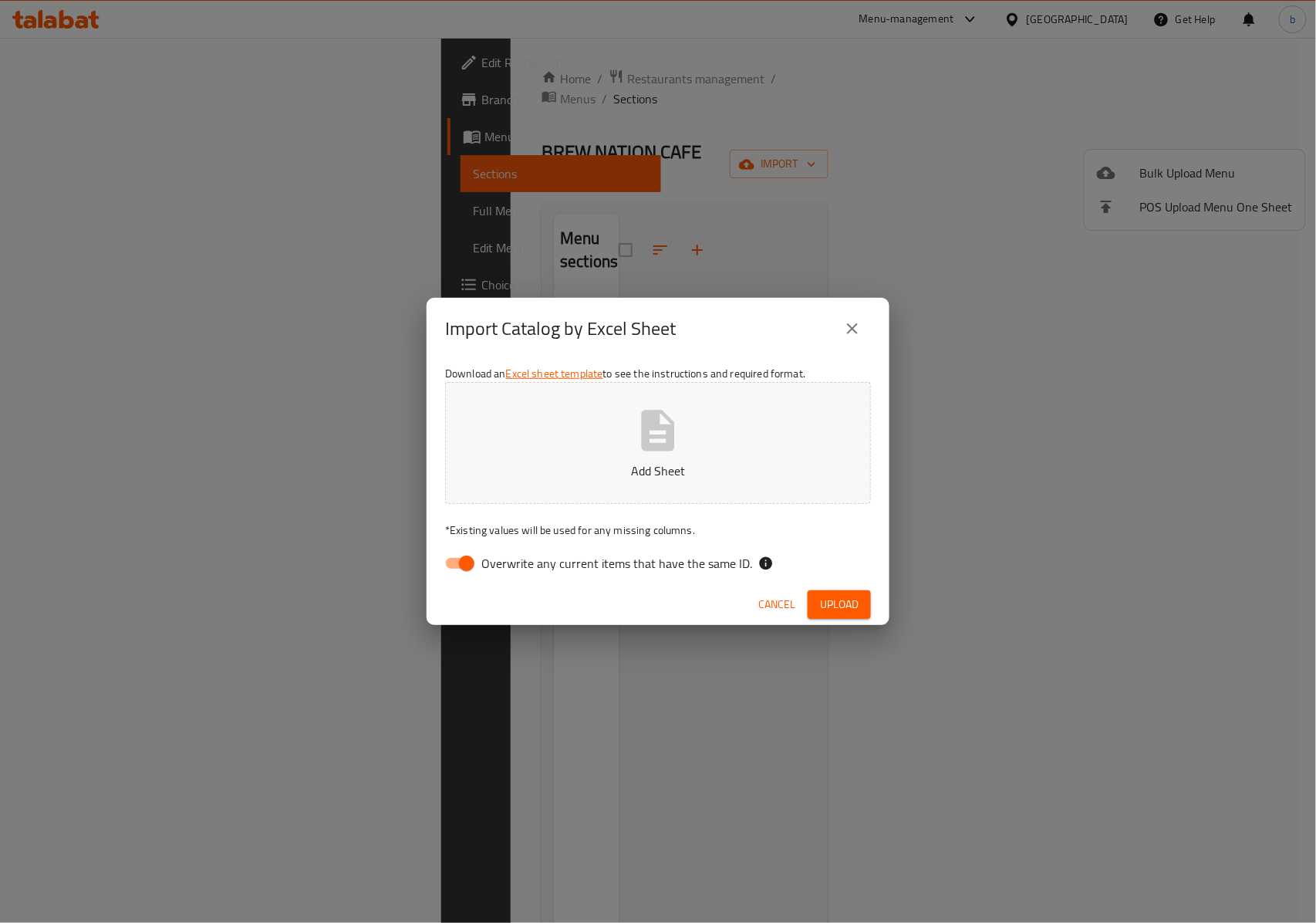
drag, startPoint x: 494, startPoint y: 557, endPoint x: 543, endPoint y: 541, distance: 51.5
click at [495, 556] on span "Overwrite any current items that have the same ID." at bounding box center [616, 563] width 271 height 19
click at [495, 556] on input "Overwrite any current items that have the same ID." at bounding box center [466, 563] width 88 height 29
checkbox input "false"
click at [649, 473] on p "Add Sheet" at bounding box center [658, 470] width 378 height 19
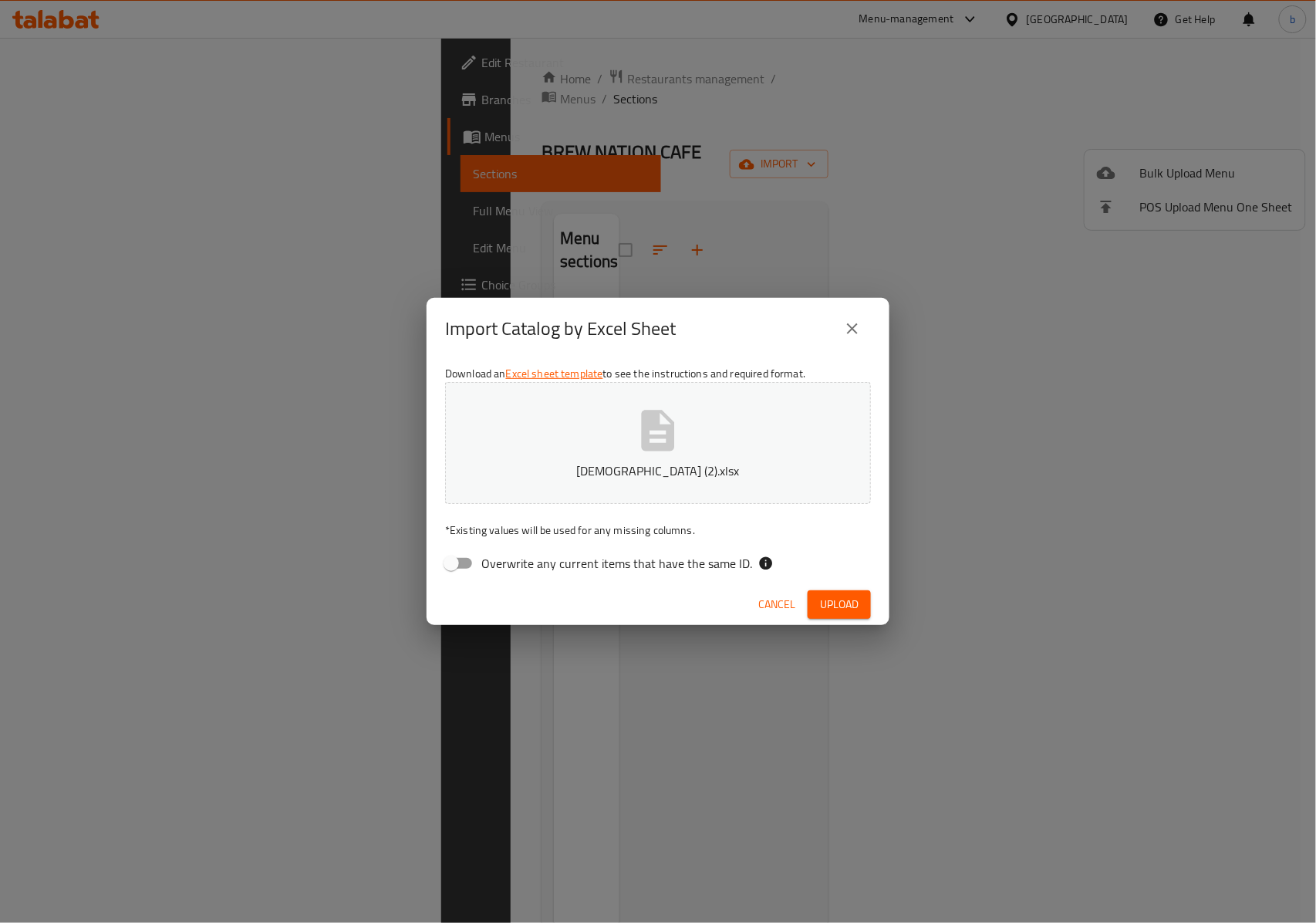
click at [826, 613] on span "Upload" at bounding box center [839, 604] width 39 height 19
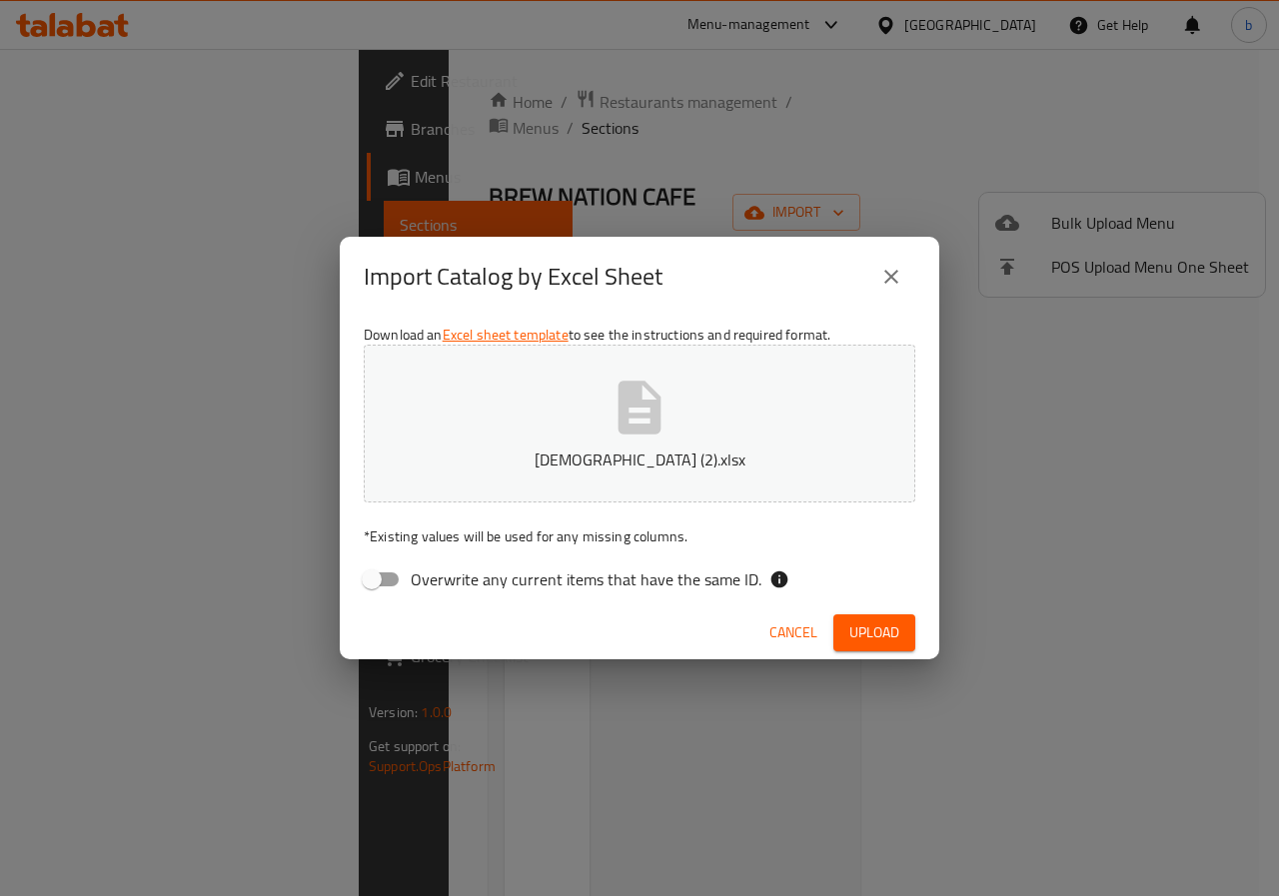
click at [730, 474] on button "basmala7586 (2).xlsx" at bounding box center [639, 424] width 551 height 158
click at [840, 620] on button "Upload" at bounding box center [874, 632] width 82 height 37
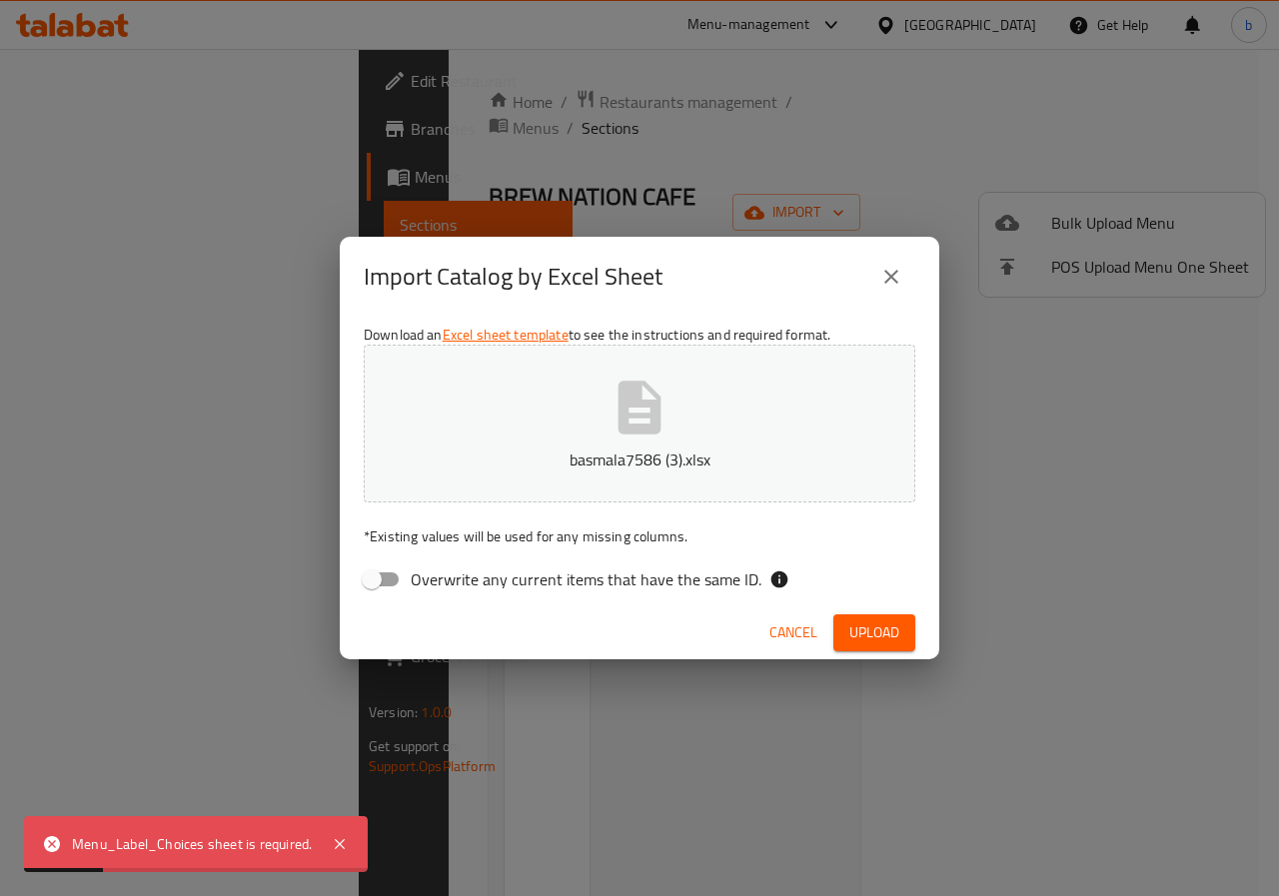
click at [117, 851] on div "Menu_Label_Choices sheet is required." at bounding box center [192, 844] width 240 height 22
click at [171, 842] on div "Menu_Label_Choices sheet is required." at bounding box center [192, 844] width 240 height 22
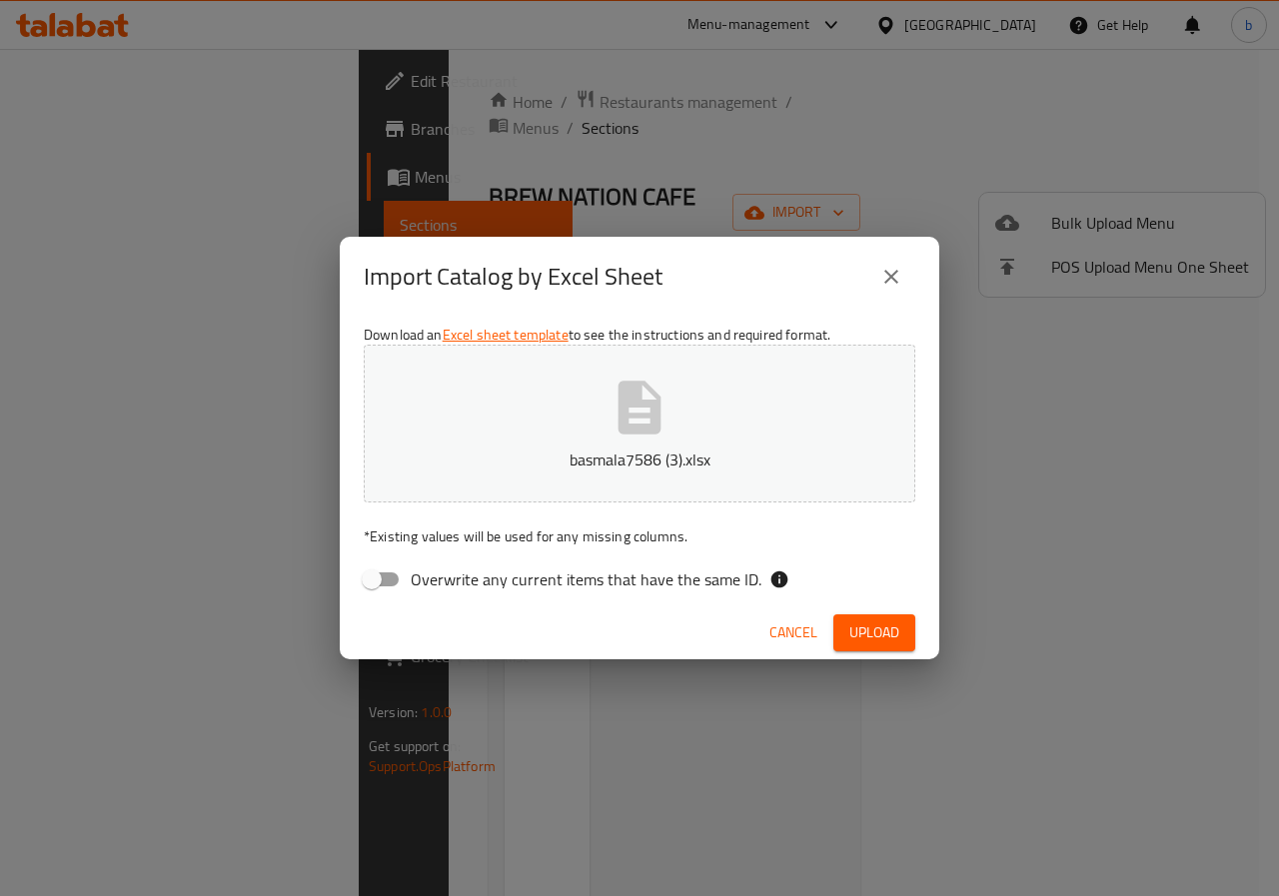
click at [708, 406] on button "basmala7586 (3).xlsx" at bounding box center [639, 424] width 551 height 158
click at [909, 633] on button "Upload" at bounding box center [874, 632] width 82 height 37
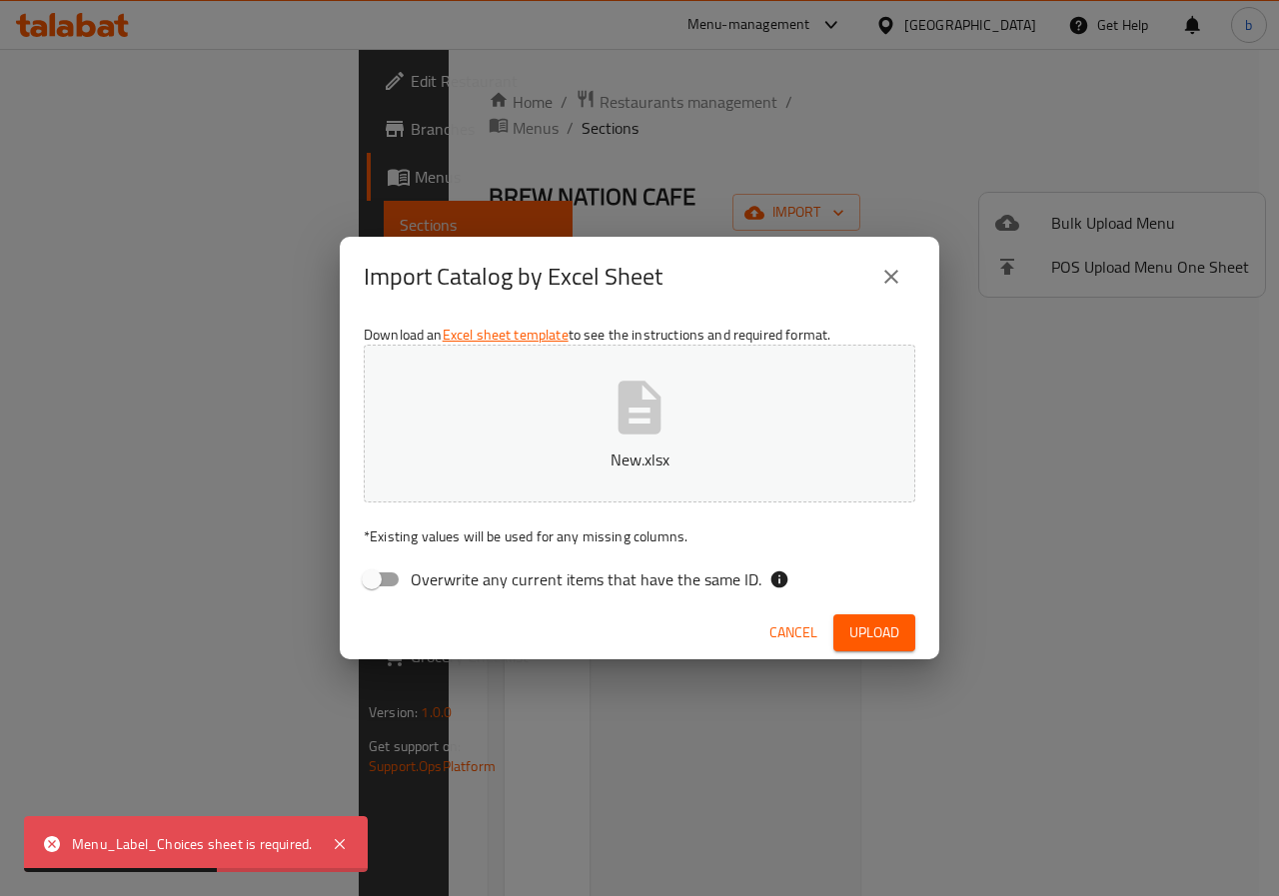
click at [891, 284] on icon "close" at bounding box center [891, 277] width 24 height 24
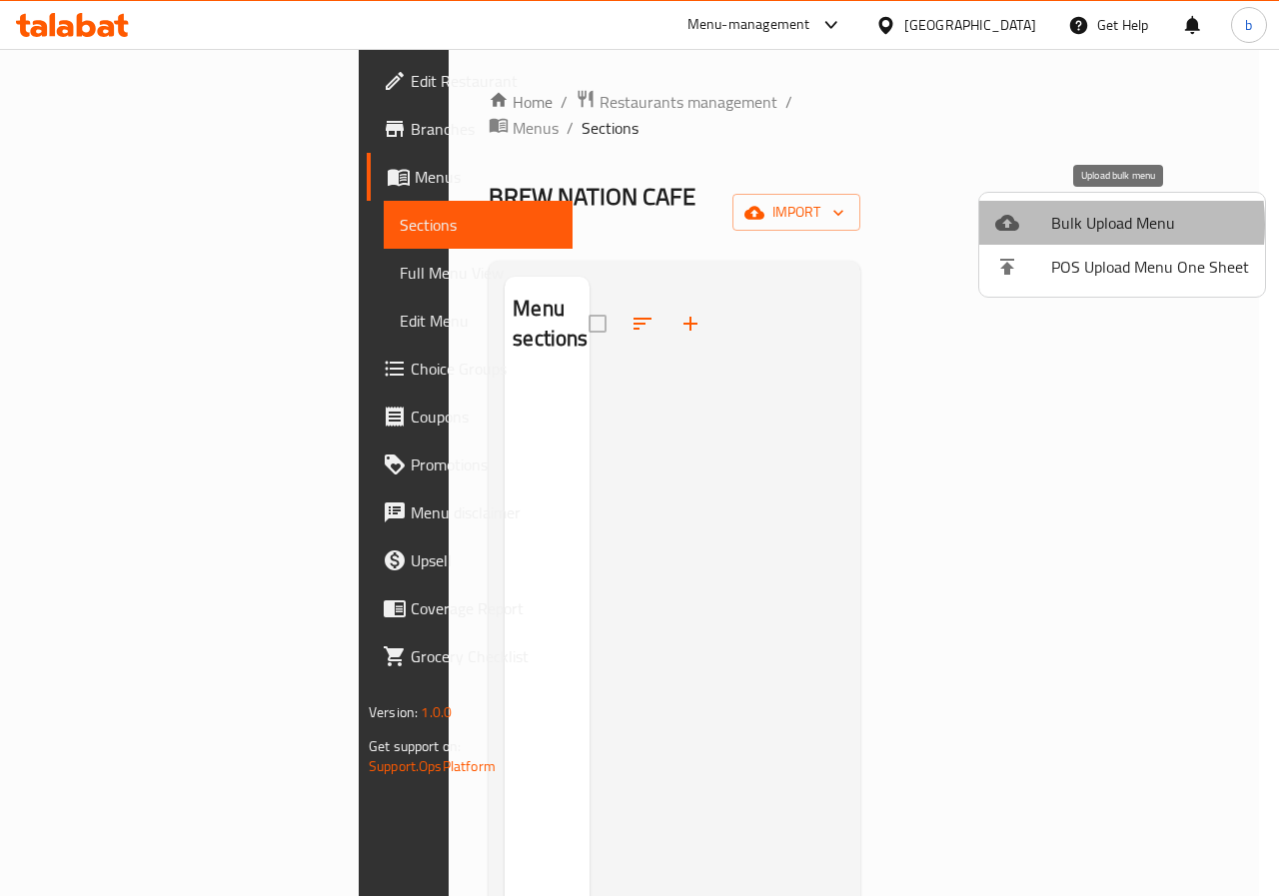
click at [1063, 225] on span "Bulk Upload Menu" at bounding box center [1150, 223] width 198 height 24
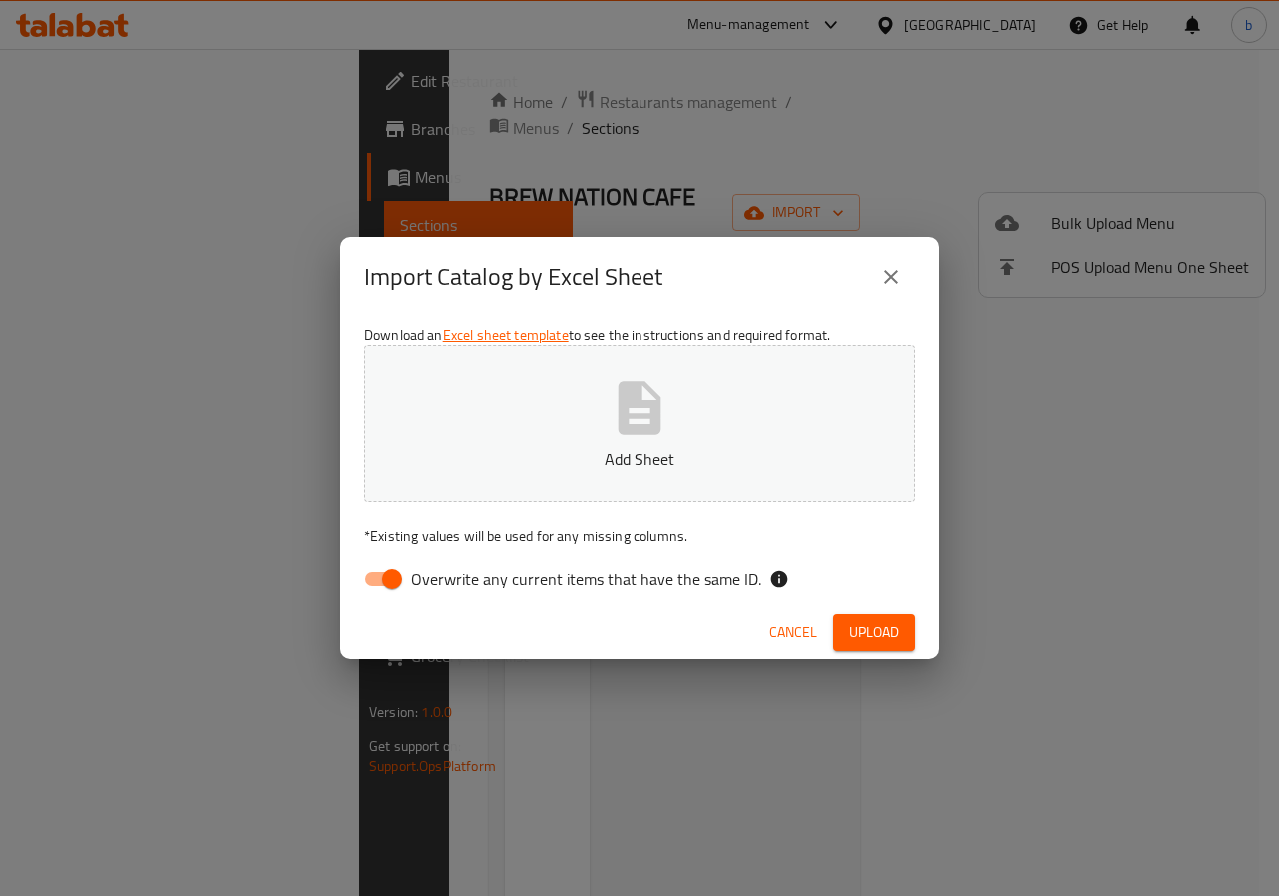
click at [648, 415] on icon "button" at bounding box center [639, 407] width 43 height 53
click at [575, 568] on span "Overwrite any current items that have the same ID." at bounding box center [586, 579] width 351 height 24
click at [449, 568] on input "Overwrite any current items that have the same ID." at bounding box center [392, 579] width 114 height 38
checkbox input "false"
click at [845, 634] on button "Upload" at bounding box center [874, 632] width 82 height 37
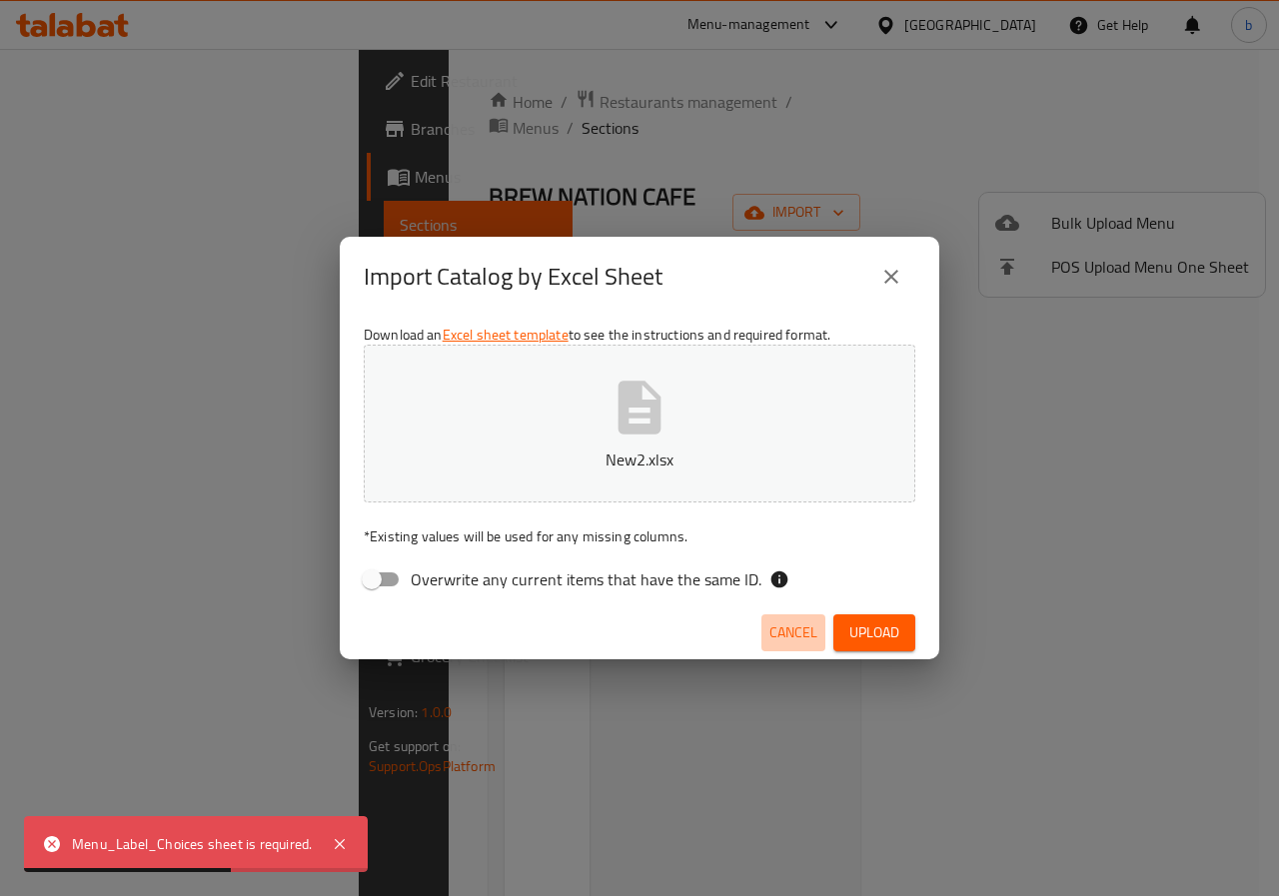
click at [796, 645] on button "Cancel" at bounding box center [793, 632] width 64 height 37
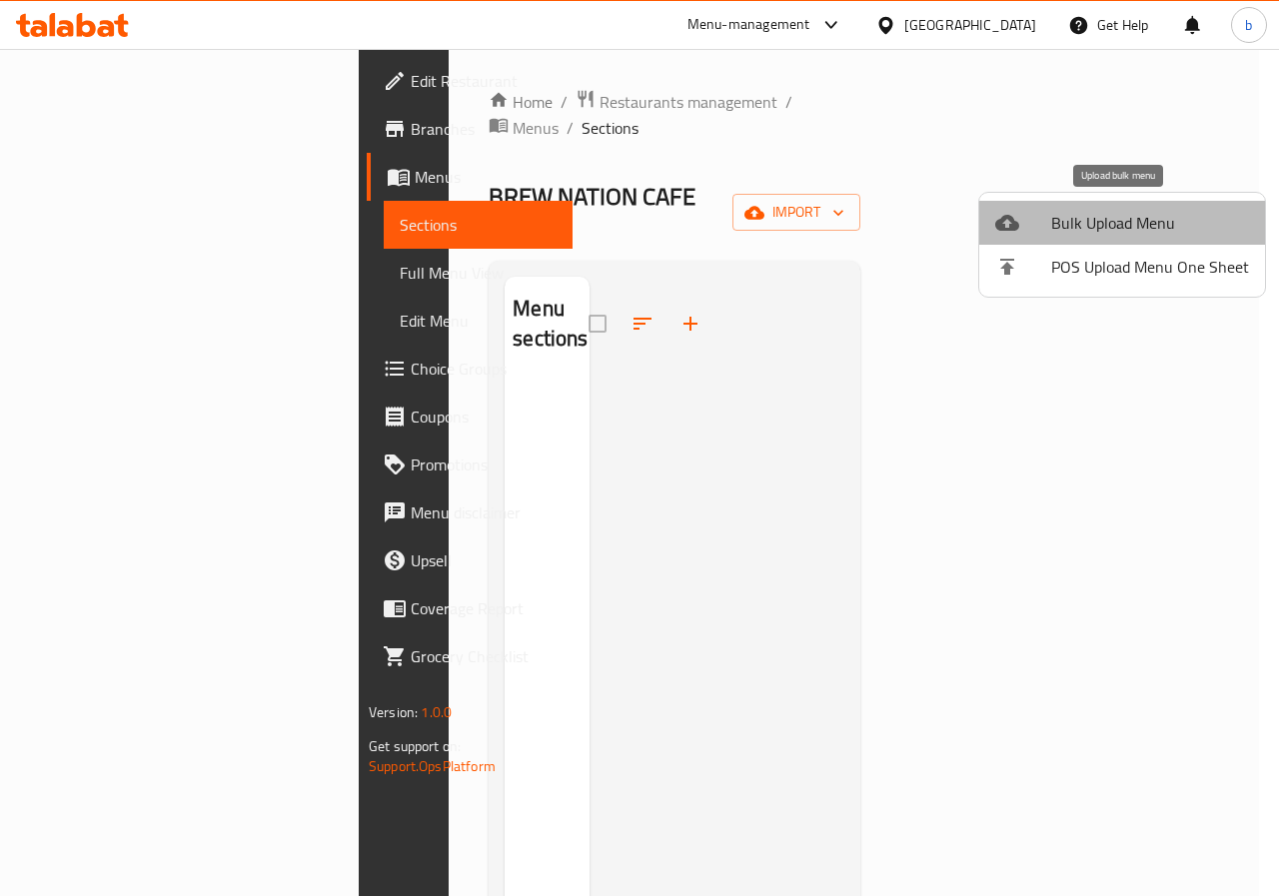
click at [1211, 216] on span "Bulk Upload Menu" at bounding box center [1150, 223] width 198 height 24
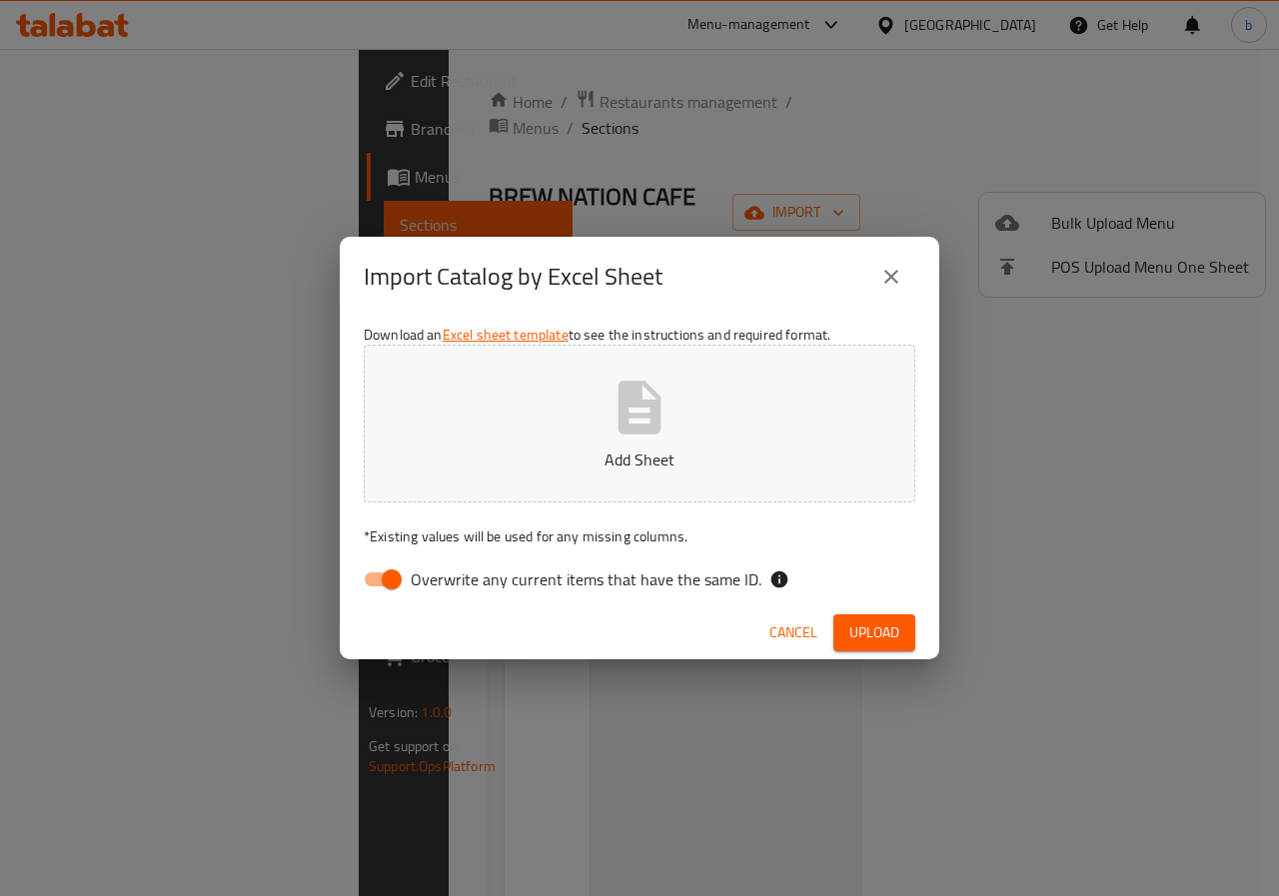
click at [489, 576] on span "Overwrite any current items that have the same ID." at bounding box center [586, 579] width 351 height 24
click at [449, 576] on input "Overwrite any current items that have the same ID." at bounding box center [392, 579] width 114 height 38
checkbox input "false"
click at [566, 472] on button "Add Sheet" at bounding box center [639, 424] width 551 height 158
click at [855, 630] on span "Upload" at bounding box center [874, 632] width 50 height 25
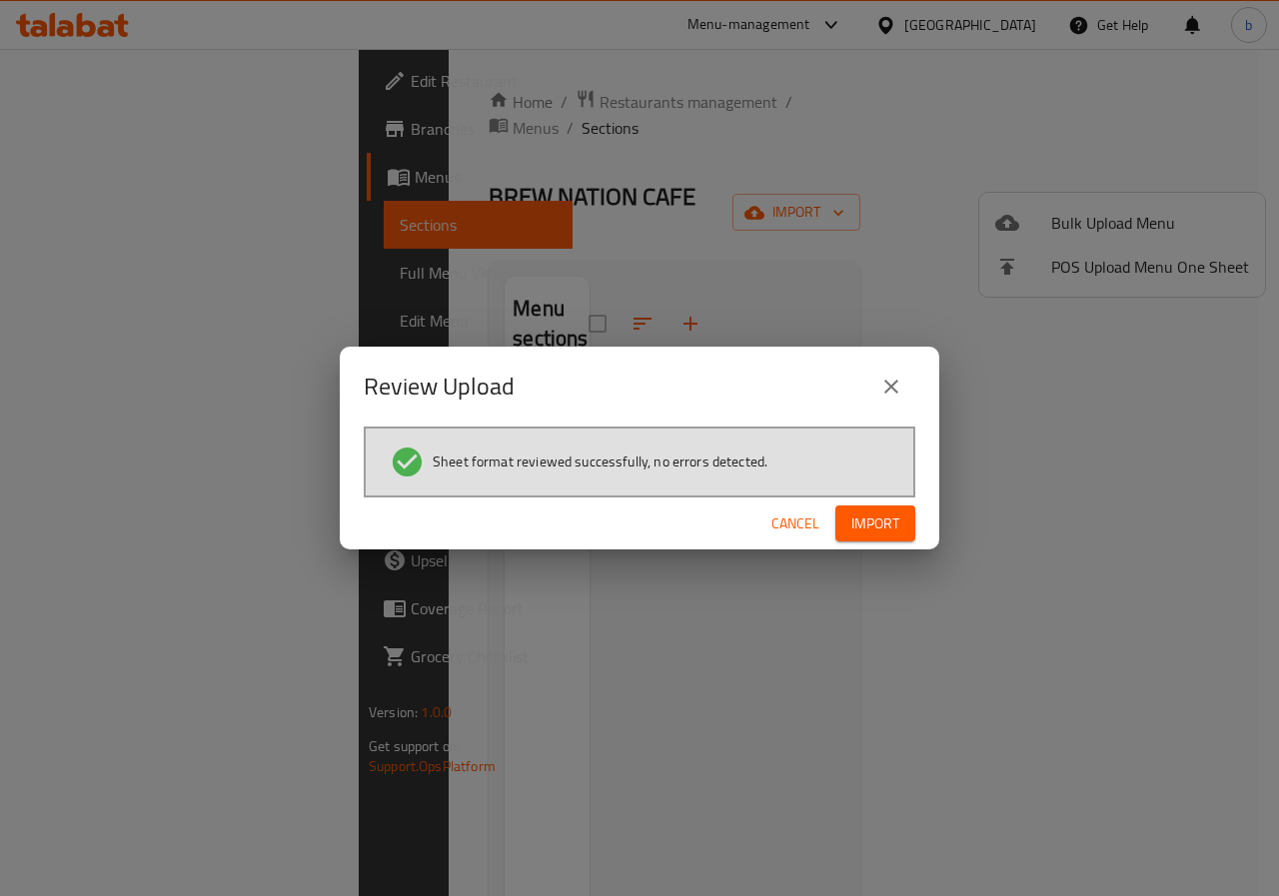
click at [888, 529] on span "Import" at bounding box center [875, 524] width 48 height 25
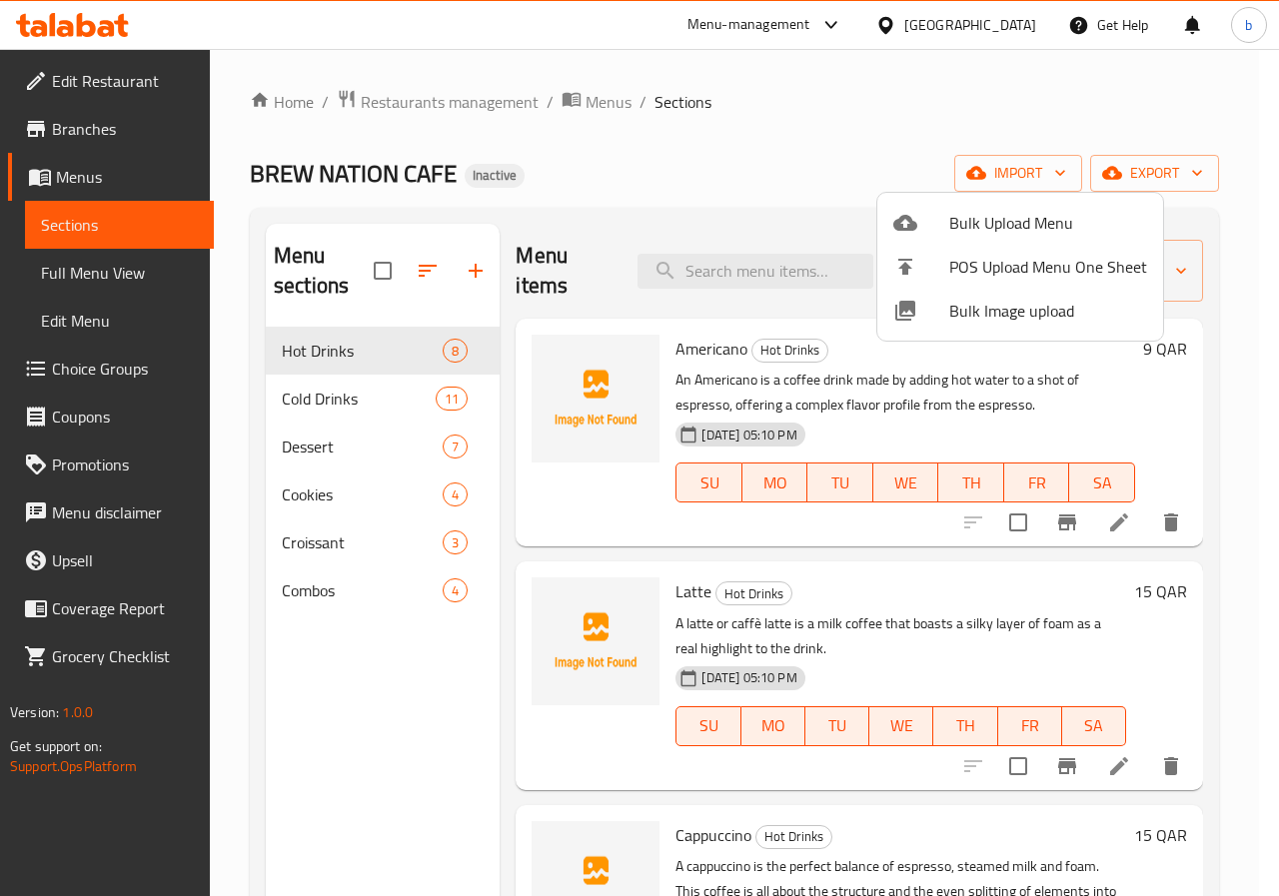
click at [1228, 297] on div at bounding box center [639, 448] width 1279 height 896
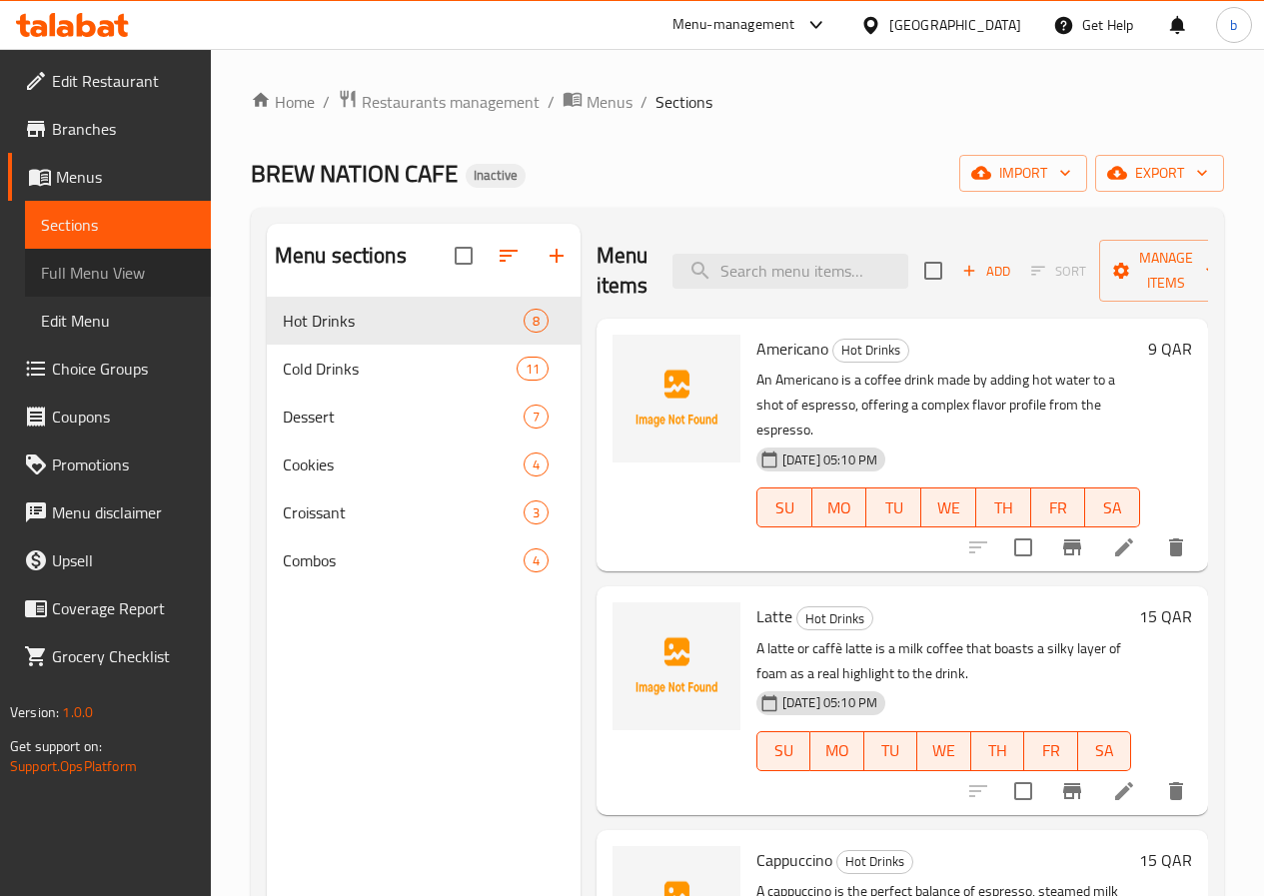
click at [77, 267] on span "Full Menu View" at bounding box center [118, 273] width 154 height 24
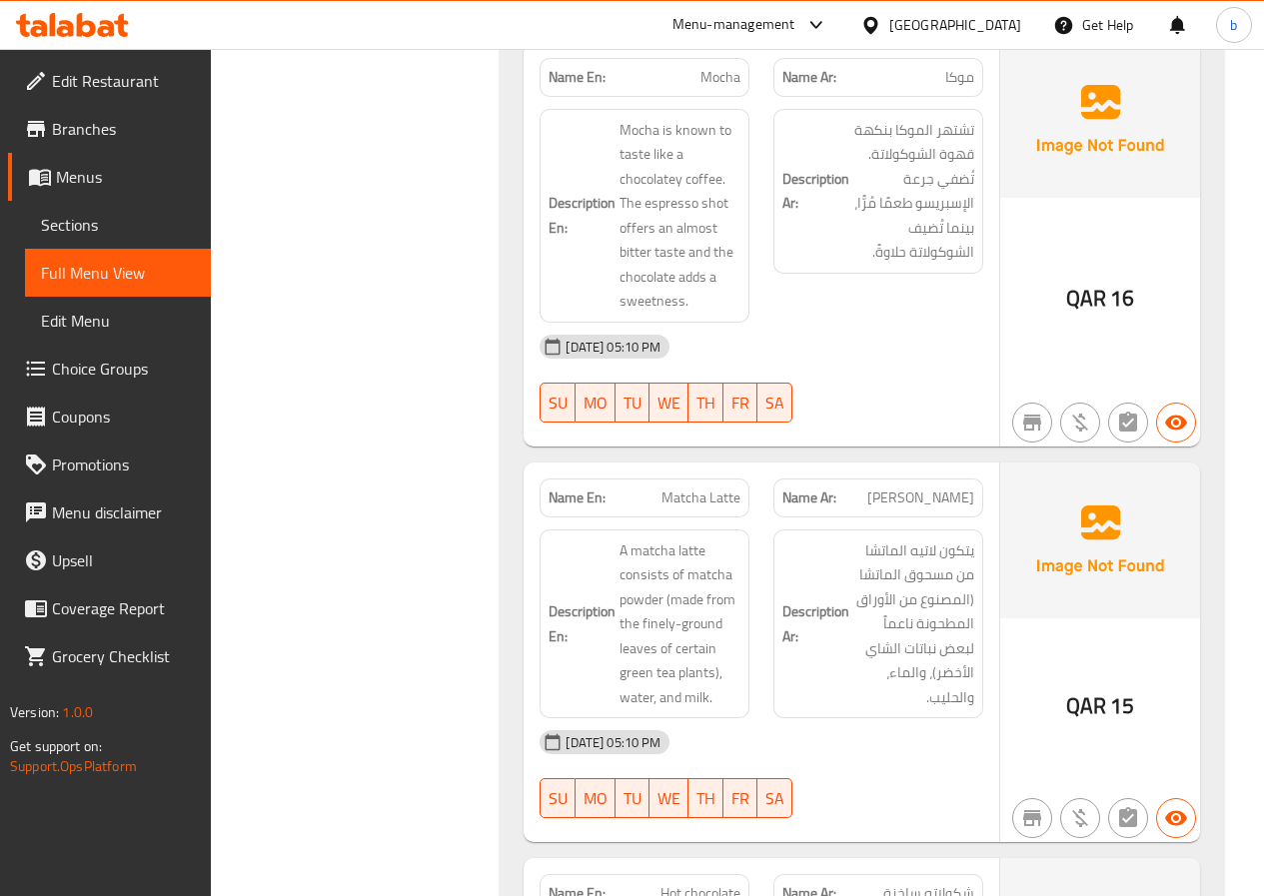
scroll to position [1998, 0]
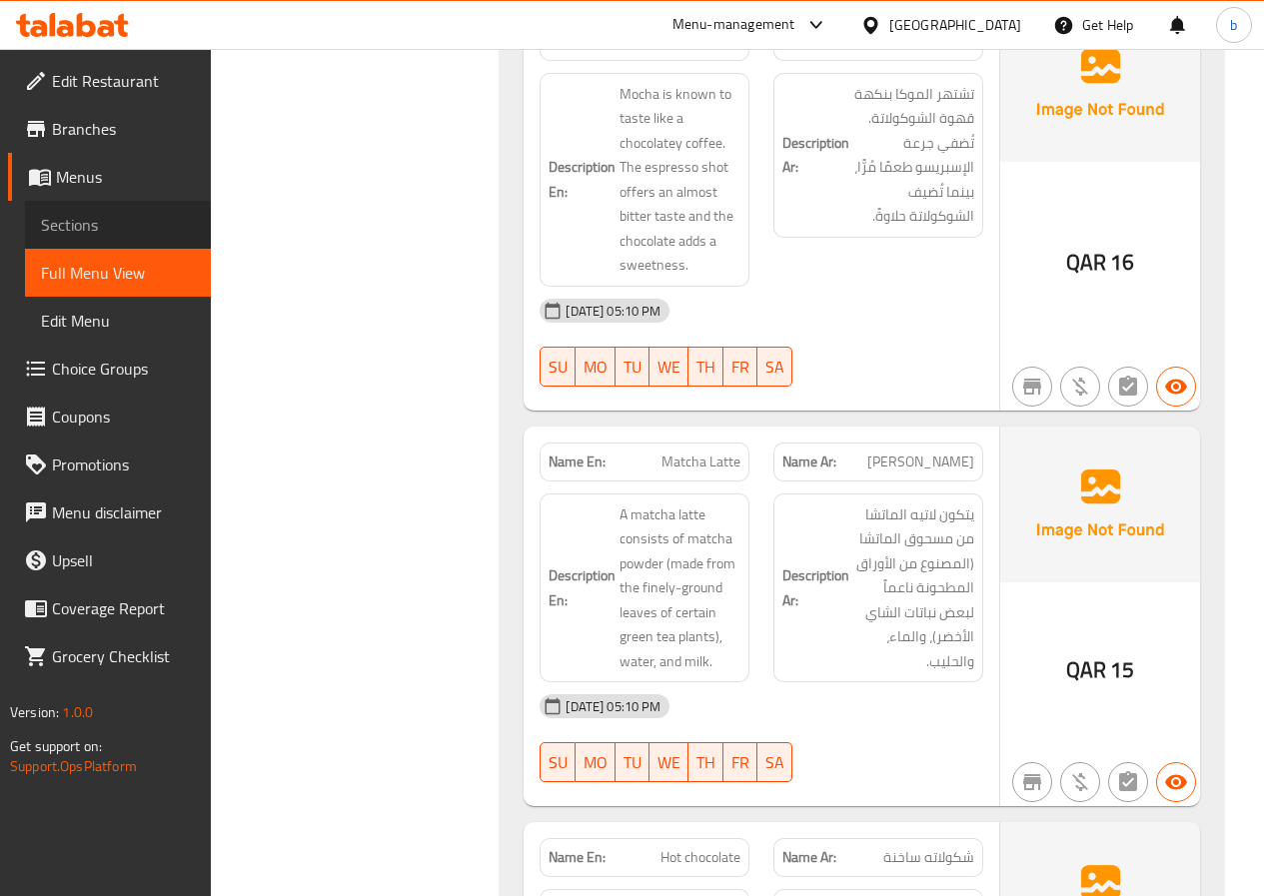
click at [131, 211] on link "Sections" at bounding box center [118, 225] width 186 height 48
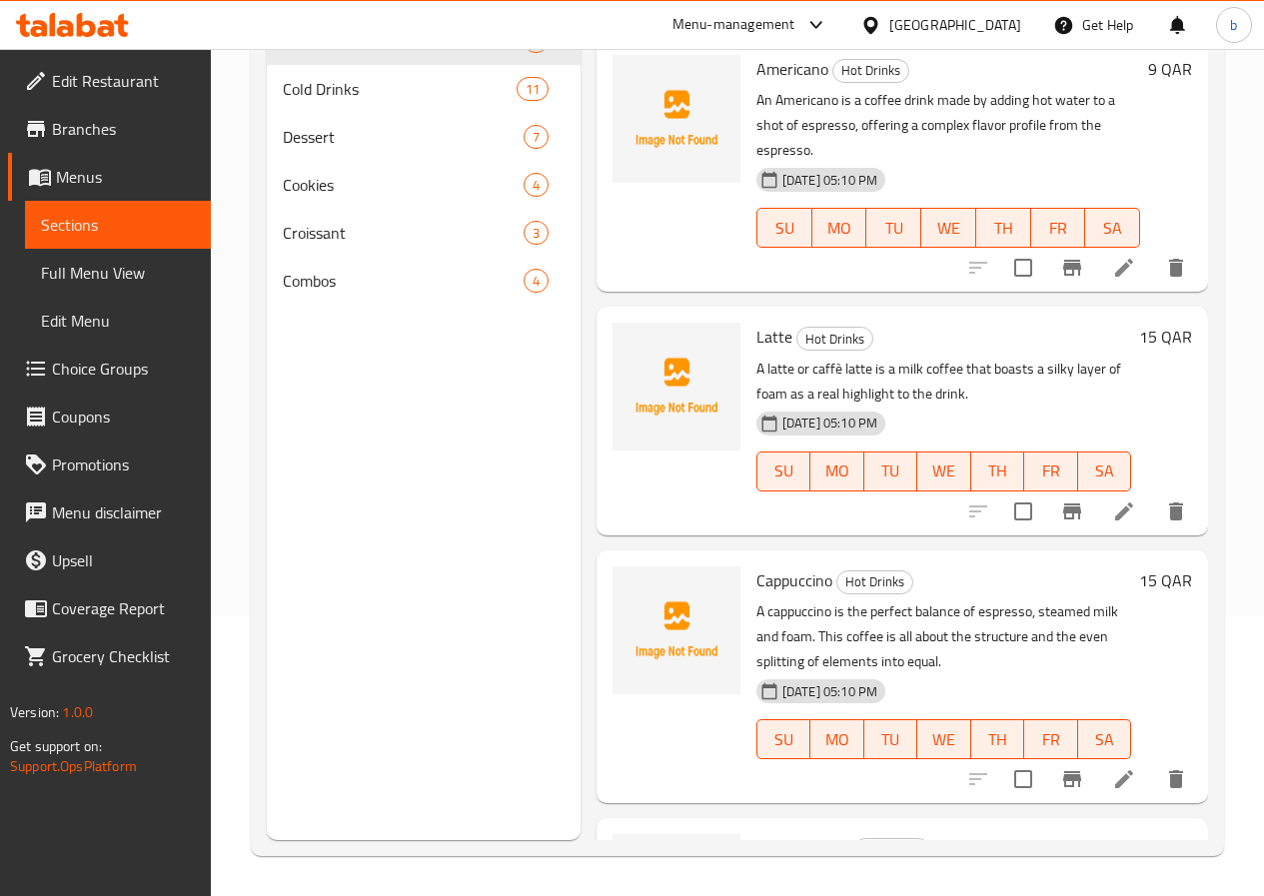
click at [119, 266] on span "Full Menu View" at bounding box center [118, 273] width 154 height 24
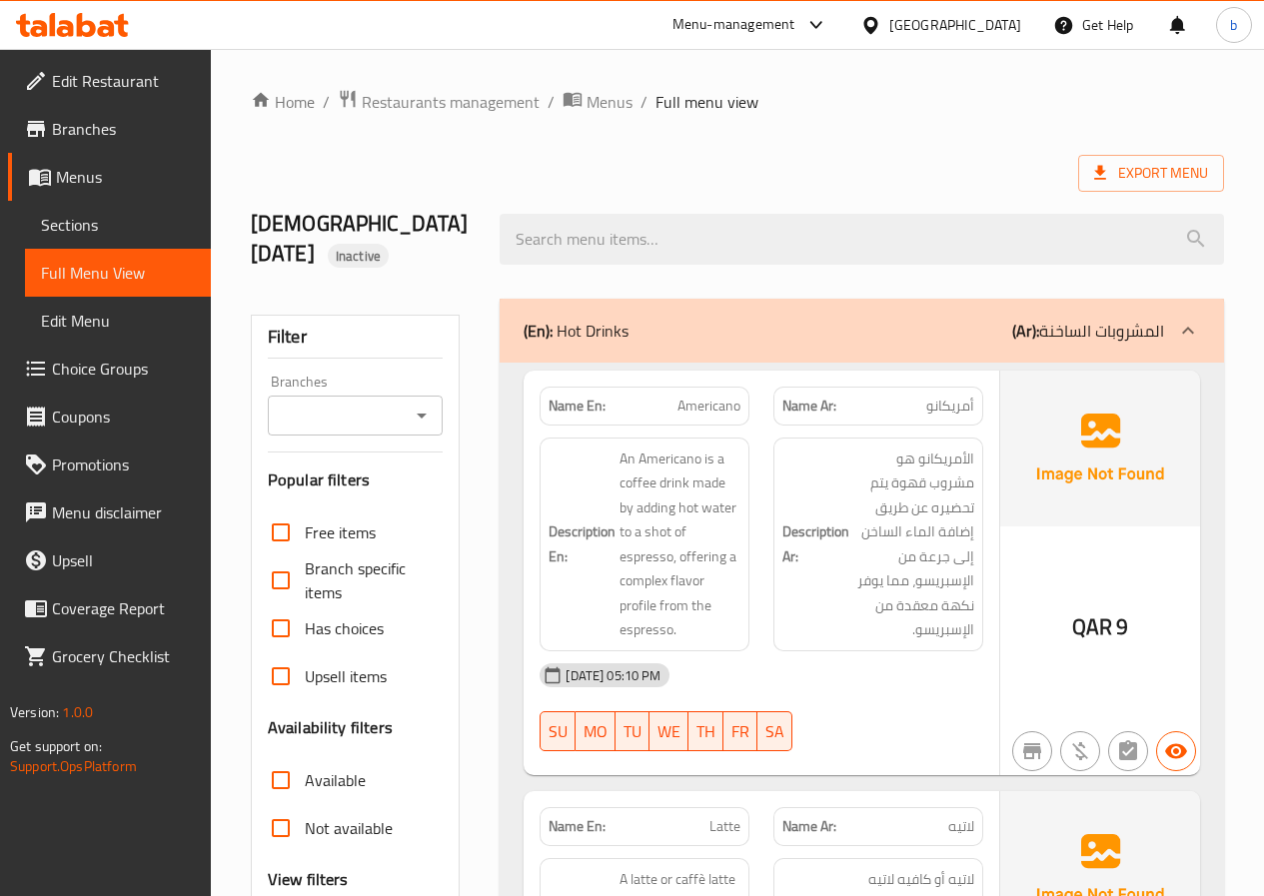
click at [77, 160] on link "Menus" at bounding box center [109, 177] width 203 height 48
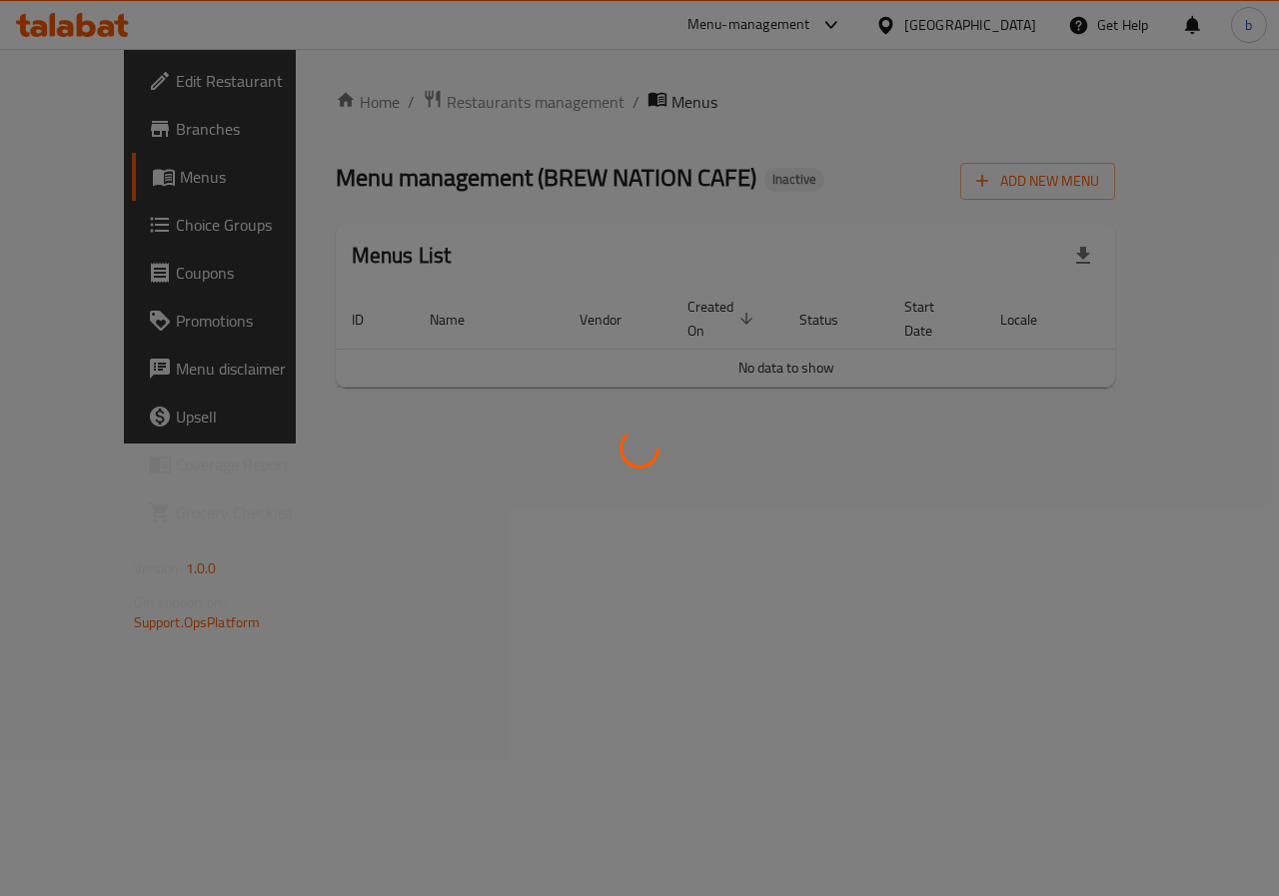
click at [97, 148] on div at bounding box center [639, 448] width 1279 height 896
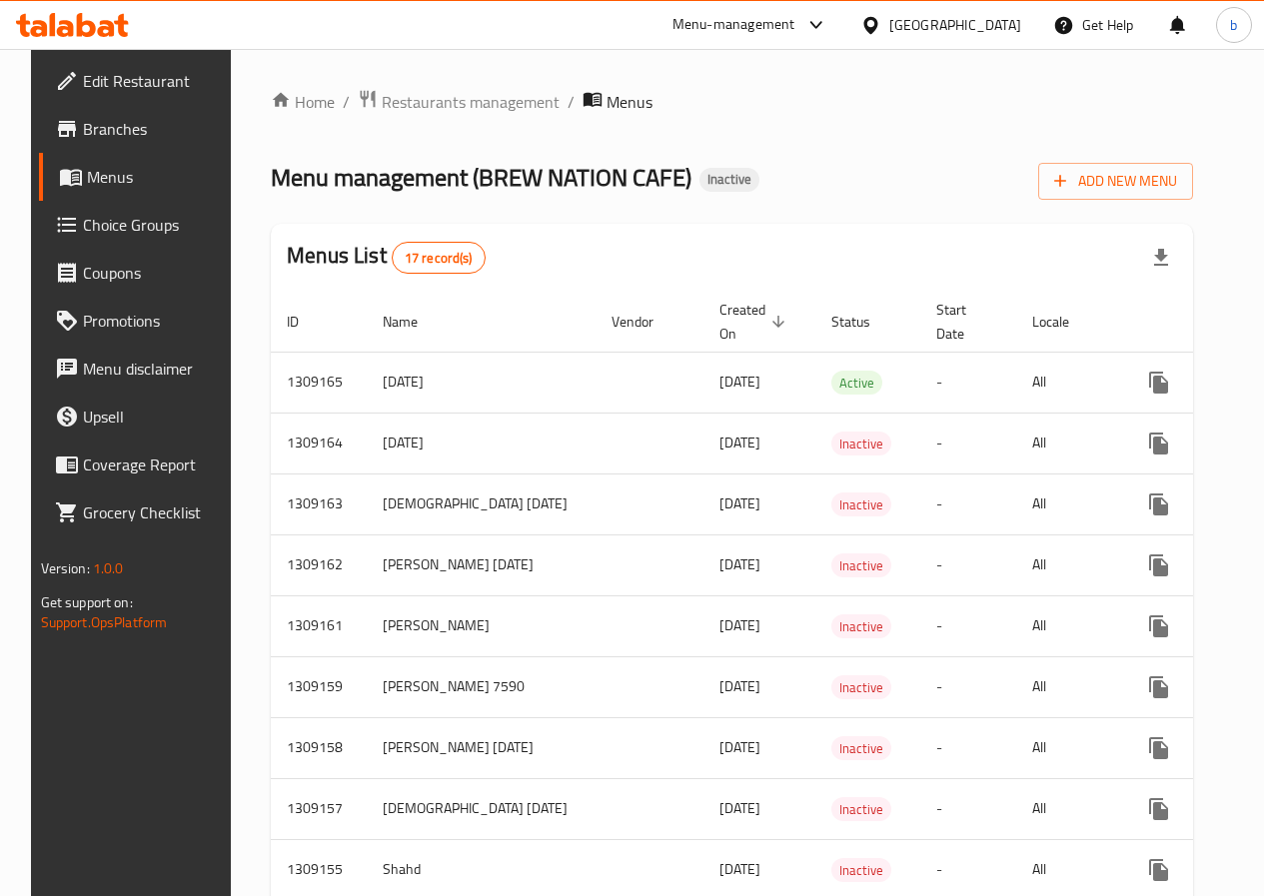
click at [112, 127] on span "Branches" at bounding box center [154, 129] width 143 height 24
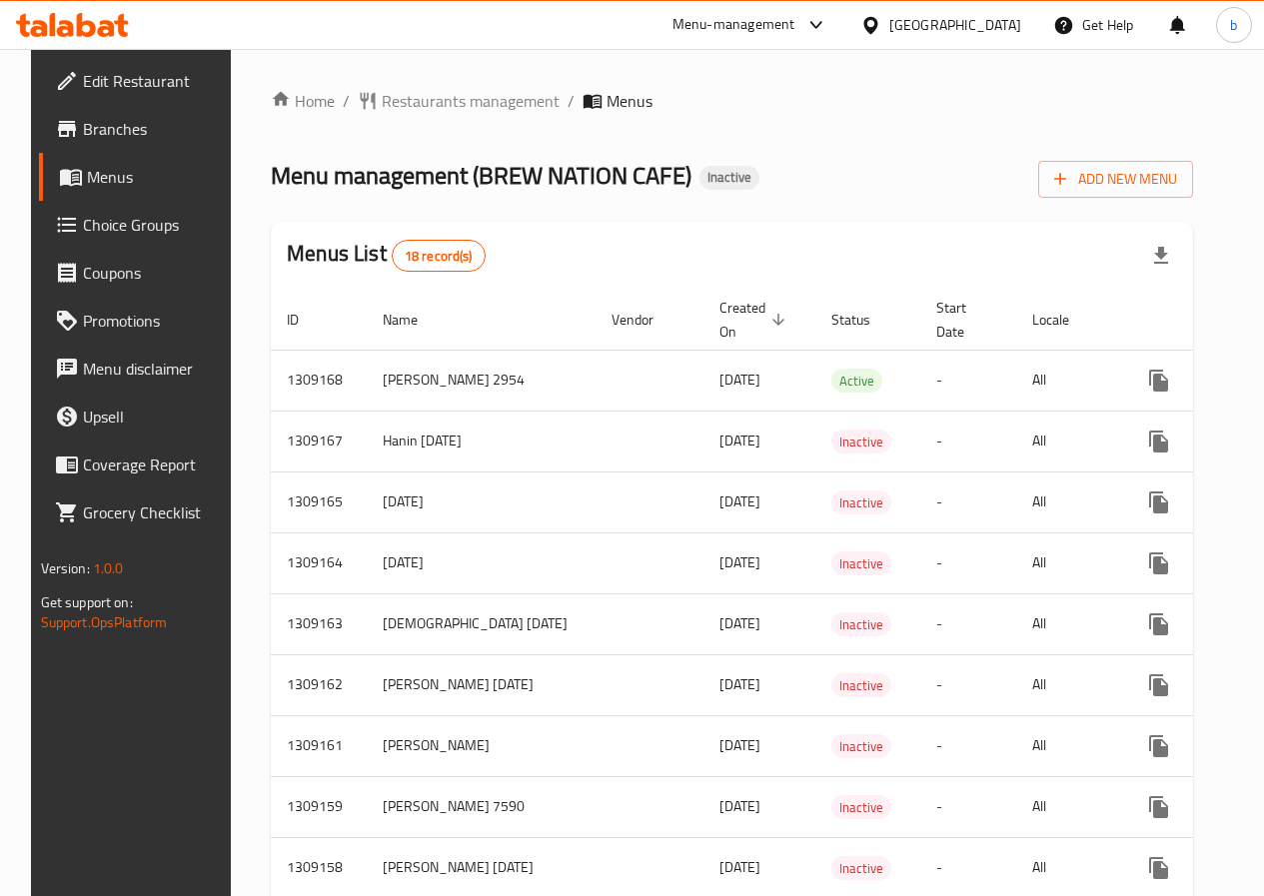
click at [97, 158] on link "Menus" at bounding box center [140, 177] width 203 height 48
click at [83, 140] on span "Branches" at bounding box center [154, 129] width 143 height 24
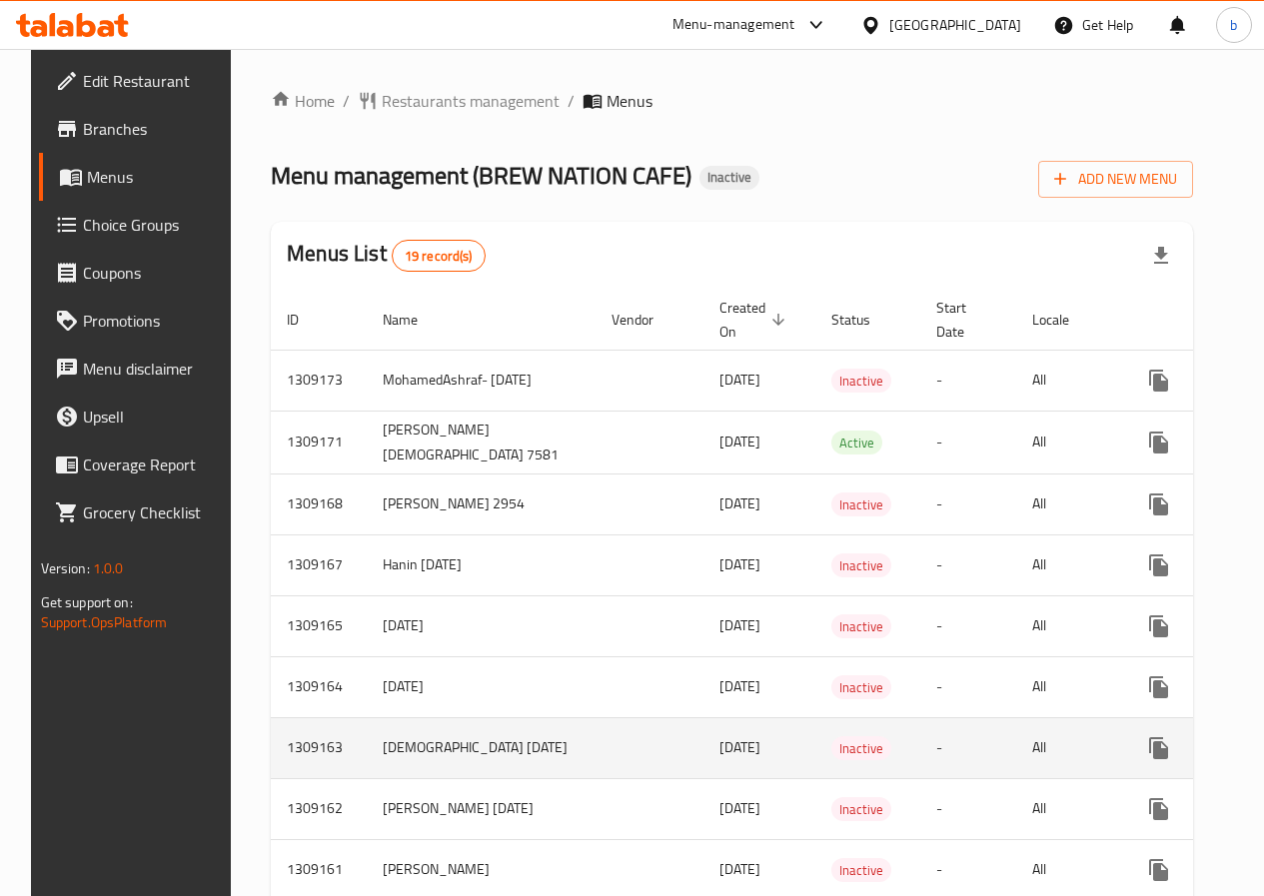
click at [491, 759] on td "[DEMOGRAPHIC_DATA] [DATE]" at bounding box center [481, 747] width 229 height 61
click at [595, 739] on td "enhanced table" at bounding box center [649, 747] width 108 height 61
click at [367, 757] on td "[DEMOGRAPHIC_DATA] [DATE]" at bounding box center [481, 747] width 229 height 61
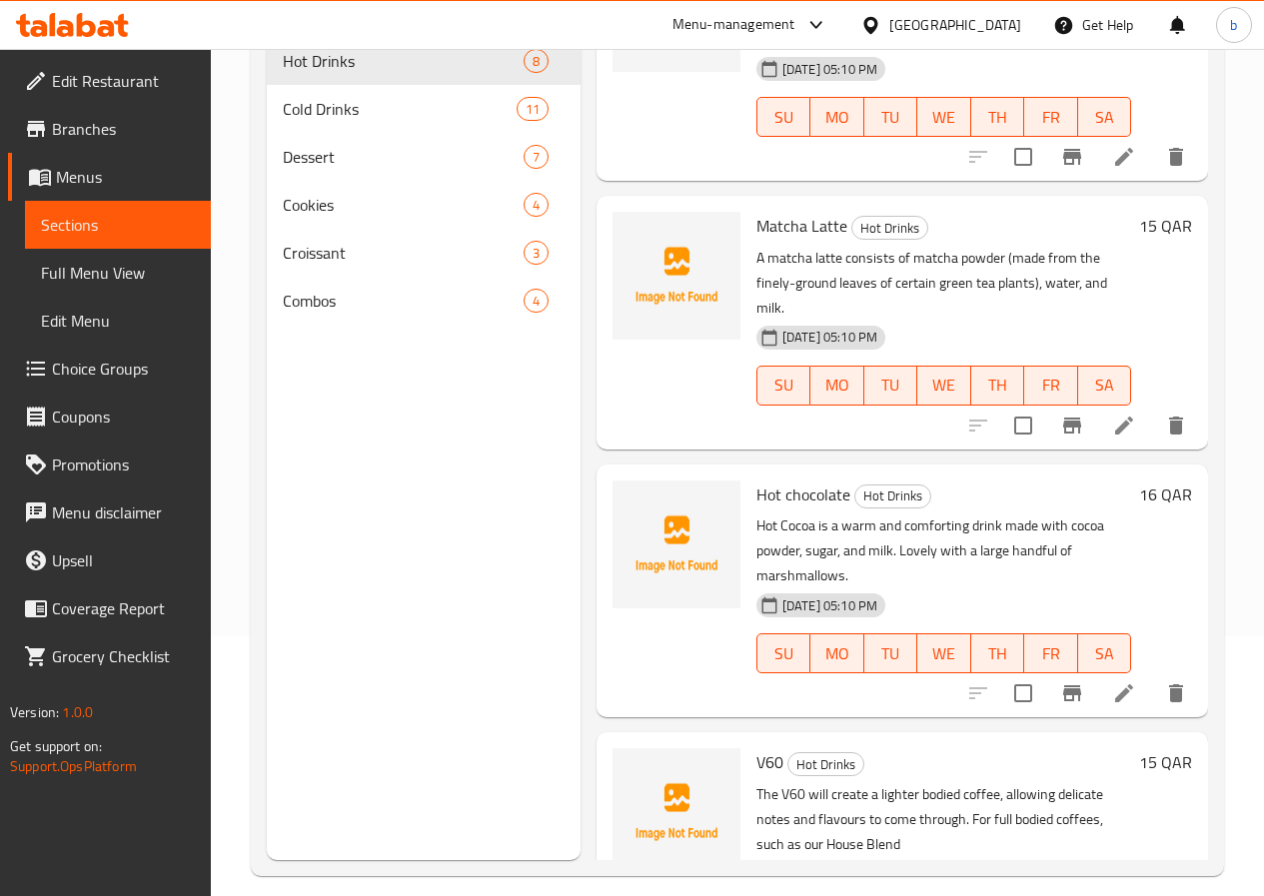
scroll to position [280, 0]
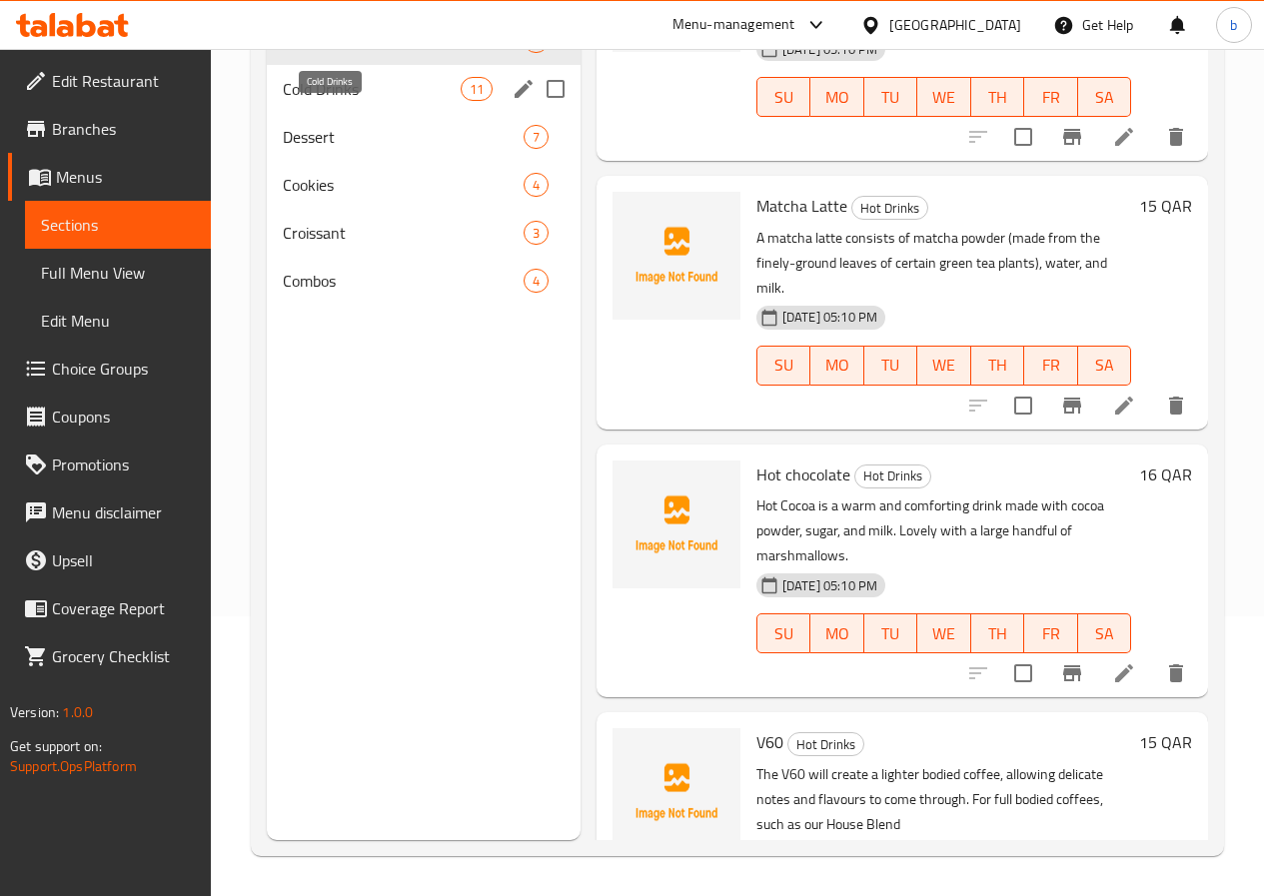
click at [292, 101] on span "Cold Drinks" at bounding box center [372, 89] width 178 height 24
